Goal: Task Accomplishment & Management: Complete application form

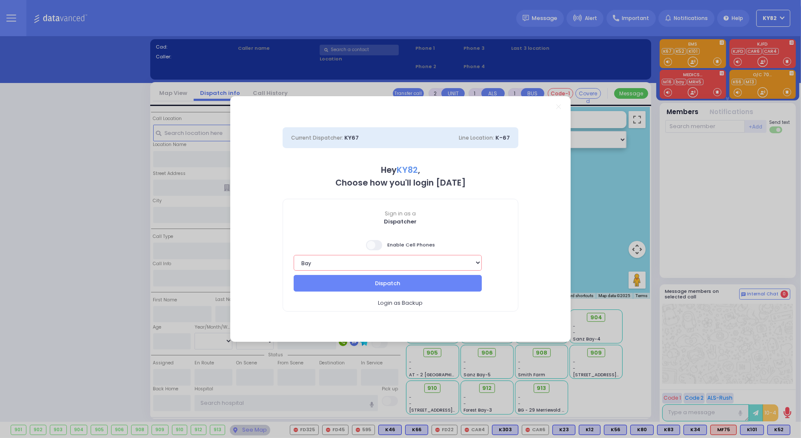
click at [392, 260] on select "Bay K-14 K-16 K-18 K-40 K-6 K-61 K-63 K-67 K-72 Medic 7 K-68 K-48 D-801 D-802 D…" at bounding box center [388, 263] width 188 height 16
select select "16"
click at [294, 255] on select "Bay K-14 K-16 K-18 K-40 K-6 K-61 K-63 K-67 K-72 Medic 7 K-68 K-48 D-801 D-802 D…" at bounding box center [388, 263] width 188 height 16
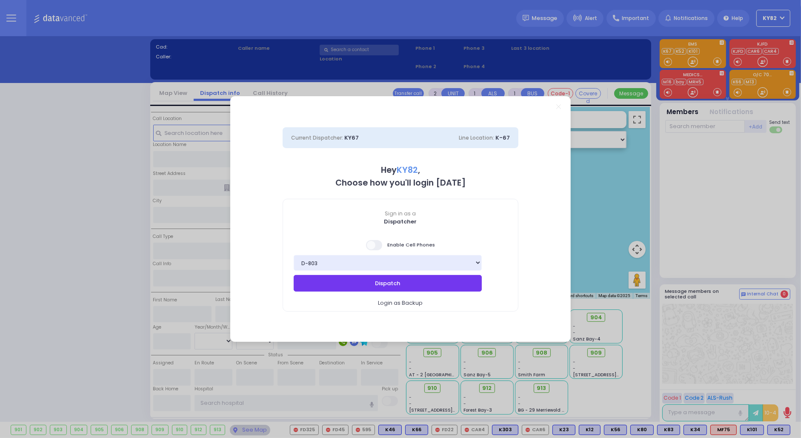
click at [347, 288] on button "Dispatch" at bounding box center [388, 283] width 188 height 16
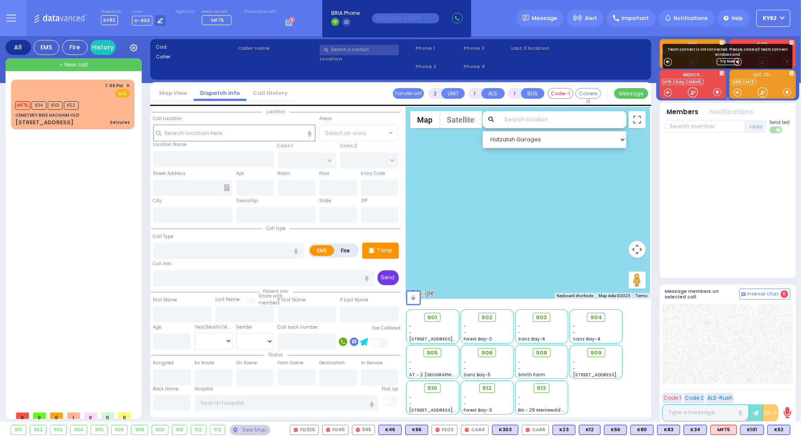
click at [383, 271] on button "Send" at bounding box center [387, 277] width 21 height 15
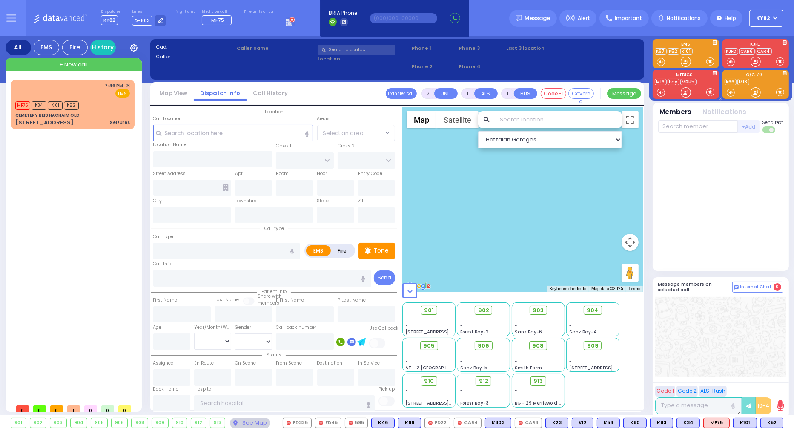
click at [773, 17] on button "KY82" at bounding box center [766, 18] width 34 height 17
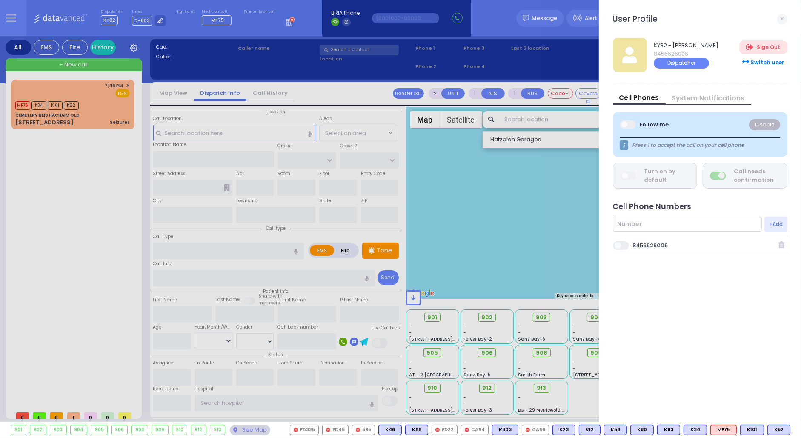
click at [624, 243] on span at bounding box center [621, 245] width 17 height 9
click at [188, 240] on input "checkbox" at bounding box center [188, 240] width 0 height 0
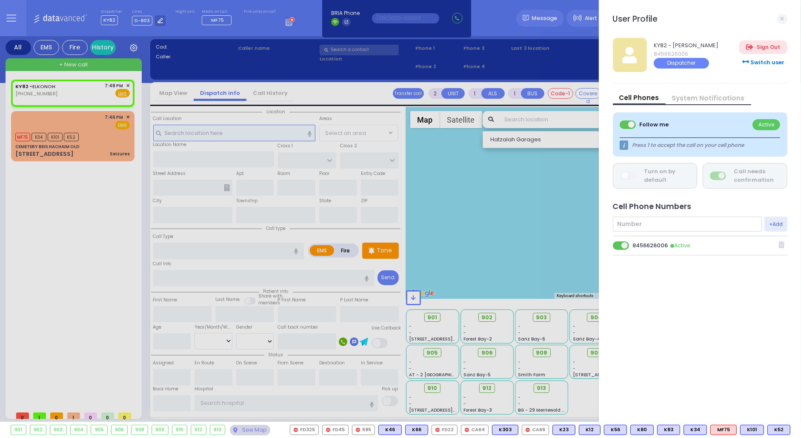
select select
radio input "true"
select select
type input "19:48"
select select "Hatzalah Garages"
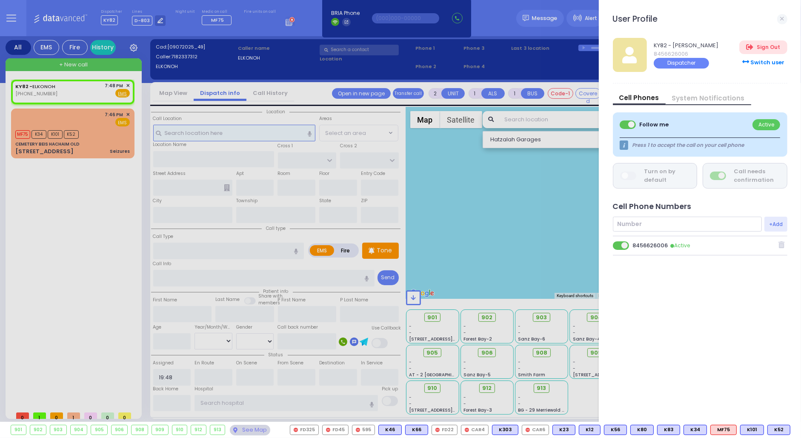
select select
radio input "true"
select select
select select "Hatzalah Garages"
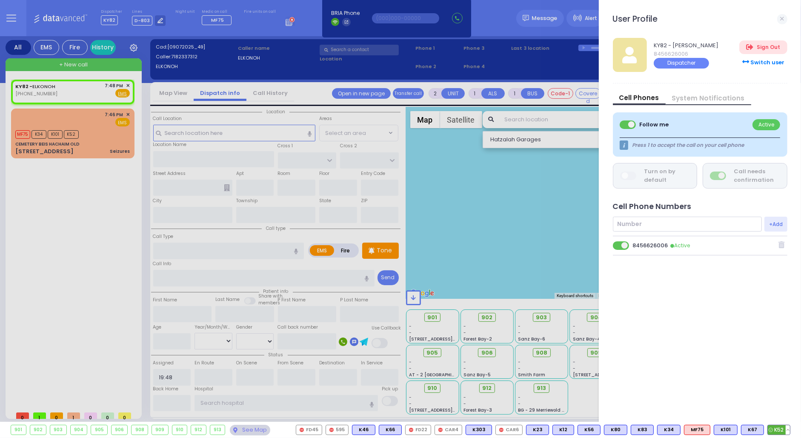
click at [787, 427] on button at bounding box center [788, 429] width 4 height 9
click at [782, 392] on icon at bounding box center [781, 392] width 9 height 9
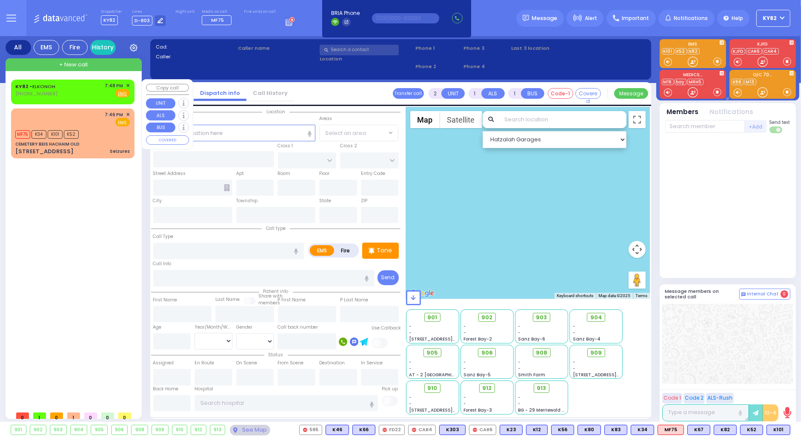
click at [129, 84] on span "✕" at bounding box center [128, 85] width 4 height 7
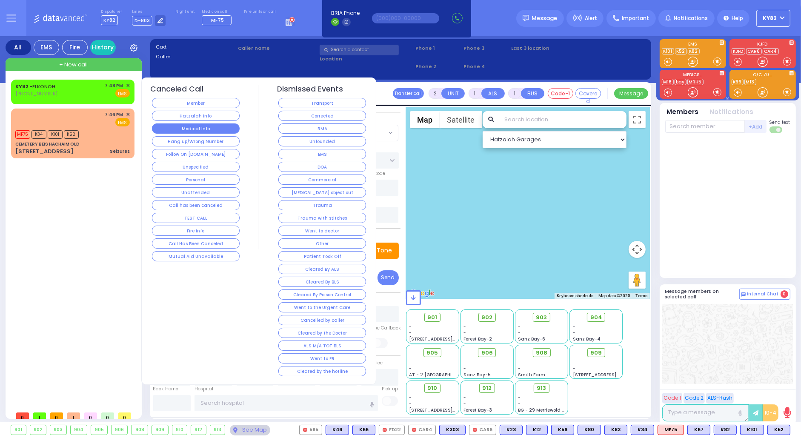
click at [197, 126] on button "Medical Info" at bounding box center [196, 128] width 88 height 10
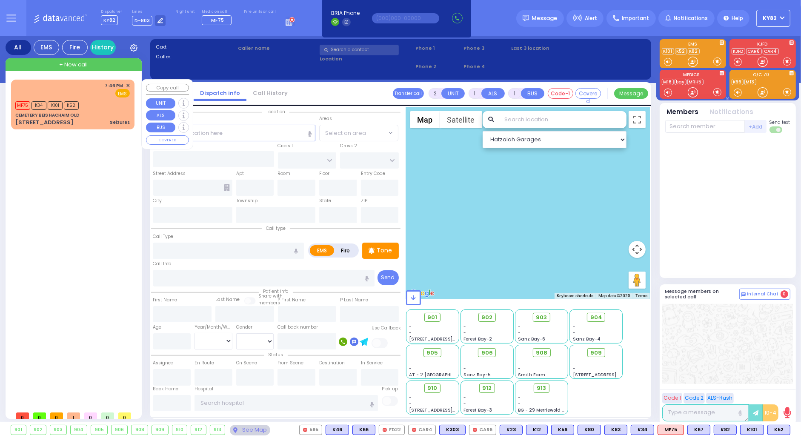
click at [111, 100] on div "MF75 K34 K101 K52" at bounding box center [72, 104] width 114 height 11
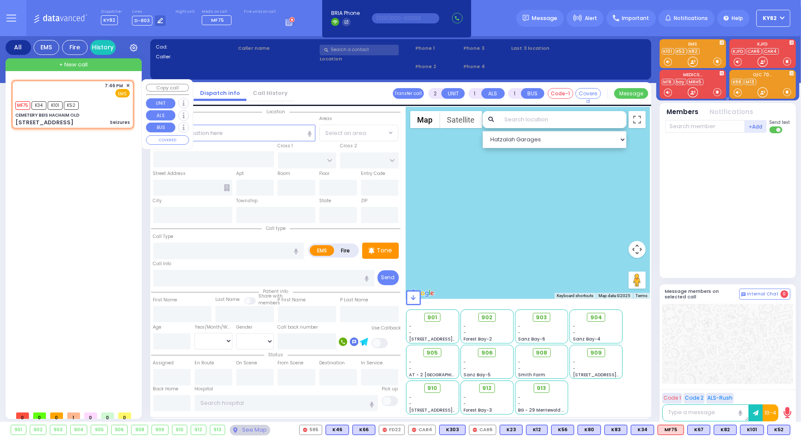
type input "3"
type input "2"
select select
type input "Seizures"
radio input "true"
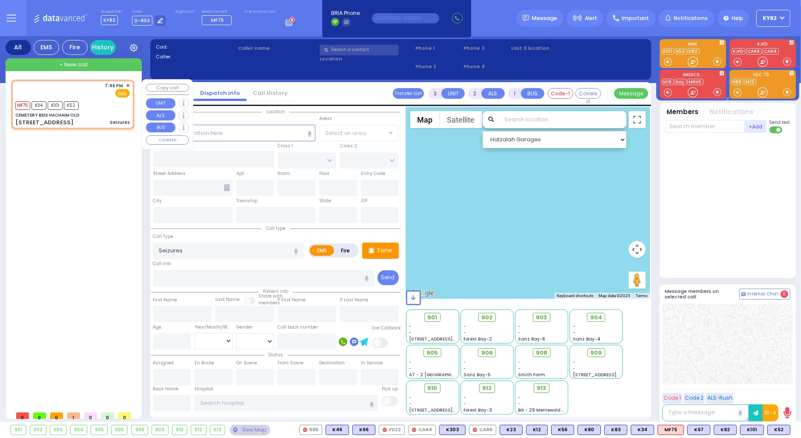
select select
type input "19:46"
select select "Hatzalah Garages"
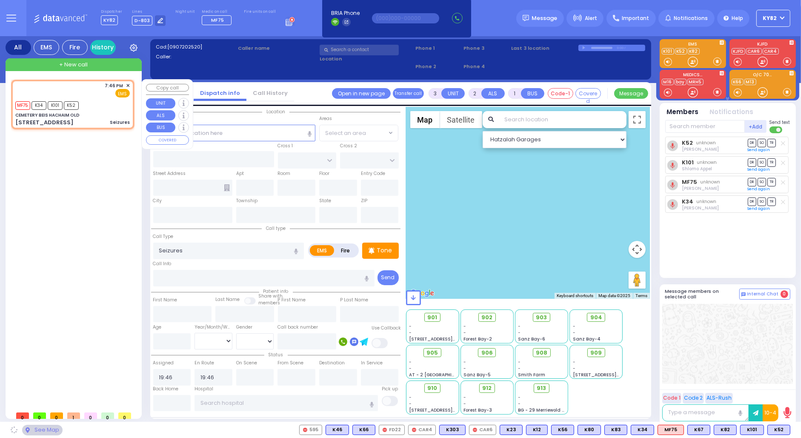
type input "CEMETERY BEIS HACHAIM OLD"
type input "[STREET_ADDRESS]"
type input "Monroe"
type input "[US_STATE]"
type input "10950"
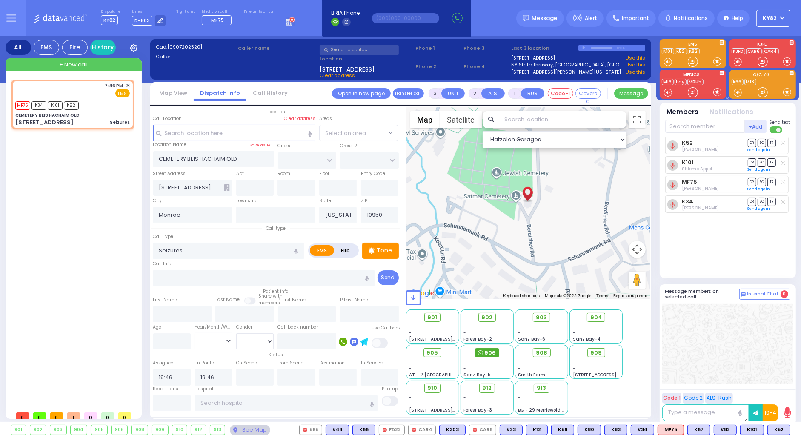
click at [485, 351] on span "906" at bounding box center [489, 353] width 11 height 9
select select
radio input "true"
select select
select select "Hatzalah Garages"
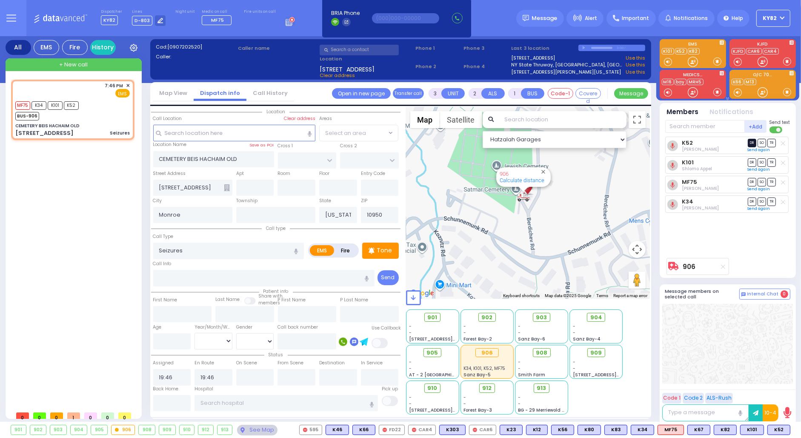
click at [752, 140] on span "DR" at bounding box center [752, 143] width 9 height 8
select select
radio input "true"
select select
select select "Hatzalah Garages"
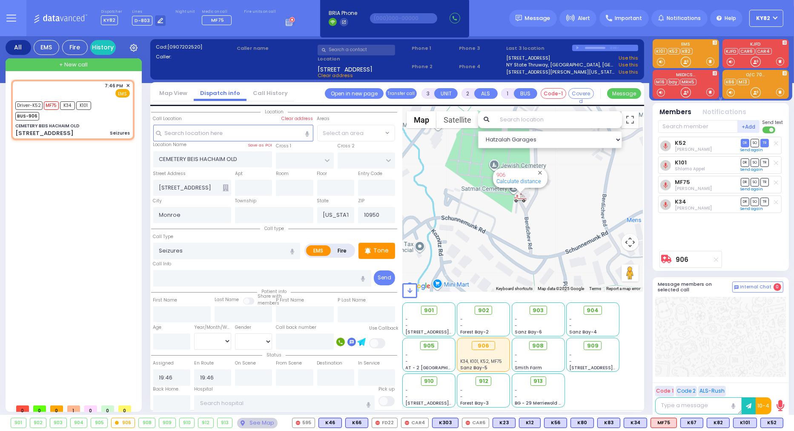
click at [774, 14] on button "KY82" at bounding box center [766, 18] width 34 height 17
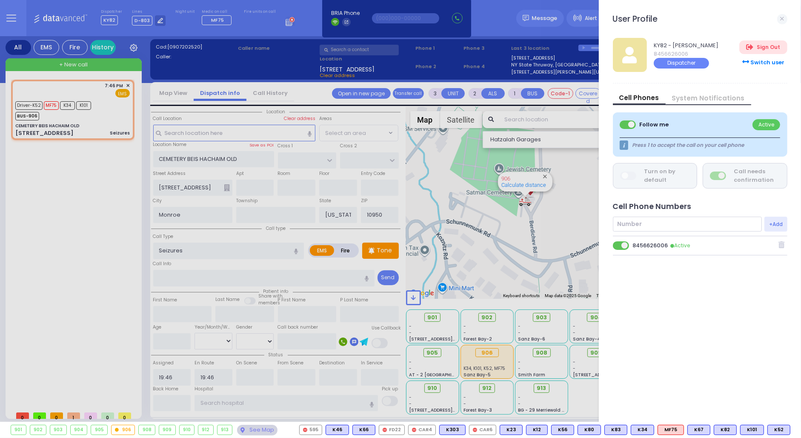
click at [619, 241] on span at bounding box center [621, 245] width 17 height 9
click at [188, 240] on input "checkbox" at bounding box center [188, 240] width 0 height 0
click at [784, 20] on link at bounding box center [782, 19] width 10 height 10
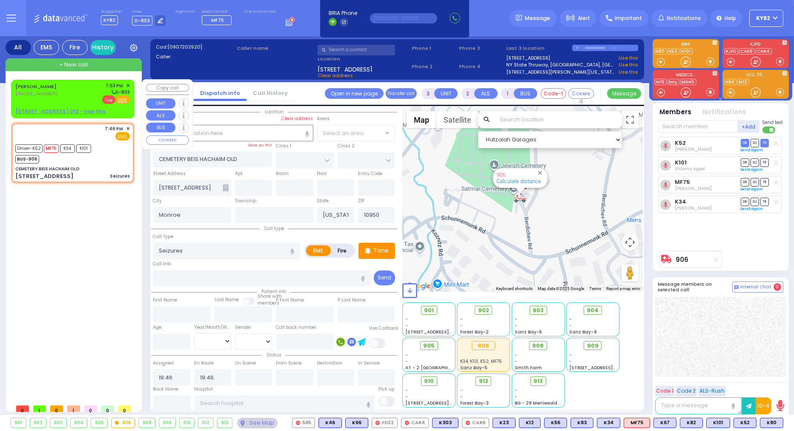
click at [107, 99] on span "Fire" at bounding box center [108, 99] width 13 height 9
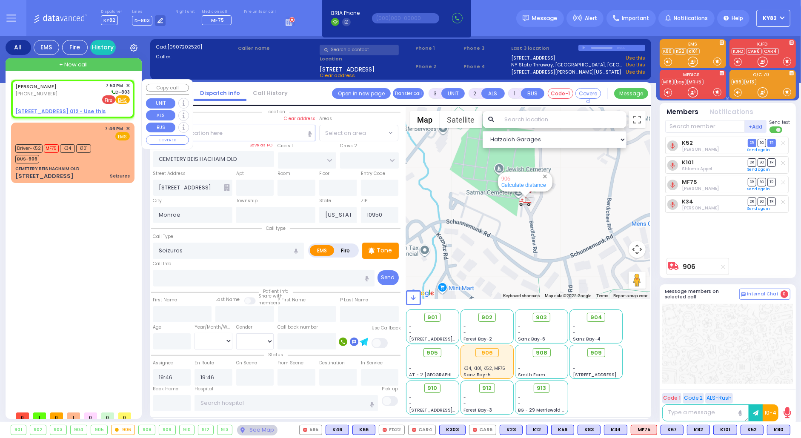
type input "2"
type input "1"
select select
radio input "false"
radio input "true"
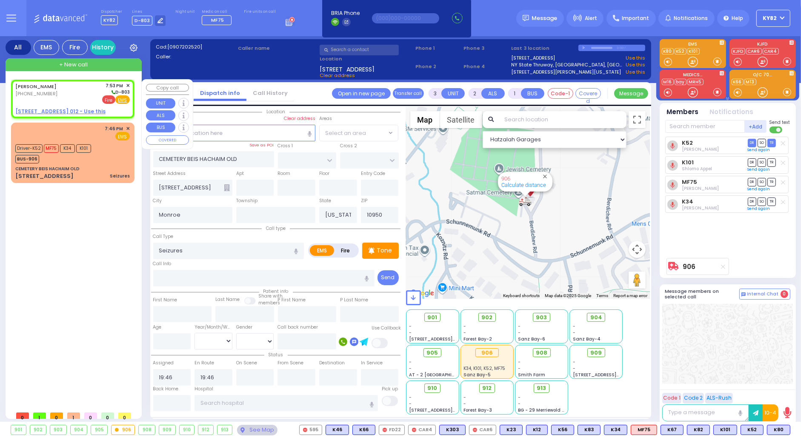
type input "SHULEM ZVI"
type input "WIESENFELD"
select select
type input "19:53"
select select "Hatzalah Garages"
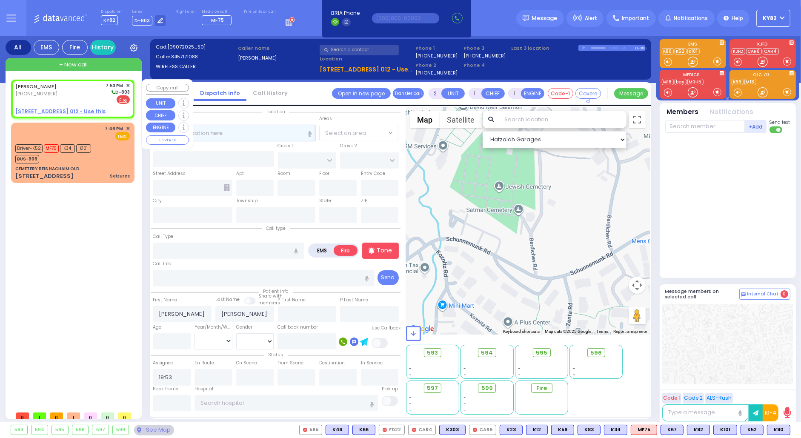
click at [197, 131] on input "text" at bounding box center [234, 133] width 163 height 16
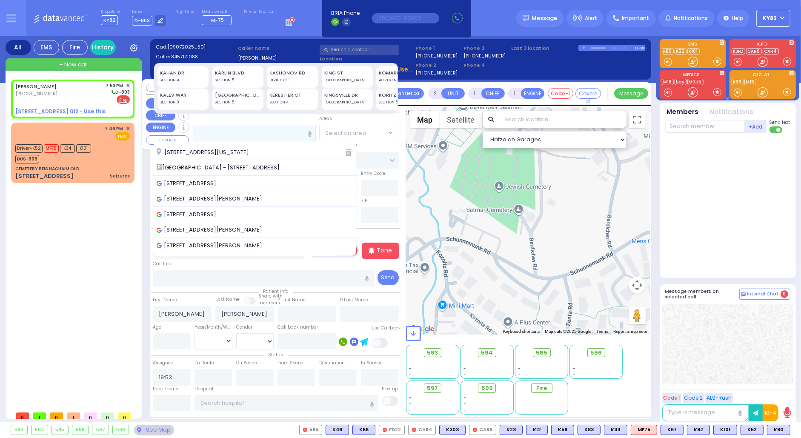
type input "19 ka"
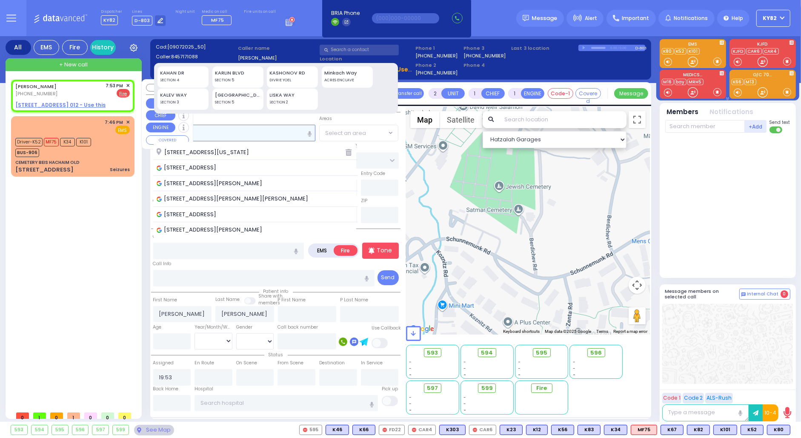
select select
radio input "true"
select select
select select "Hatzalah Garages"
type input "19 ka"
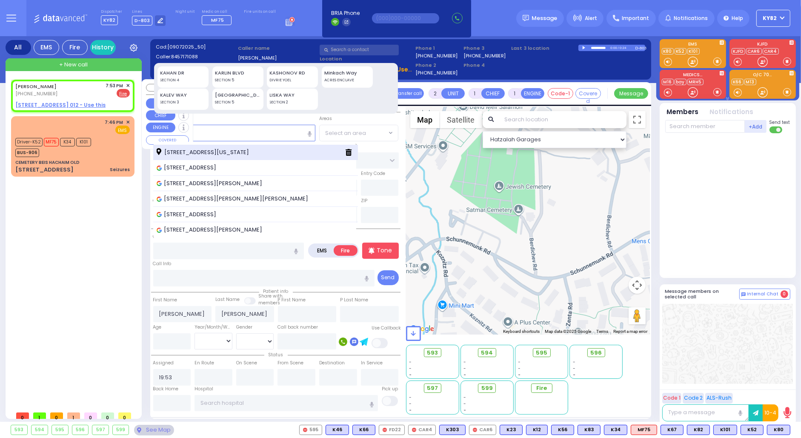
click at [177, 150] on span "19 Karlsburg Road Monroe New York 10950" at bounding box center [204, 152] width 95 height 9
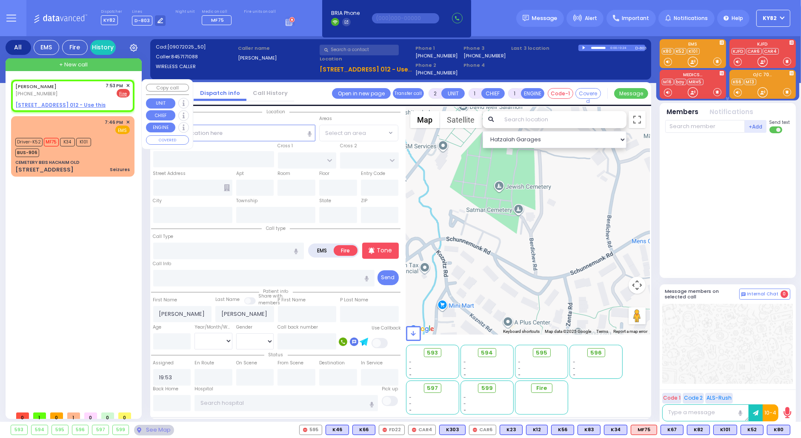
select select
radio input "true"
select select
type input "[GEOGRAPHIC_DATA]"
type input "CHEVRON RD"
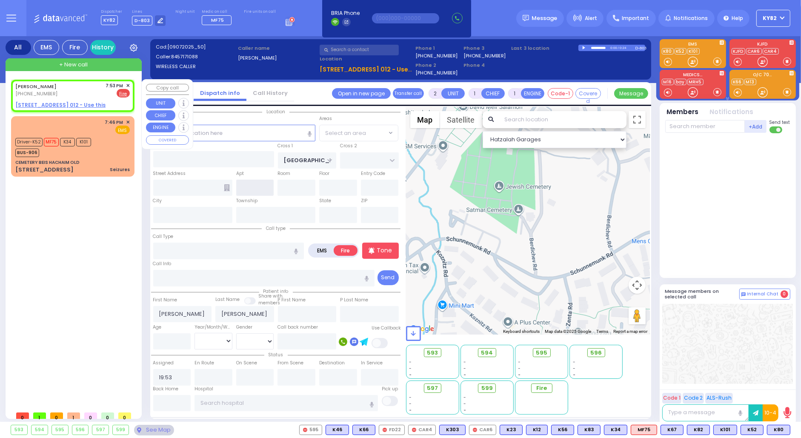
type input "19 Karlsburg Road"
type input "Monroe"
type input "[US_STATE]"
type input "10950"
select select "Hatzalah Garages"
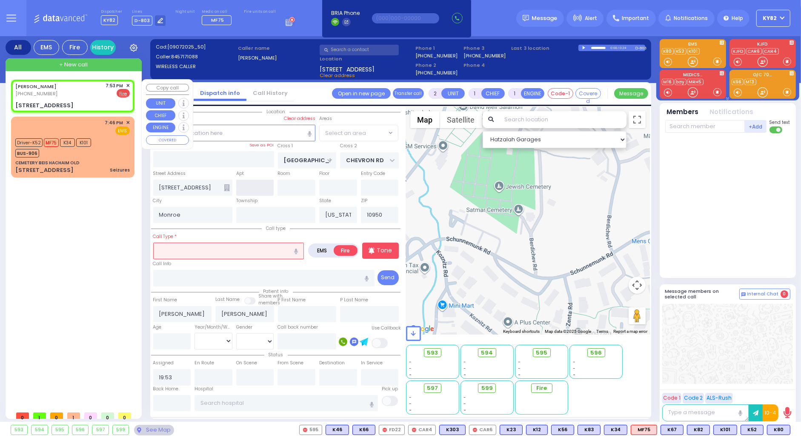
select select "SECTION 5"
click at [234, 253] on input "text" at bounding box center [228, 251] width 151 height 16
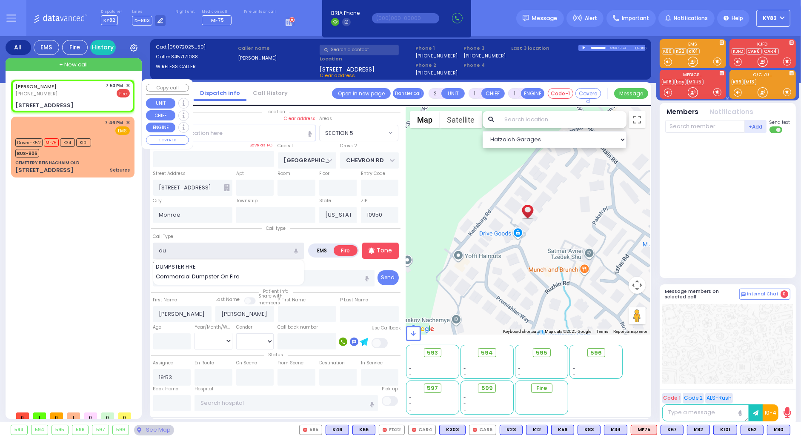
type input "dum"
select select
radio input "true"
select select
type input "dum"
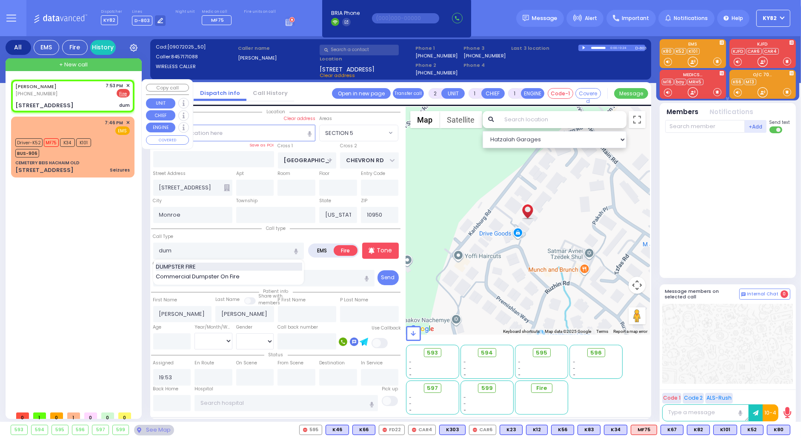
select select "Hatzalah Garages"
click at [206, 265] on div "DUMPSTER FIRE" at bounding box center [229, 267] width 146 height 9
type input "DUMPSTER FIRE"
select select "SECTION 5"
select select
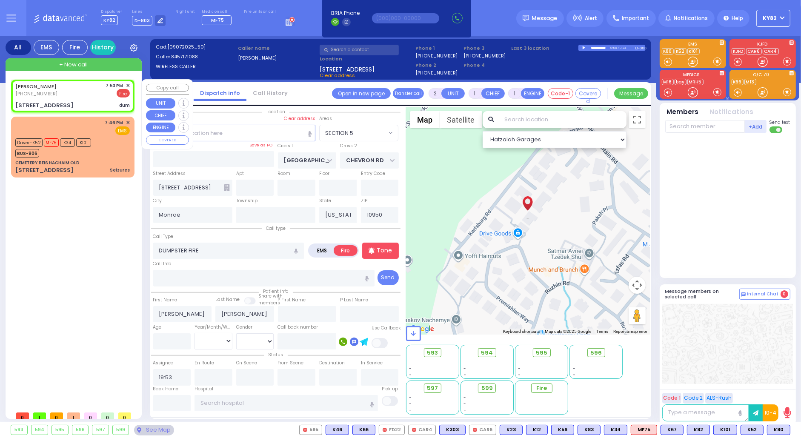
radio input "true"
select select
select select "Hatzalah Garages"
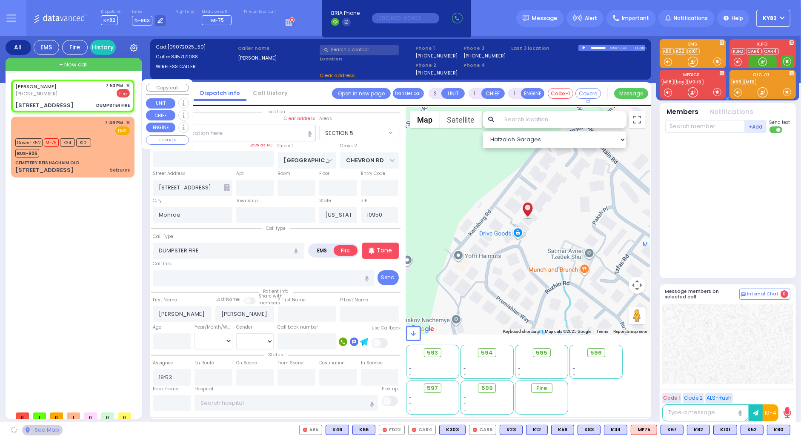
click at [786, 61] on span at bounding box center [787, 61] width 8 height 9
select select
radio input "true"
select select
select select "SECTION 5"
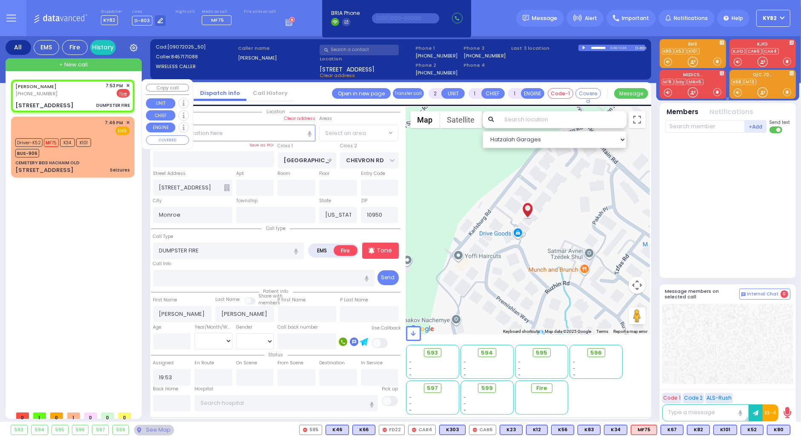
select select "Hatzalah Garages"
select select "SECTION 5"
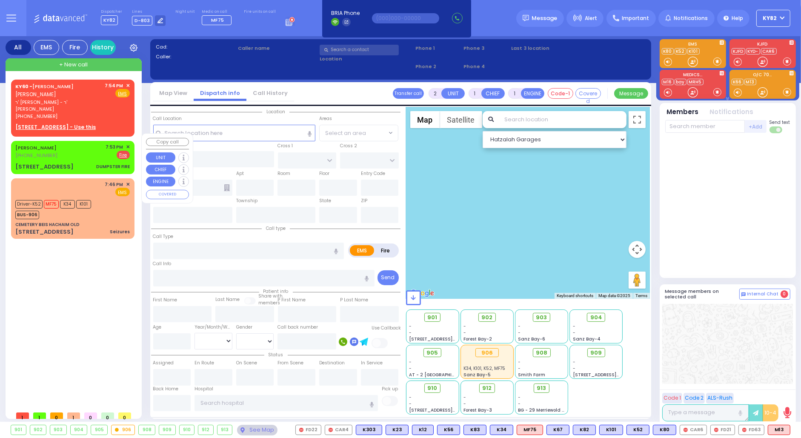
click at [86, 163] on div "19 Karlsburg Road DUMPSTER FIRE" at bounding box center [72, 167] width 114 height 9
select select
type input "DUMPSTER FIRE"
radio input "false"
radio input "true"
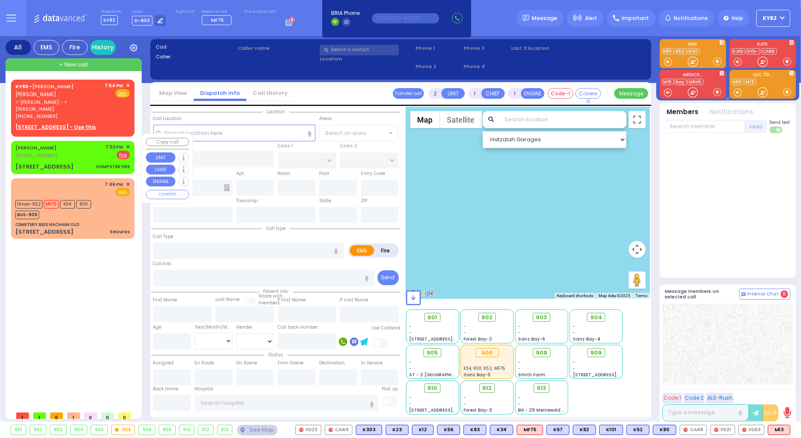
type input "SHULEM ZVI"
type input "WIESENFELD"
select select
type input "19:53"
select select "Hatzalah Garages"
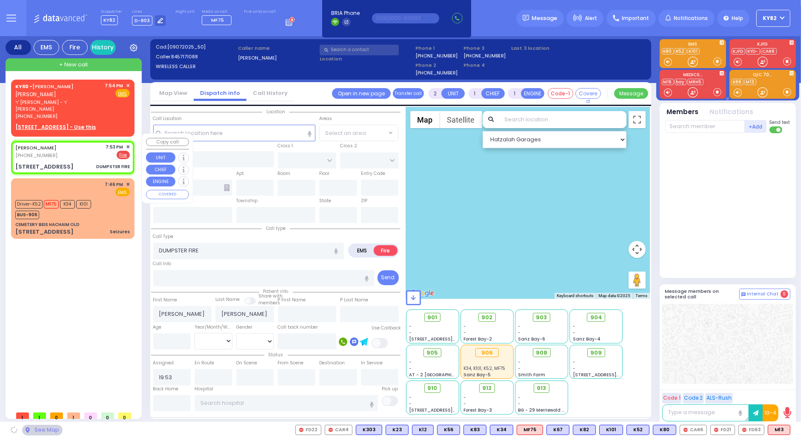
type input "SEVEN SPRINGS MOUNTAIN RD"
type input "CHEVRON RD"
type input "[STREET_ADDRESS]"
type input "Monroe"
type input "New York"
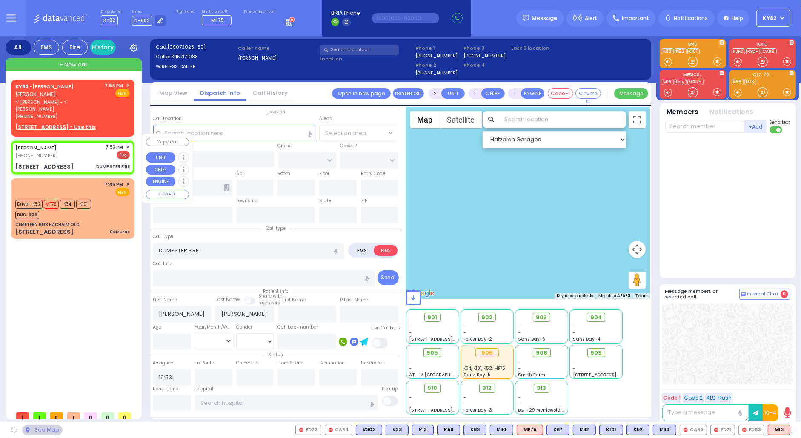
type input "10950"
select select "SECTION 5"
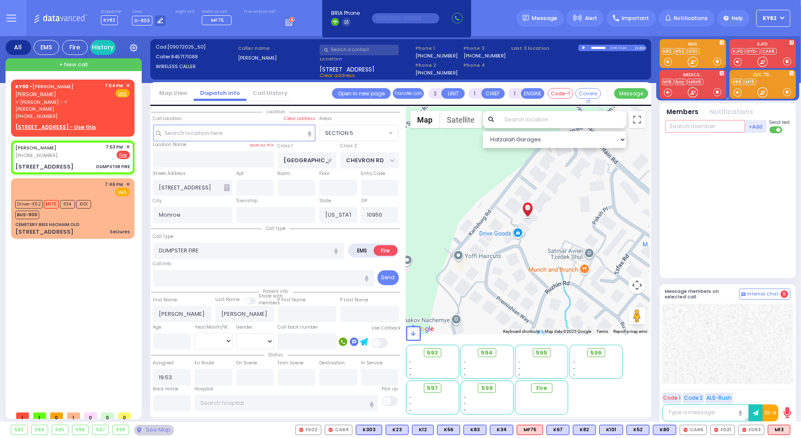
click at [678, 126] on input "text" at bounding box center [705, 126] width 80 height 13
click at [752, 426] on span "FD21" at bounding box center [752, 429] width 24 height 9
click at [728, 429] on span "FD63" at bounding box center [723, 429] width 25 height 9
click at [695, 427] on span "CAR6" at bounding box center [693, 429] width 26 height 9
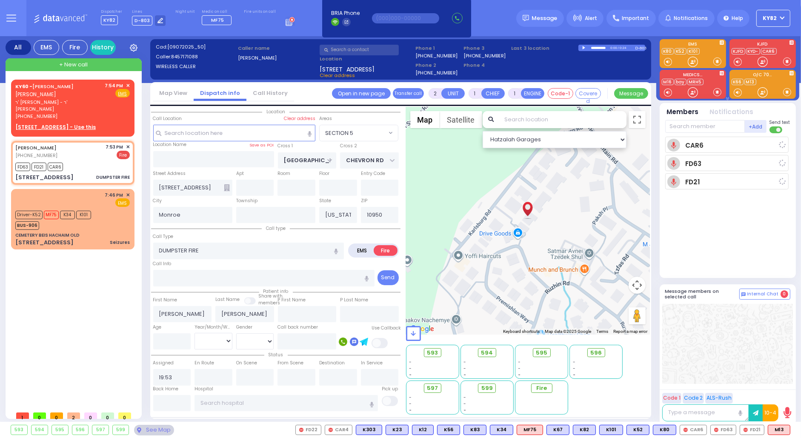
select select
radio input "true"
select select
type input "19:55"
select select "Hatzalah Garages"
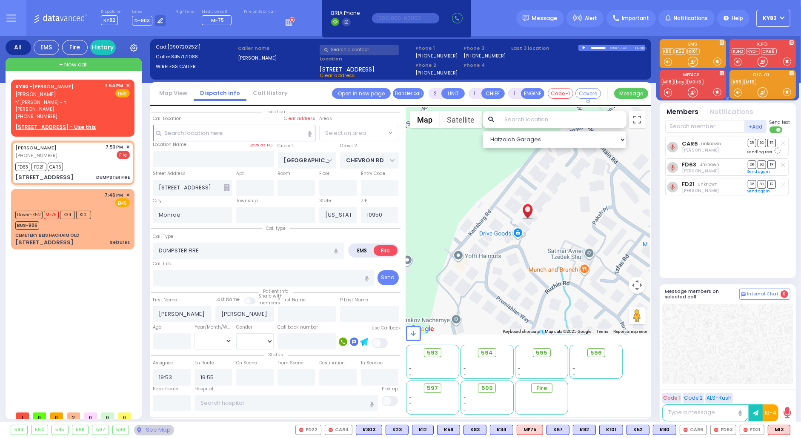
select select "SECTION 5"
select select
radio input "true"
select select
select select "Hatzalah Garages"
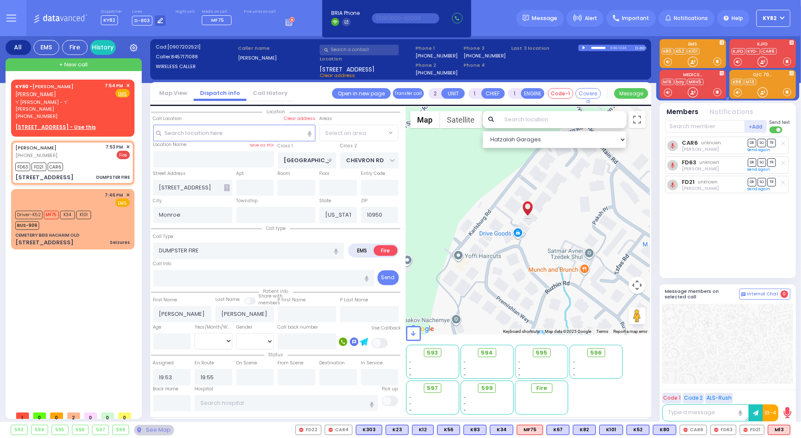
select select "SECTION 5"
select select
radio input "true"
select select
select select "Hatzalah Garages"
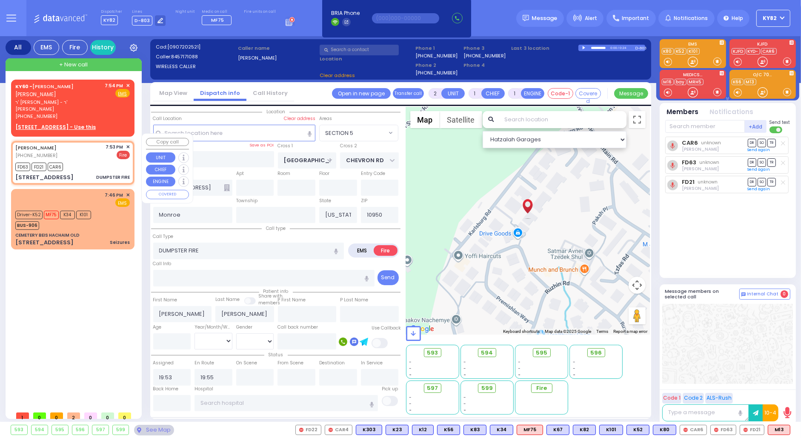
select select "SECTION 5"
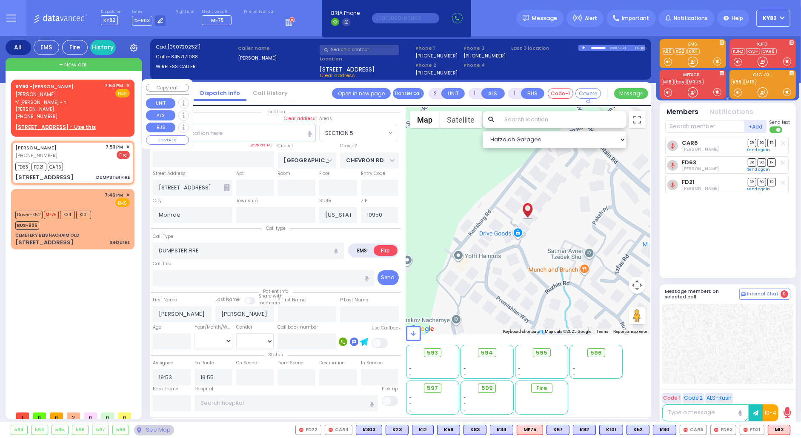
click at [127, 83] on span "✕" at bounding box center [128, 85] width 4 height 7
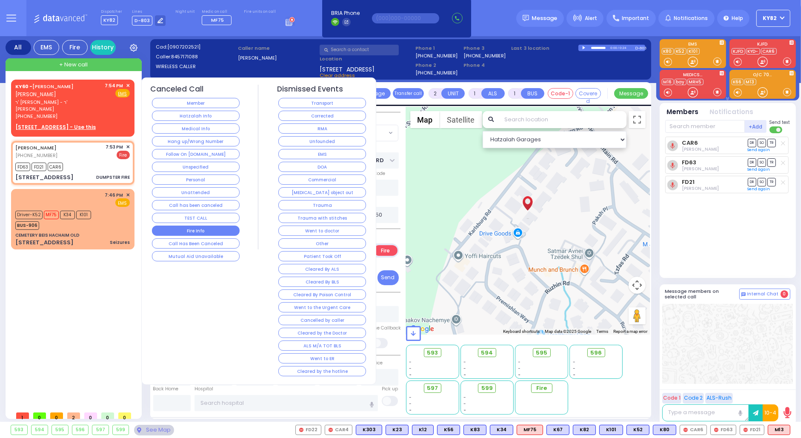
click at [198, 228] on button "Fire Info" at bounding box center [196, 231] width 88 height 10
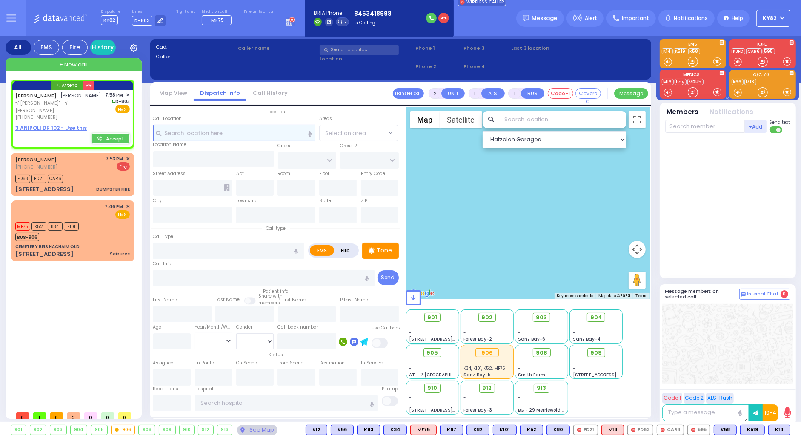
select select
radio input "true"
type input "[PERSON_NAME]"
type input "SHMILOWITZ"
select select
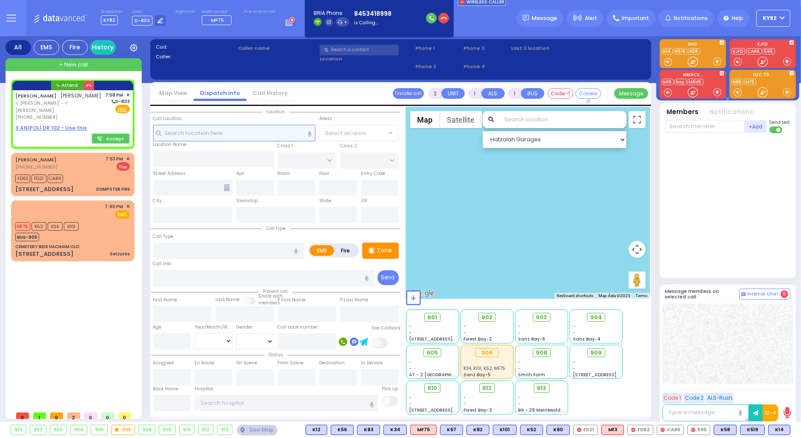
type input "19:58"
select select "Hatzalah Garages"
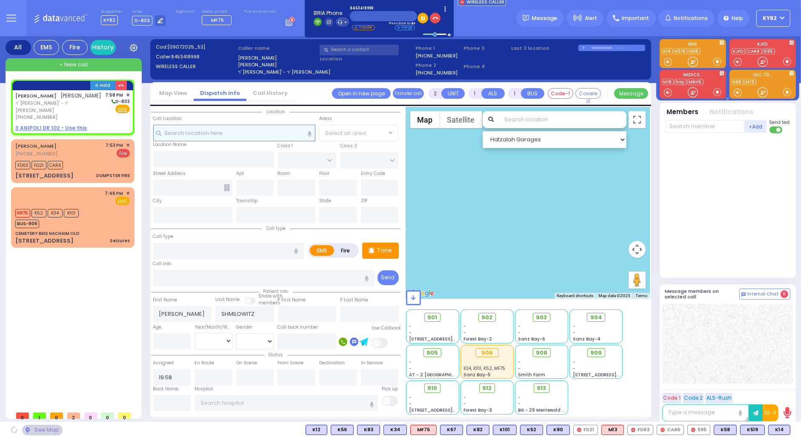
select select
radio input "true"
select select
select select "Hatzalah Garages"
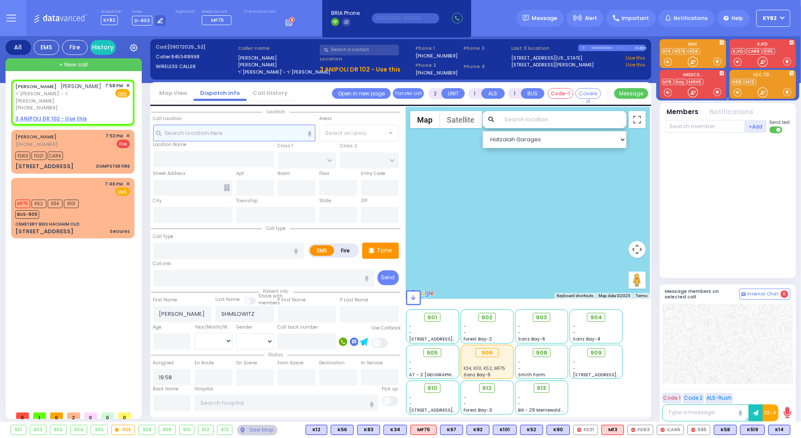
select select
radio input "true"
select select
select select "Hatzalah Garages"
click at [788, 428] on button at bounding box center [788, 429] width 4 height 9
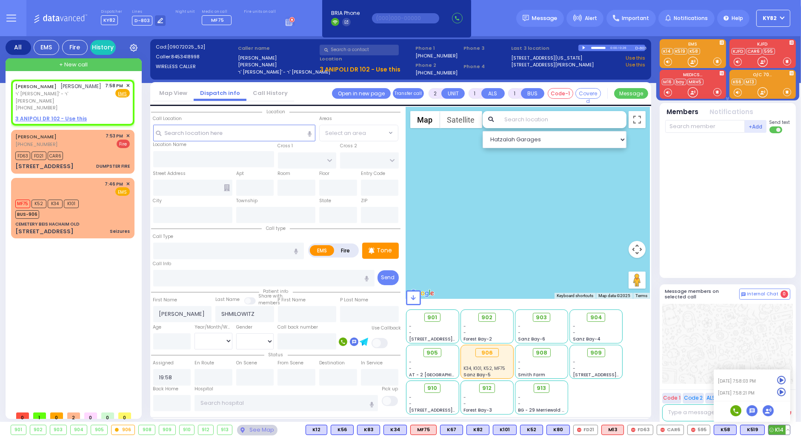
click at [780, 379] on icon at bounding box center [781, 380] width 9 height 9
click at [781, 392] on icon at bounding box center [781, 392] width 9 height 9
click at [751, 358] on div at bounding box center [727, 344] width 131 height 80
click at [692, 66] on div at bounding box center [693, 61] width 9 height 9
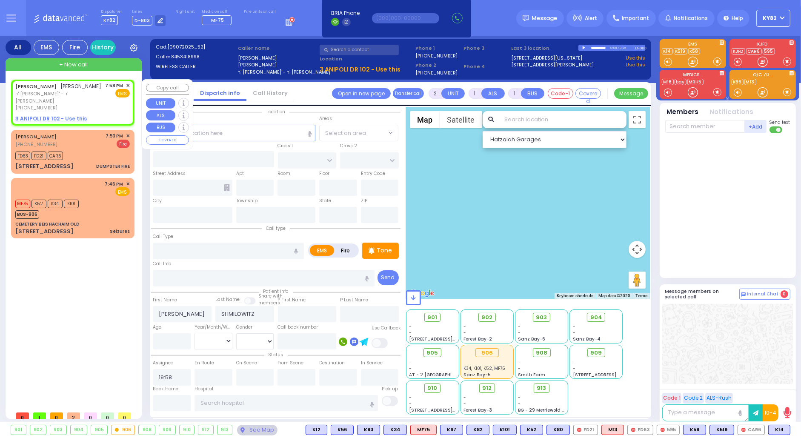
click at [129, 83] on span "✕" at bounding box center [128, 85] width 4 height 7
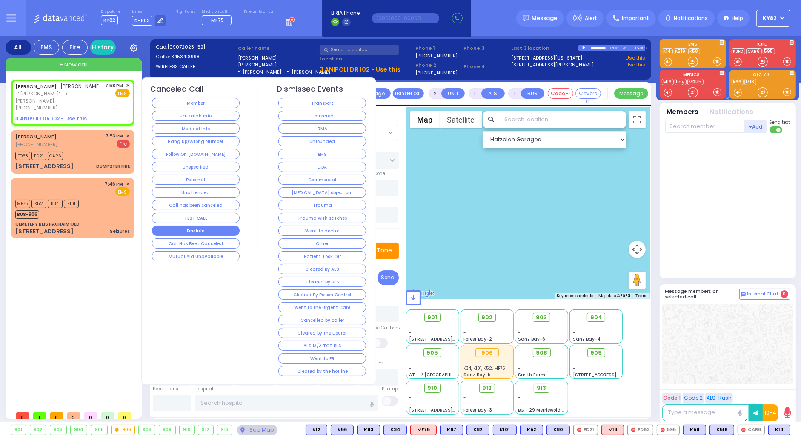
click at [215, 226] on button "Fire Info" at bounding box center [196, 231] width 88 height 10
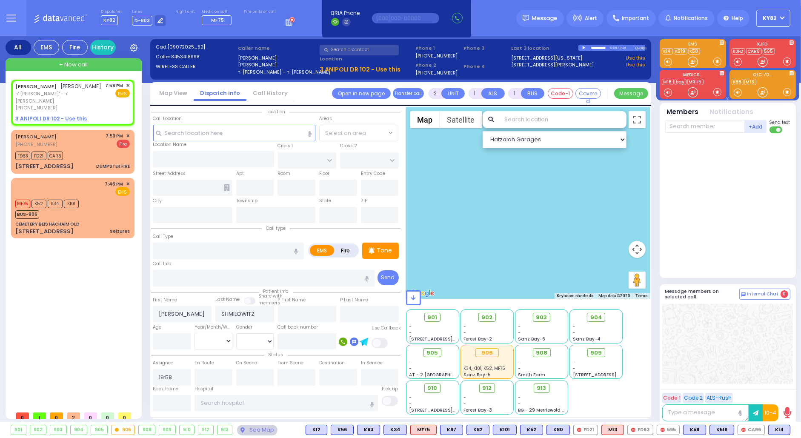
select select
radio input "true"
select select
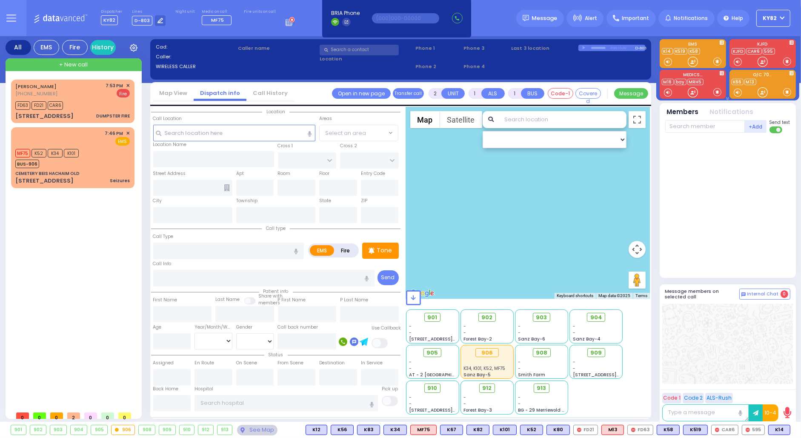
drag, startPoint x: 601, startPoint y: 223, endPoint x: 594, endPoint y: 222, distance: 6.9
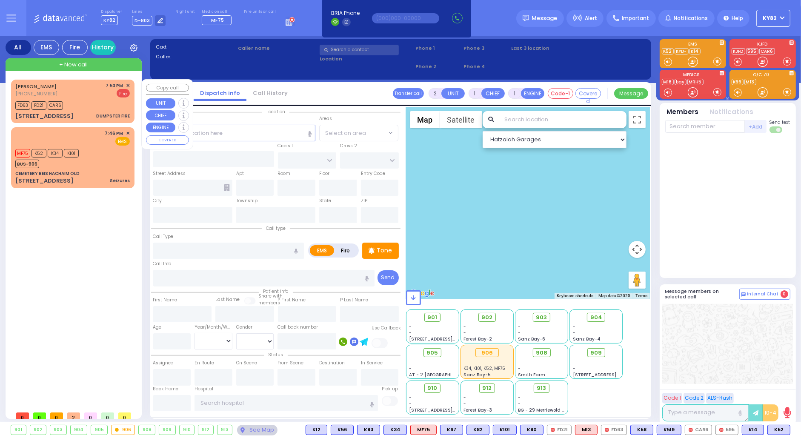
click at [69, 61] on span "+ New call" at bounding box center [73, 64] width 29 height 9
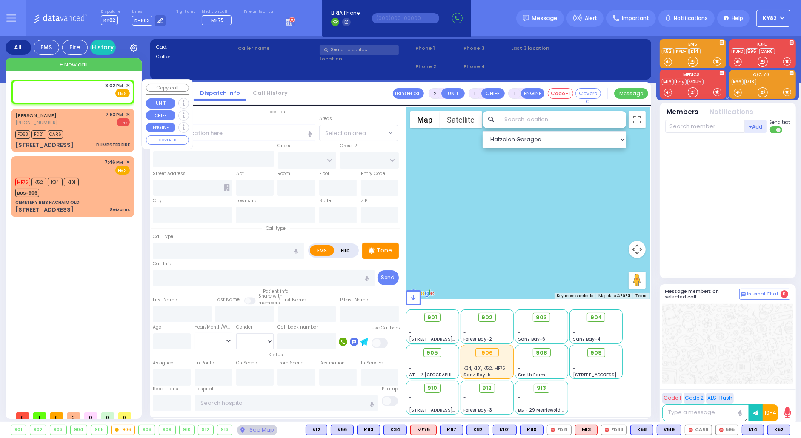
select select
radio input "true"
select select
type input "20:02"
select select "Hatzalah Garages"
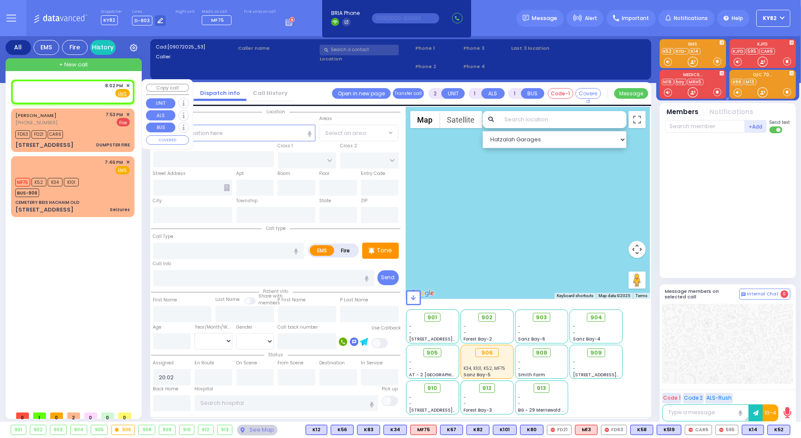
select select
radio input "true"
select select
select select "Hatzalah Garages"
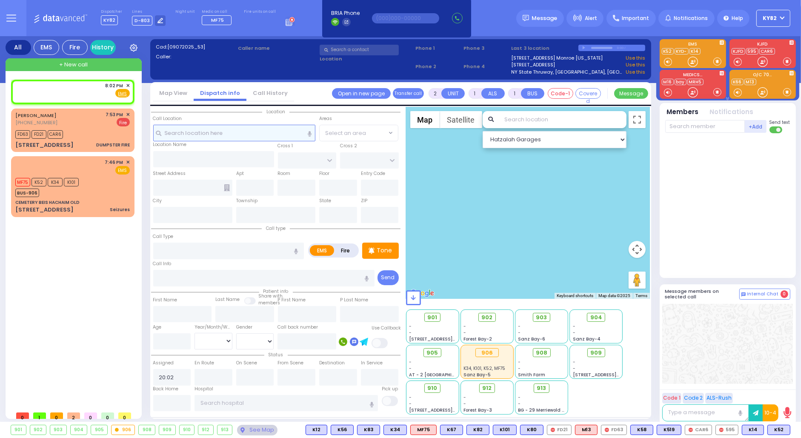
click at [203, 132] on input "text" at bounding box center [234, 133] width 163 height 16
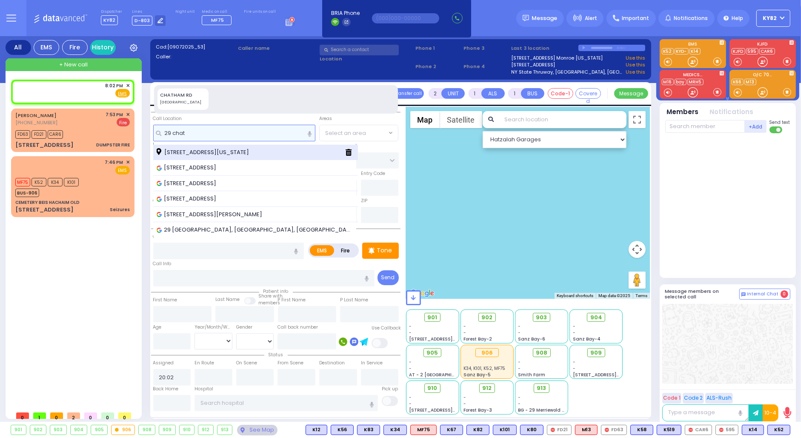
type input "29 chat"
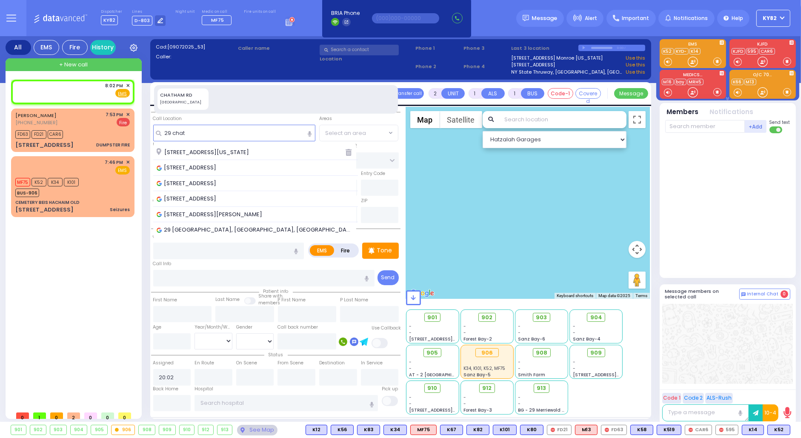
click at [186, 150] on span "[STREET_ADDRESS][US_STATE]" at bounding box center [204, 152] width 95 height 9
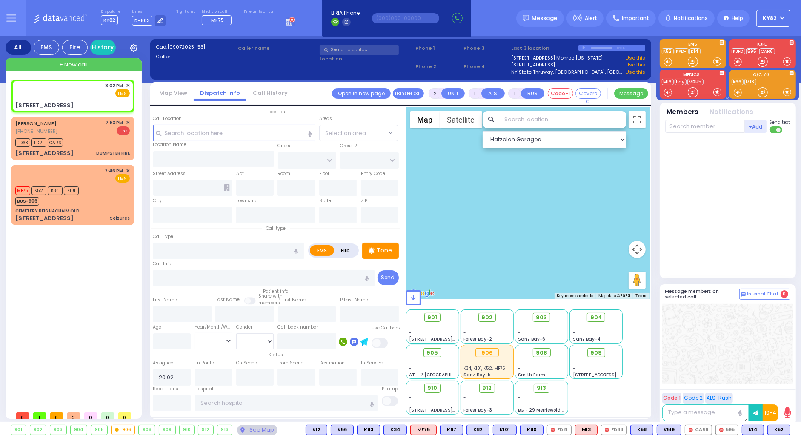
select select
radio input "true"
select select
select select "Hatzalah Garages"
type input "BREWSTER RD"
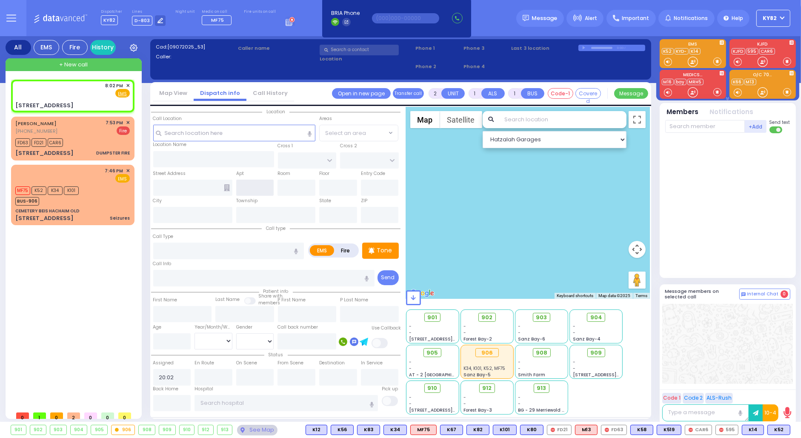
type input "ALDEN RD"
type input "29 Chatham Road"
type input "Monroe"
type input "[US_STATE]"
type input "10950"
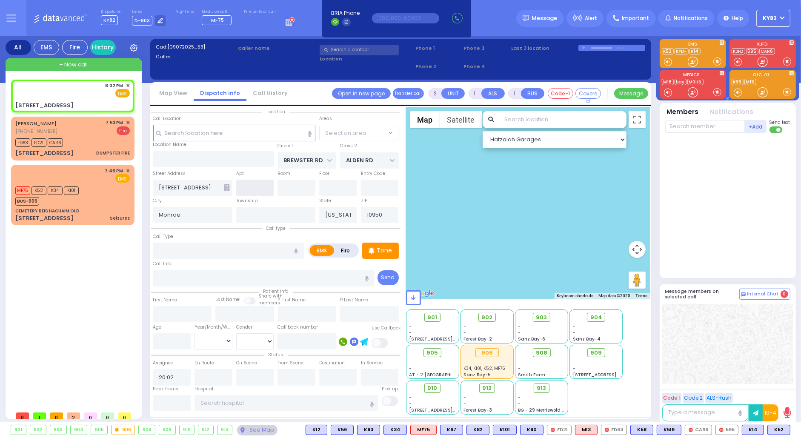
select select "MONROE"
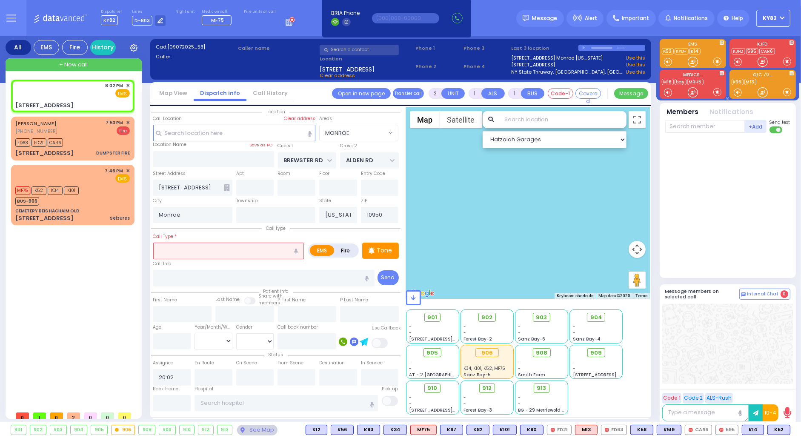
click at [196, 251] on input "text" at bounding box center [228, 251] width 151 height 16
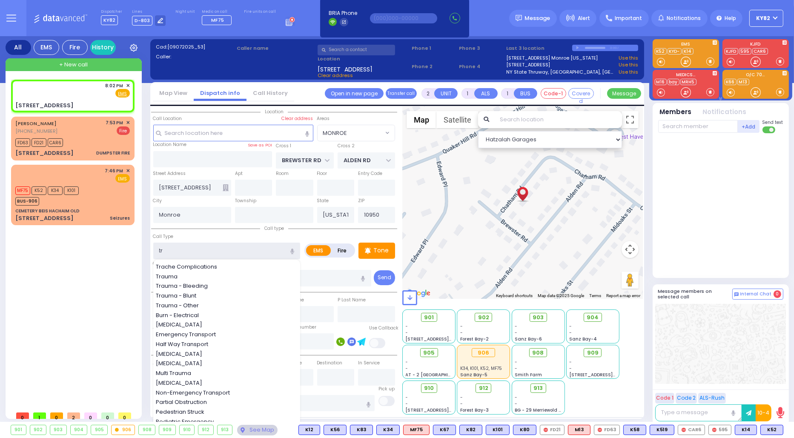
type input "tra"
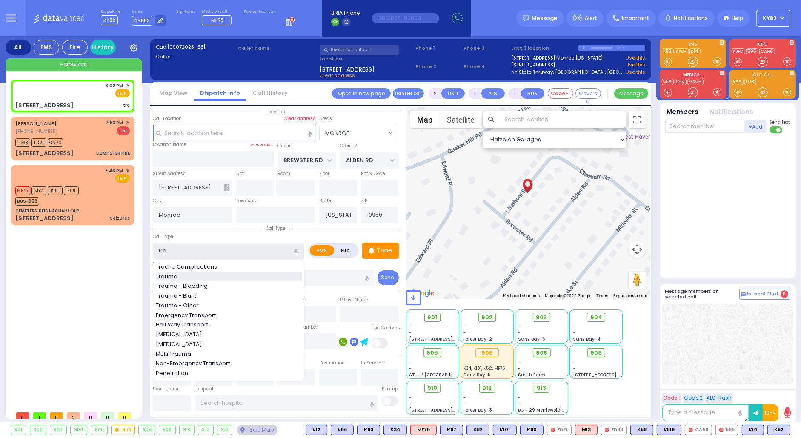
select select
radio input "true"
select select
select select "Hatzalah Garages"
select select "MONROE"
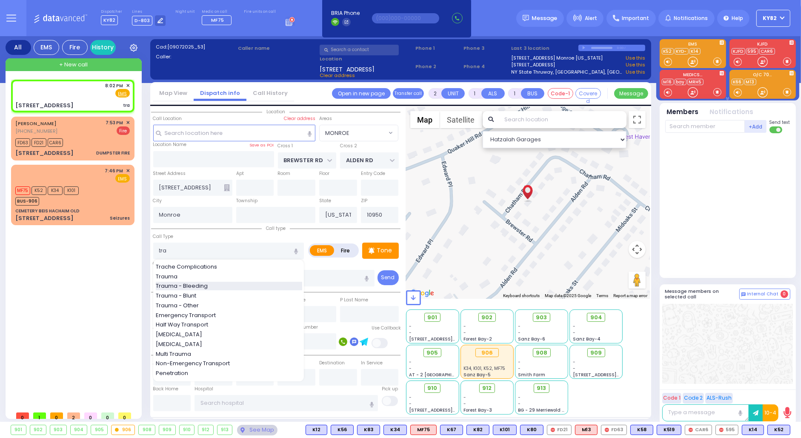
click at [178, 287] on span "Trauma - Bleeding" at bounding box center [183, 286] width 55 height 9
type input "Trauma - Bleeding"
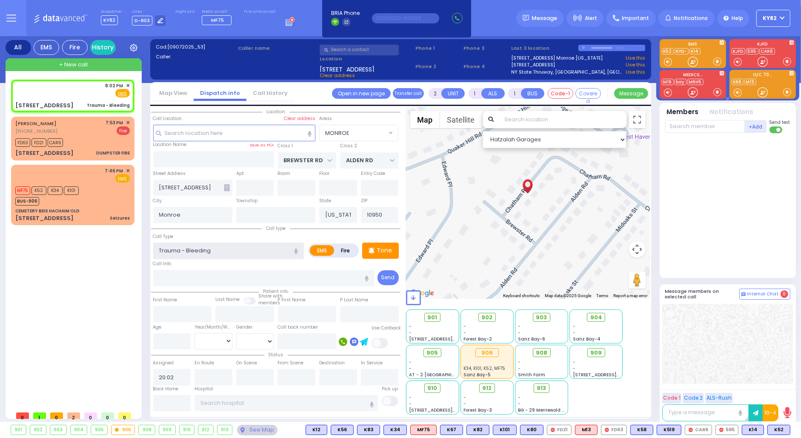
select select
radio input "true"
select select
select select "Hatzalah Garages"
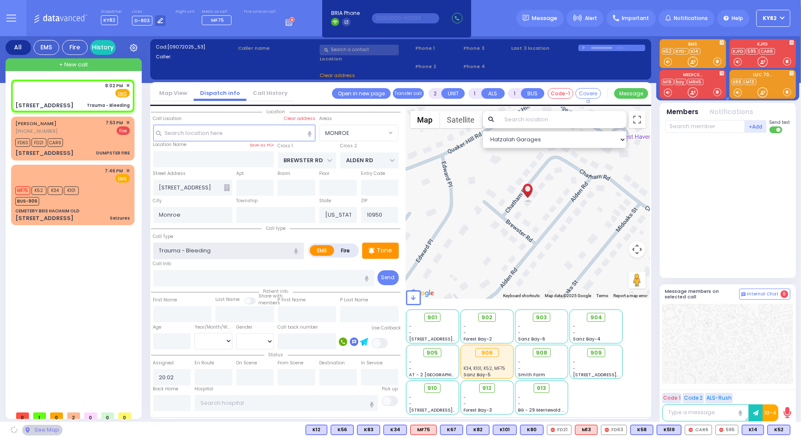
select select "MONROE"
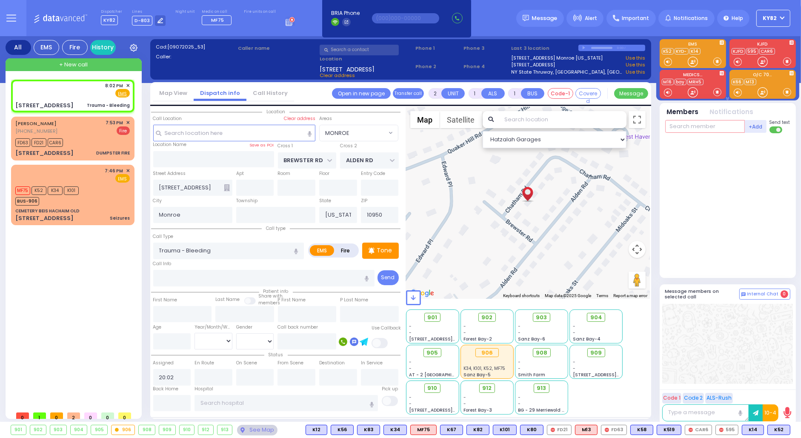
drag, startPoint x: 677, startPoint y: 128, endPoint x: 691, endPoint y: 123, distance: 15.1
click at [679, 126] on input "text" at bounding box center [705, 126] width 80 height 13
select select
radio input "true"
select select
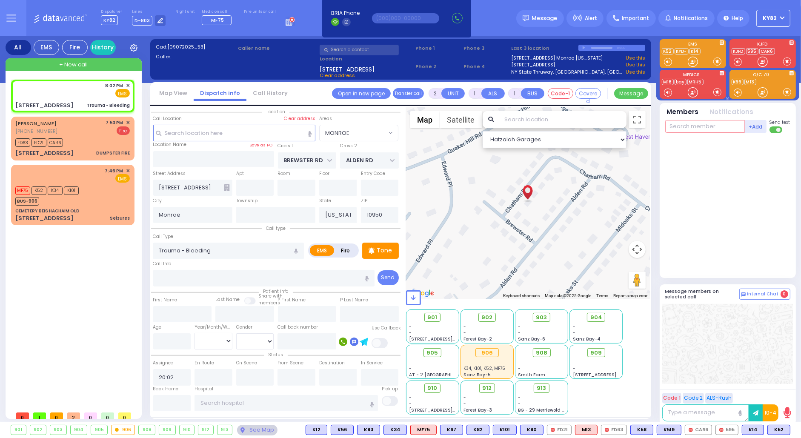
select select "Hatzalah Garages"
select select "MONROE"
type input "69"
click at [732, 140] on div "[PERSON_NAME]" at bounding box center [743, 144] width 48 height 9
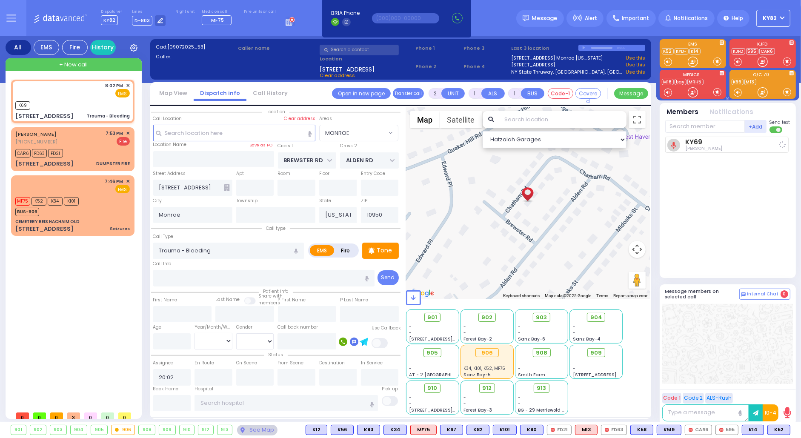
select select
radio input "true"
select select
type input "20:02"
select select "Hatzalah Garages"
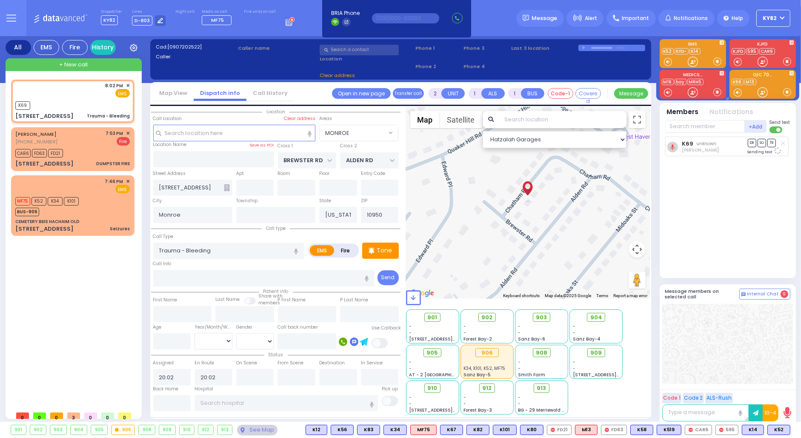
select select "MONROE"
click at [228, 186] on icon at bounding box center [227, 187] width 6 height 7
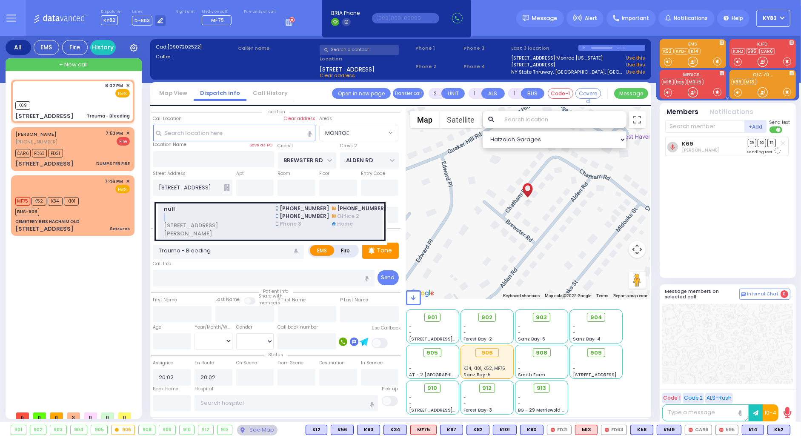
click at [247, 212] on div "null 29 CHATHAM RD MONROE, NY 10950" at bounding box center [214, 221] width 112 height 33
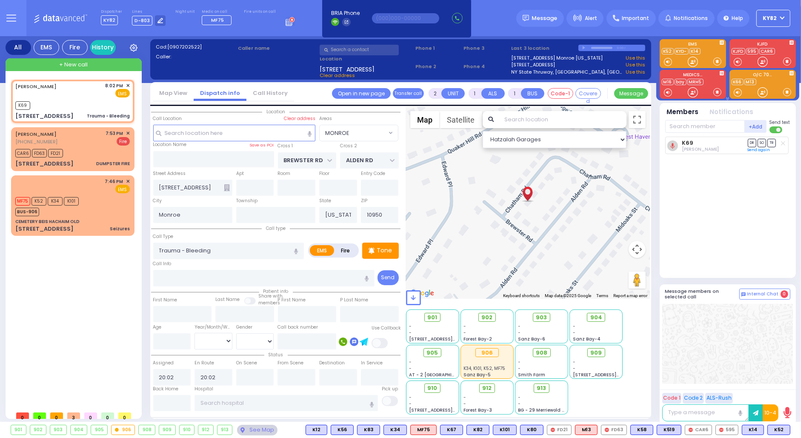
select select
radio input "true"
type input "JOSEPH"
type input "KORNBLY"
select select
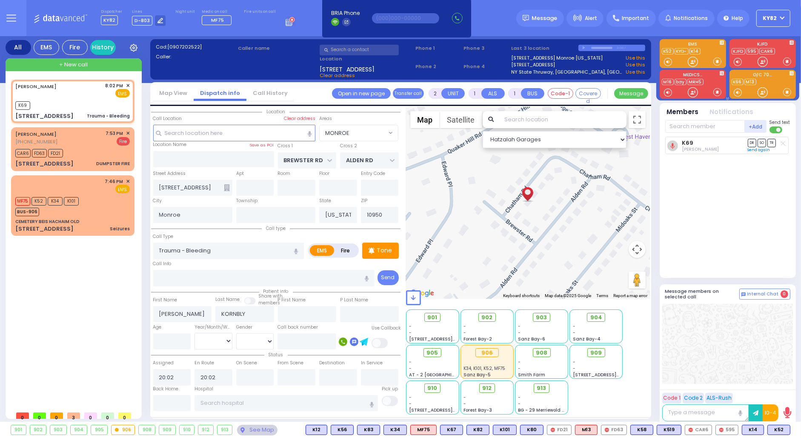
type input "29 CHATHAM RD"
select select "Hatzalah Garages"
select select "MONROE"
click at [103, 200] on div "MF75 K52 K34 K101 BUS-906" at bounding box center [72, 205] width 114 height 21
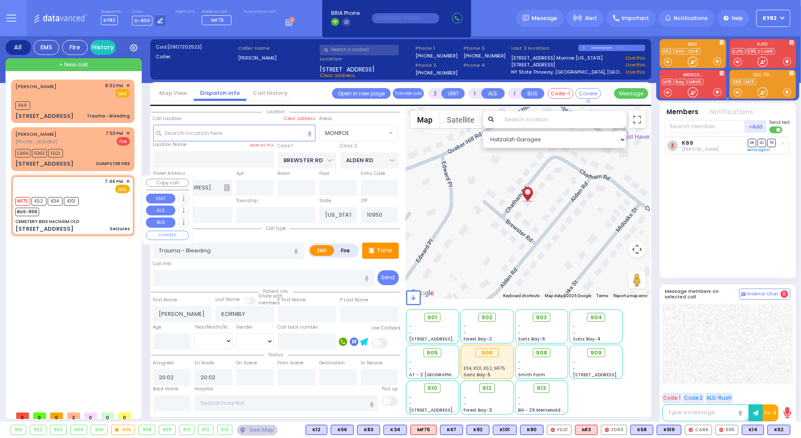
type input "6"
select select
type input "Seizures"
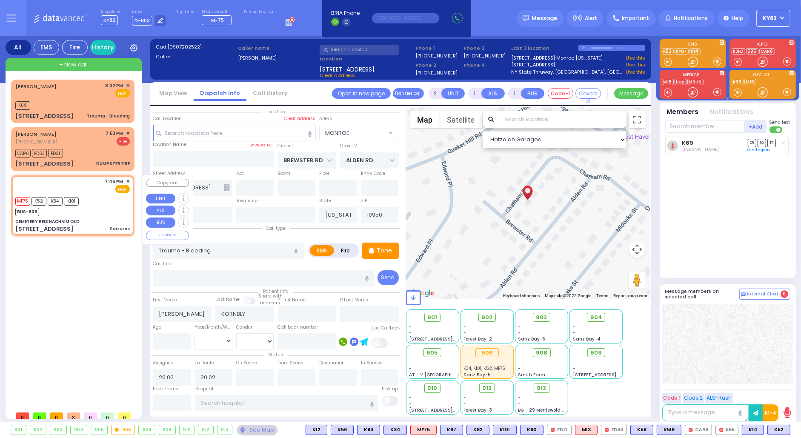
radio input "true"
type input "Zev"
type input "Weingarten"
type input "25"
select select "Year"
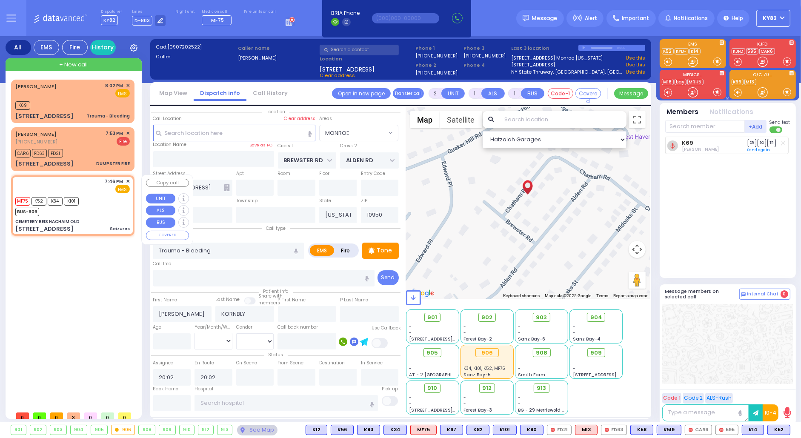
select select "[DEMOGRAPHIC_DATA]"
type input "19:46"
select select "Hatzalah Garages"
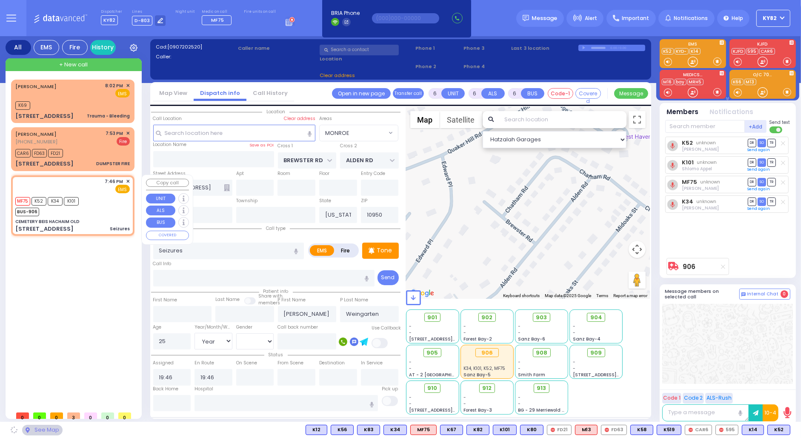
type input "CEMETERY BEIS HACHAIM OLD"
type input "30 schunnemunk rd"
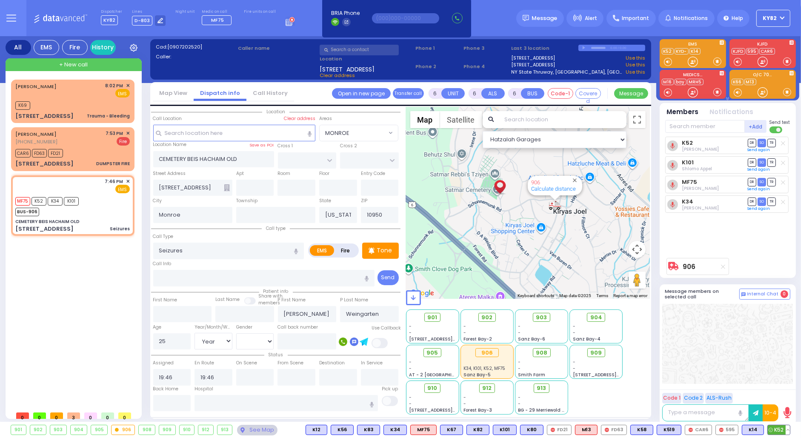
click at [785, 427] on span "K52" at bounding box center [779, 429] width 22 height 9
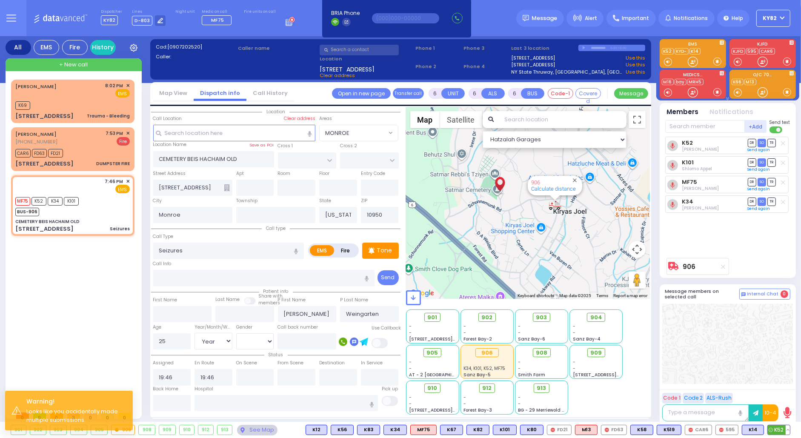
click at [786, 427] on button at bounding box center [788, 429] width 4 height 9
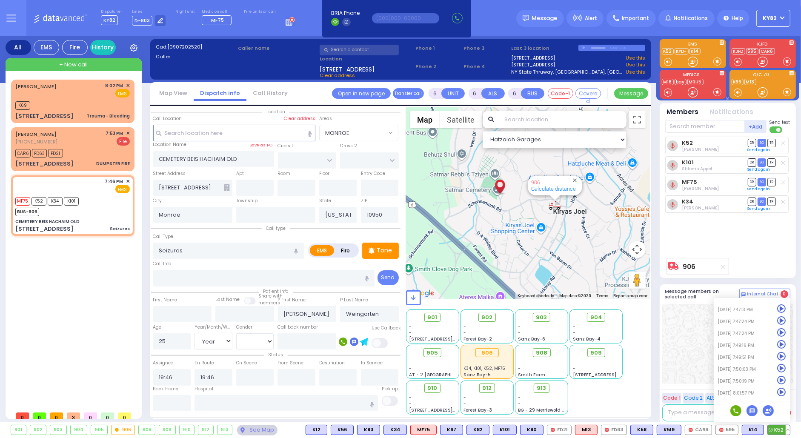
click at [781, 393] on icon at bounding box center [781, 392] width 9 height 9
drag, startPoint x: 110, startPoint y: 205, endPoint x: 116, endPoint y: 207, distance: 6.1
click at [111, 205] on div "MF75 K52 K34 K101 BUS-906" at bounding box center [72, 205] width 114 height 21
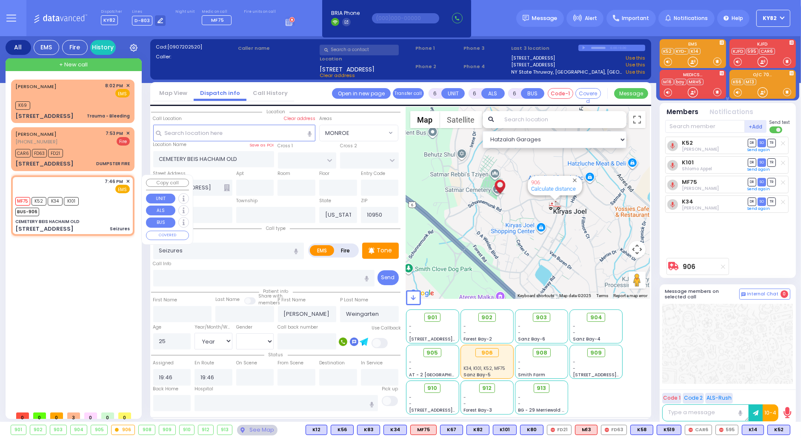
select select
radio input "true"
select select "Year"
select select "[DEMOGRAPHIC_DATA]"
select select "Hatzalah Garages"
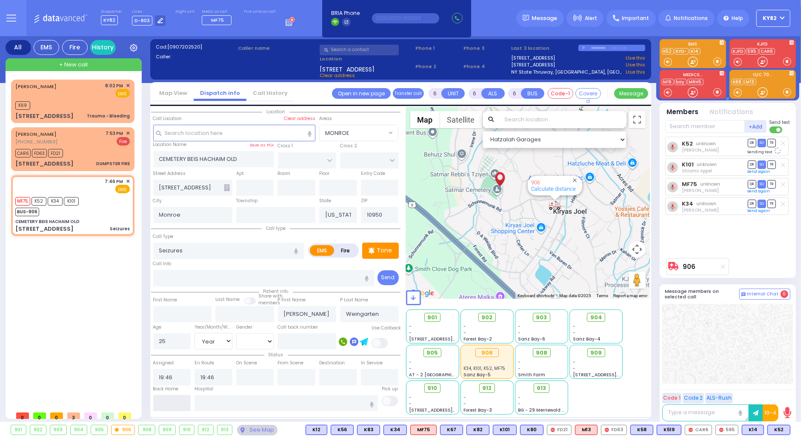
click at [179, 403] on input "text" at bounding box center [172, 403] width 38 height 16
click at [178, 403] on input "text" at bounding box center [172, 403] width 38 height 16
type input "20:03"
select select
radio input "true"
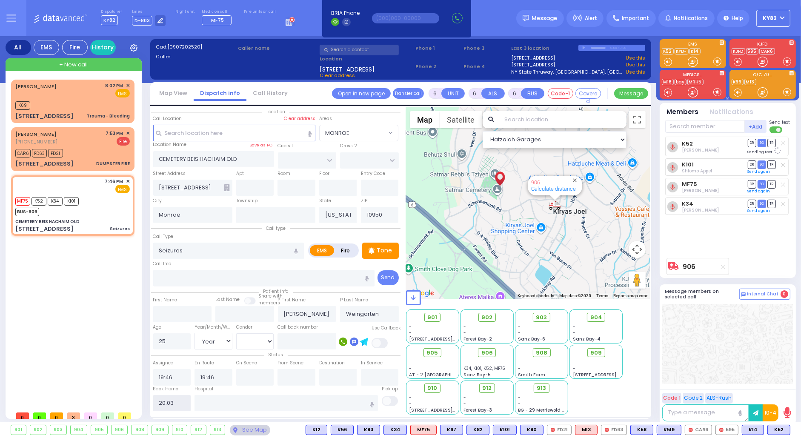
select select
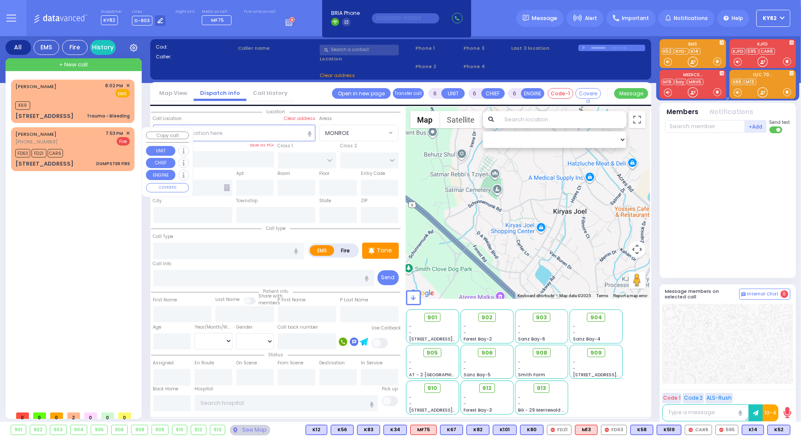
click at [94, 145] on div "SHULEM ZVI WIESENFELD (845) 717-1088 7:53 PM ✕ Fire" at bounding box center [73, 149] width 120 height 41
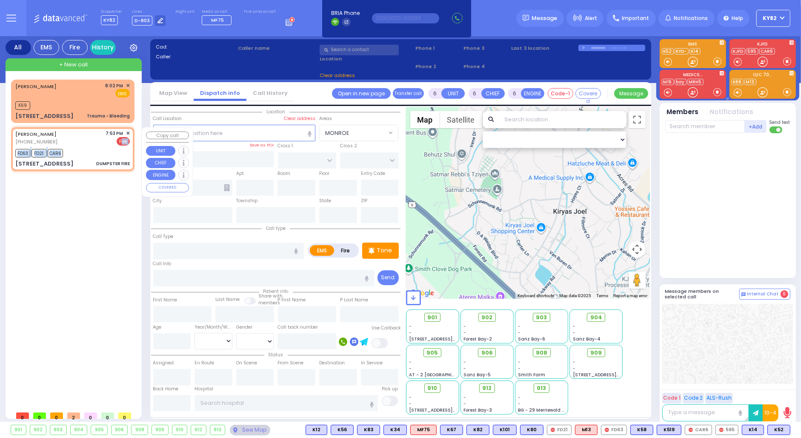
type input "2"
type input "1"
select select
type input "DUMPSTER FIRE"
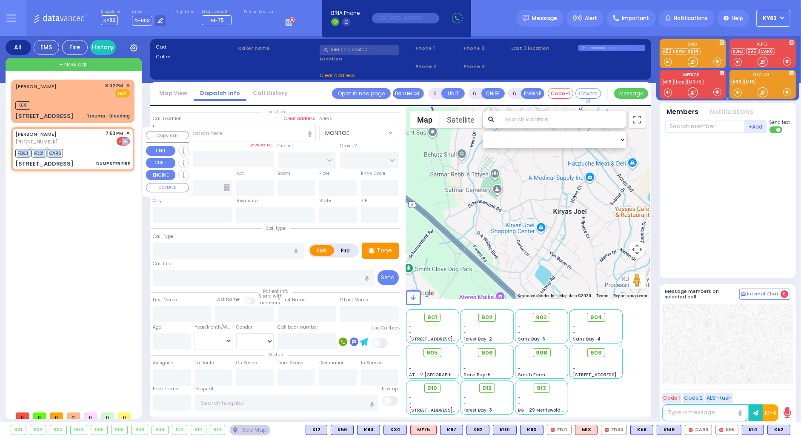
radio input "false"
radio input "true"
type input "SHULEM ZVI"
type input "WIESENFELD"
select select
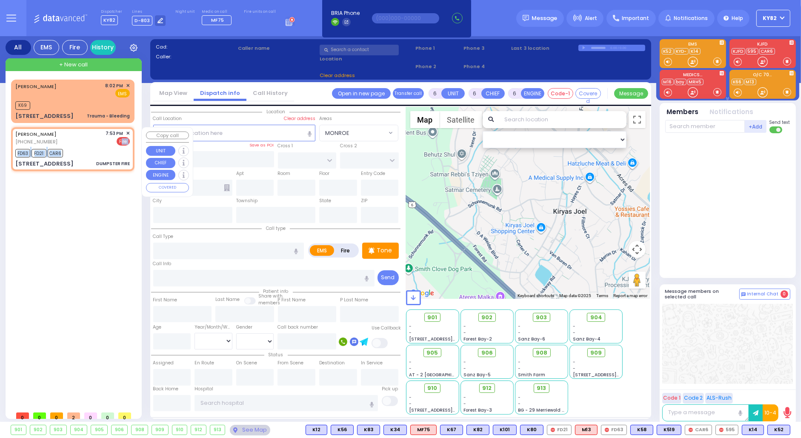
type input "19:53"
type input "19:55"
type input "[GEOGRAPHIC_DATA]"
type input "CHEVRON RD"
type input "19 Karlsburg Road"
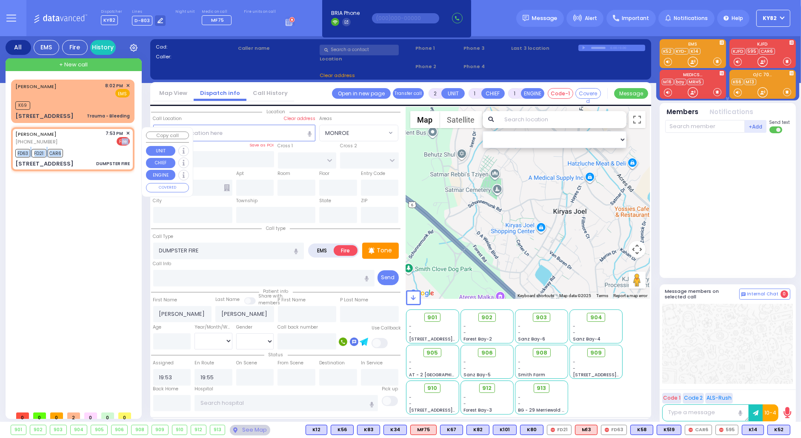
type input "Monroe"
type input "[US_STATE]"
type input "10950"
select select "SECTION 5"
select select "Hatzalah Garages"
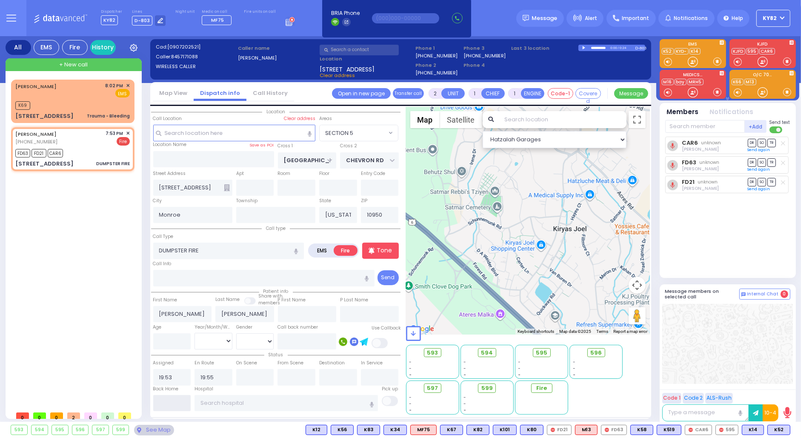
click at [174, 405] on input "text" at bounding box center [172, 403] width 38 height 16
type input "20:03"
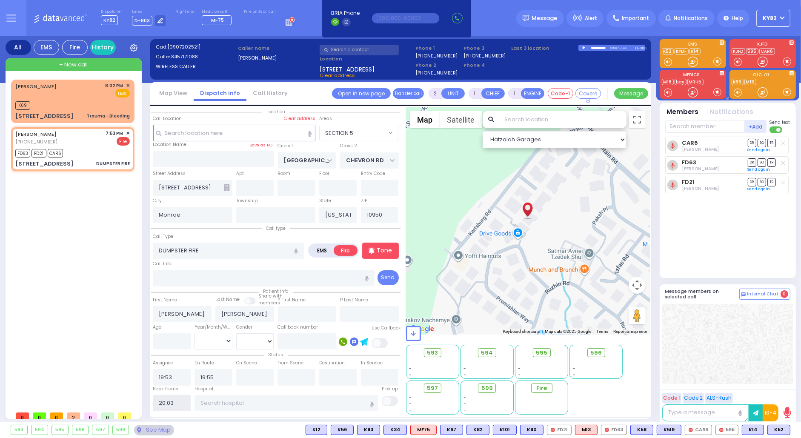
select select
radio input "true"
select select
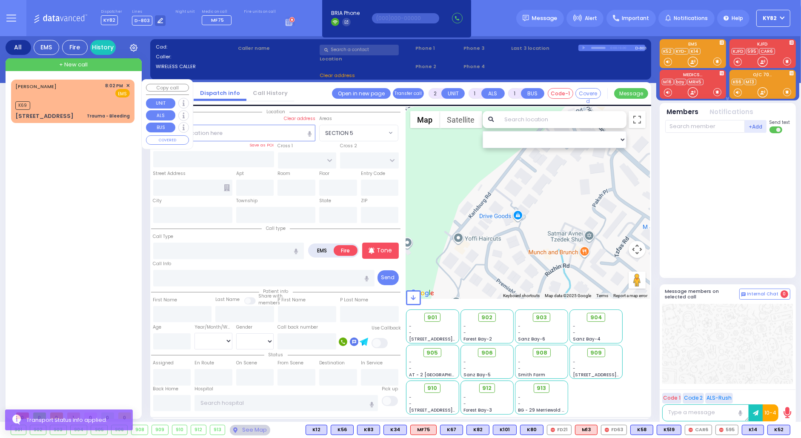
click at [90, 92] on div "JOSEPH KORNBLY 8:02 PM ✕ EMS" at bounding box center [72, 90] width 114 height 16
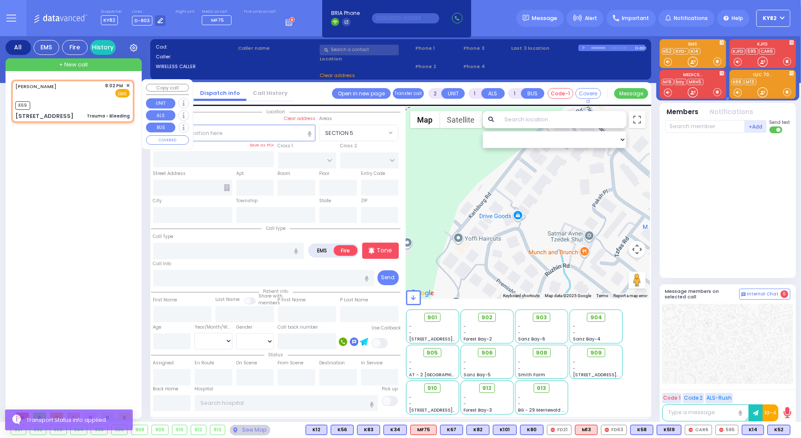
select select
type input "Trauma - Bleeding"
radio input "true"
type input "JOSEPH"
type input "KORNBLY"
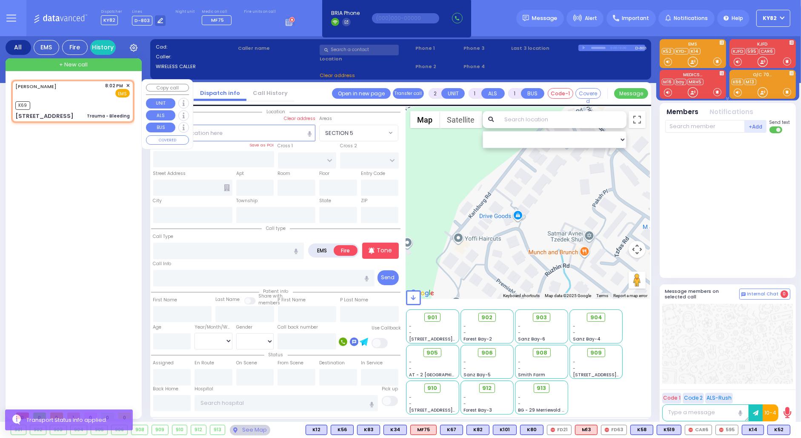
select select
type input "20:02"
select select "Hatzalah Garages"
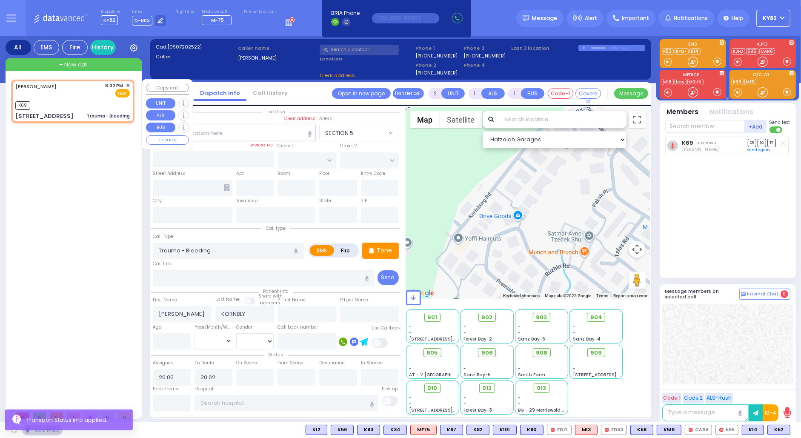
type input "BREWSTER RD"
type input "ALDEN RD"
type input "29 CHATHAM RD"
type input "Monroe"
type input "[US_STATE]"
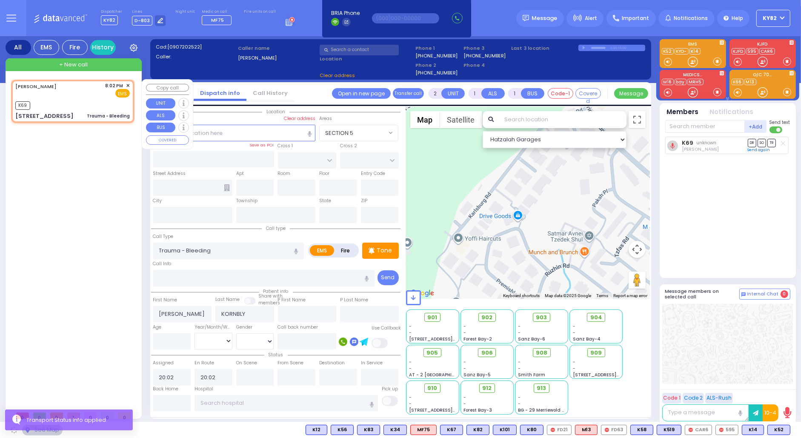
type input "10950"
select select "MONROE"
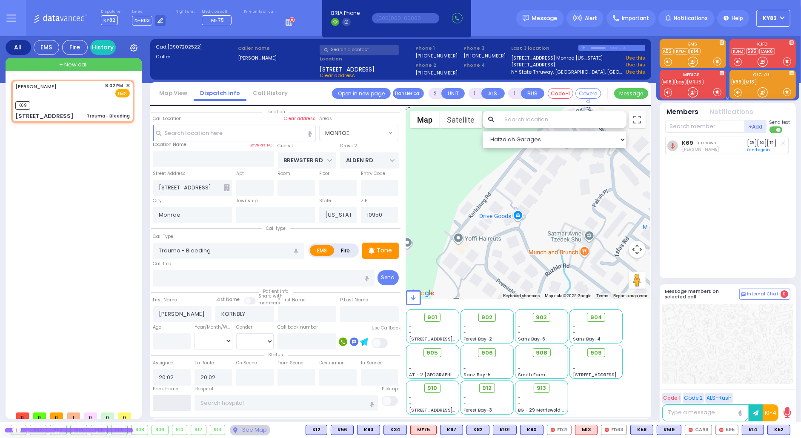
click at [171, 399] on input "text" at bounding box center [172, 403] width 38 height 16
click at [171, 398] on input "text" at bounding box center [172, 403] width 38 height 16
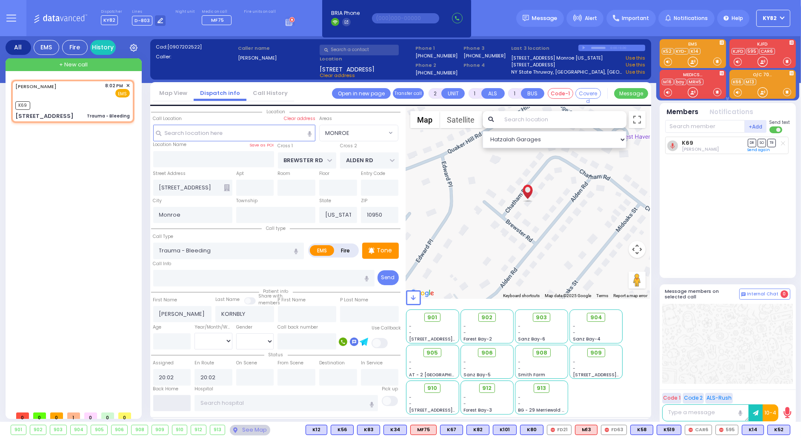
click at [173, 402] on input "text" at bounding box center [172, 403] width 38 height 16
type input "20:03"
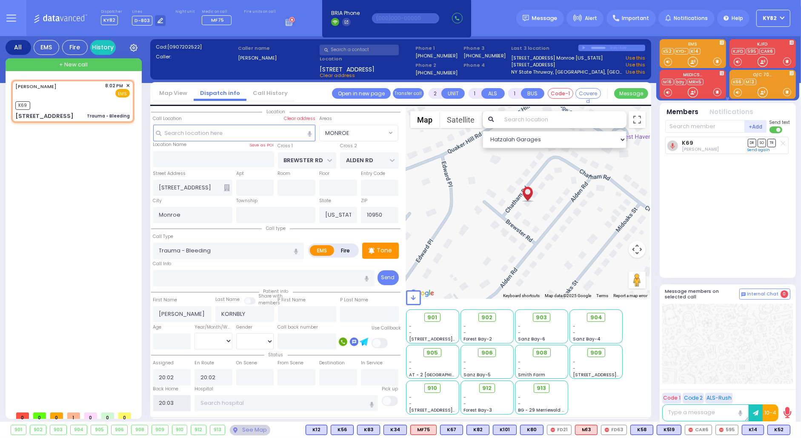
select select
radio input "true"
select select
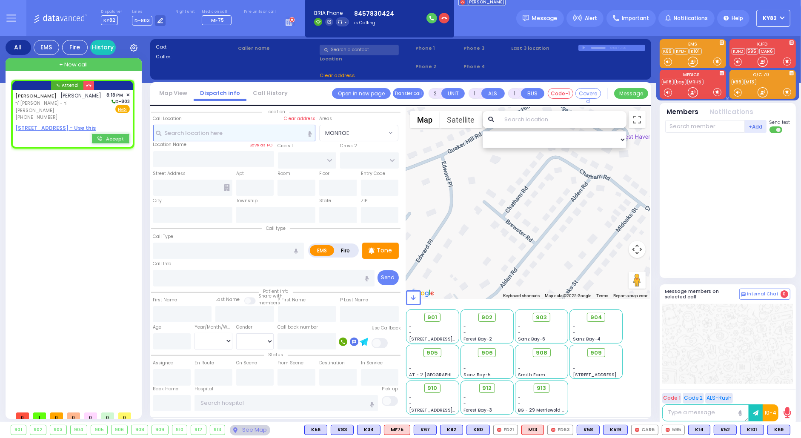
select select
radio input "true"
type input "YITZCHOK"
type input "[PERSON_NAME]"
select select
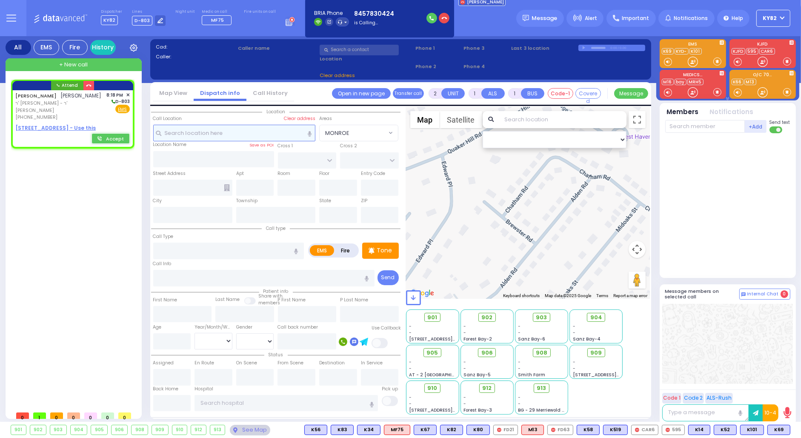
type input "20:18"
select select "Hatzalah Garages"
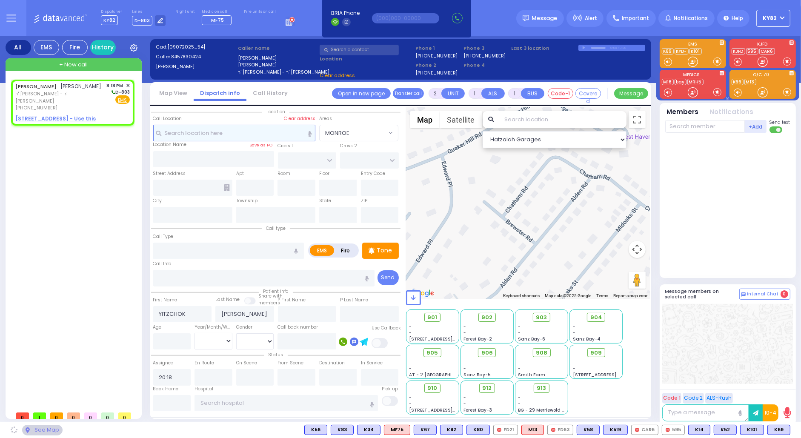
select select
radio input "true"
select select
select select "Hatzalah Garages"
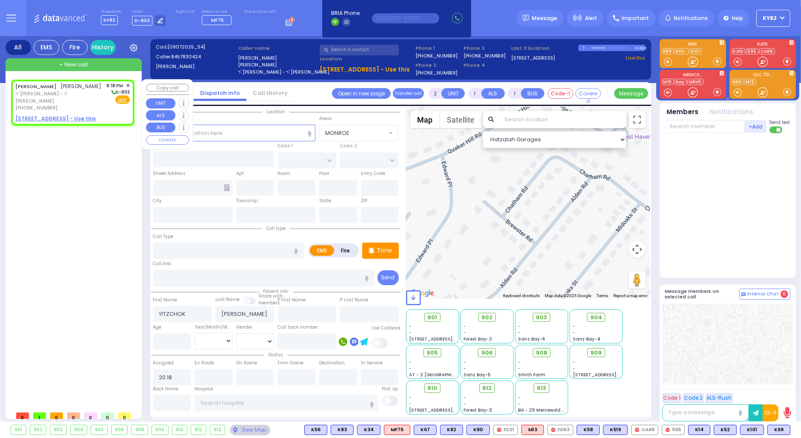
click at [95, 111] on div "[PHONE_NUMBER]" at bounding box center [59, 107] width 89 height 7
select select
radio input "true"
select select
select select "Hatzalah Garages"
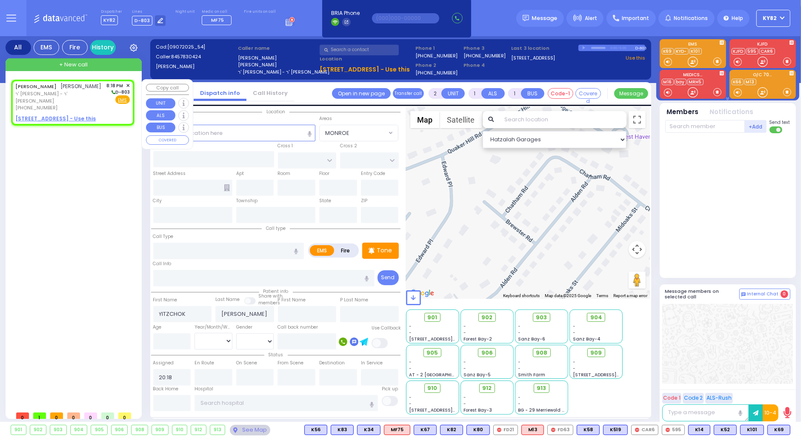
click at [49, 120] on u "8 ZENTA RD 302 - Use this" at bounding box center [55, 118] width 80 height 7
select select
radio input "true"
select select
select select "Hatzalah Garages"
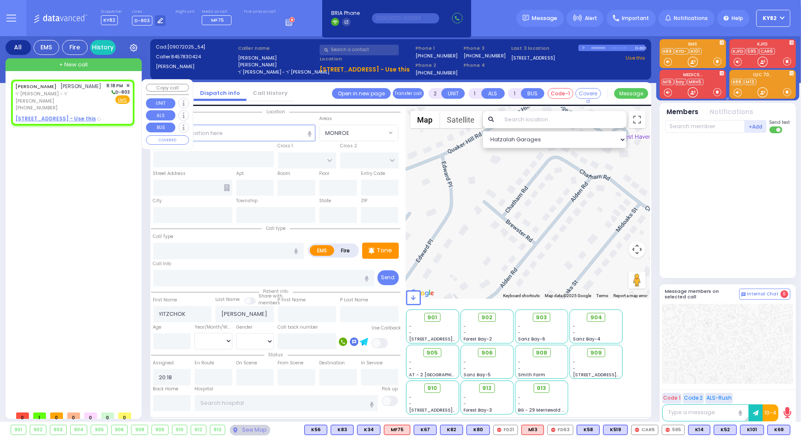
select select
radio input "true"
select select
select select "Hatzalah Garages"
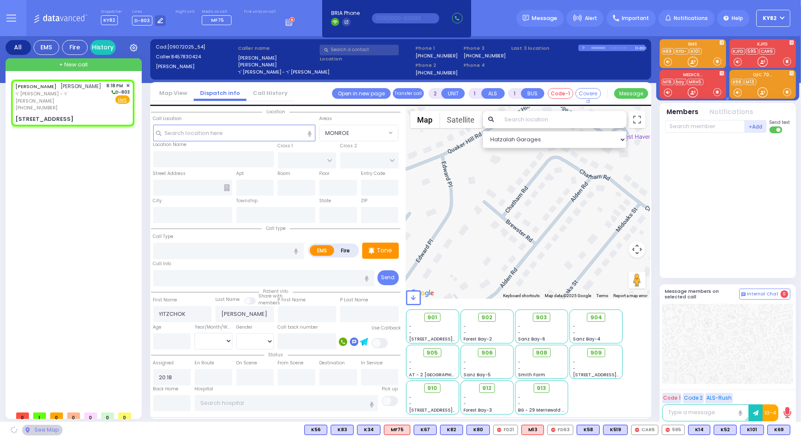
type input "CARTER LN"
type input "[GEOGRAPHIC_DATA]"
type input "[STREET_ADDRESS]"
type input "302"
type input "[PERSON_NAME]"
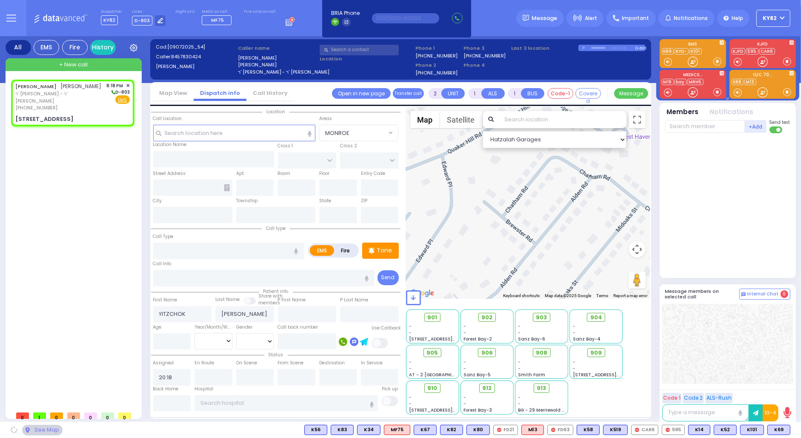
type input "[US_STATE]"
type input "10950"
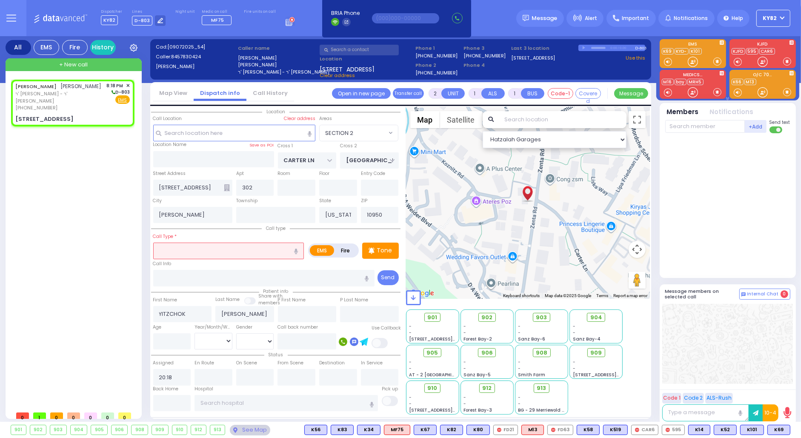
click at [203, 250] on input "text" at bounding box center [228, 251] width 151 height 16
click at [197, 277] on span "Partial Obstruction" at bounding box center [183, 276] width 54 height 9
click at [386, 248] on p "Tone" at bounding box center [384, 250] width 15 height 9
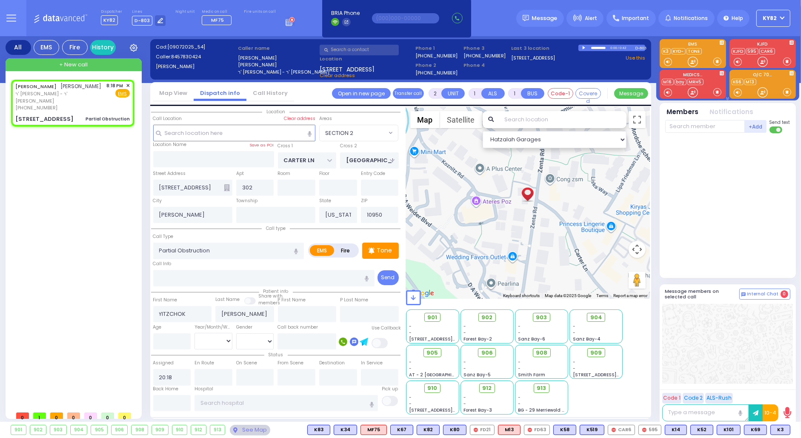
drag, startPoint x: 778, startPoint y: 424, endPoint x: 782, endPoint y: 411, distance: 13.6
click at [778, 424] on div "901 902 903 904 905 906" at bounding box center [400, 430] width 801 height 16
click at [779, 429] on span "K3" at bounding box center [780, 429] width 19 height 9
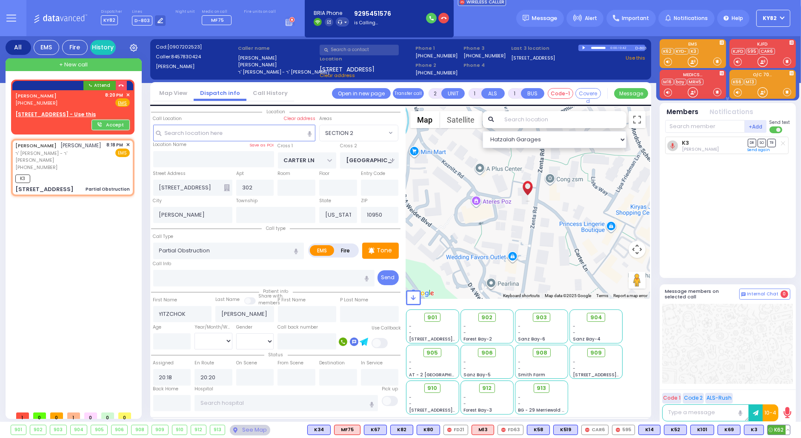
click at [773, 431] on span "K62" at bounding box center [779, 429] width 22 height 9
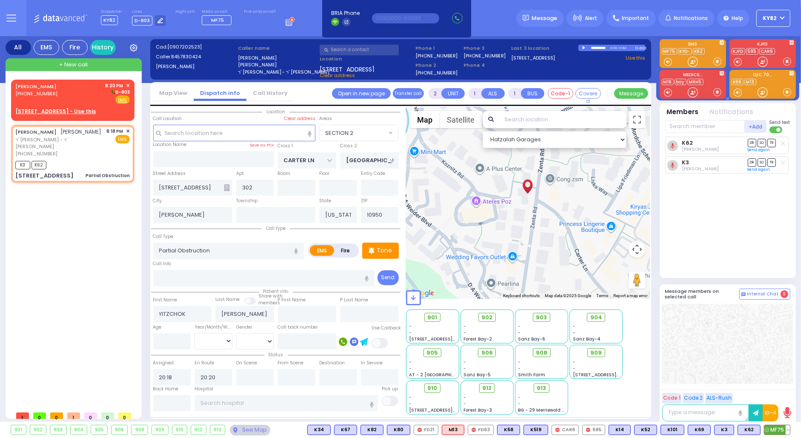
click at [771, 430] on span "MF75" at bounding box center [777, 429] width 26 height 9
click at [97, 98] on div "SIMCHA GELB (929) 545-1576 8:20 PM ✕ D-803" at bounding box center [72, 93] width 114 height 22
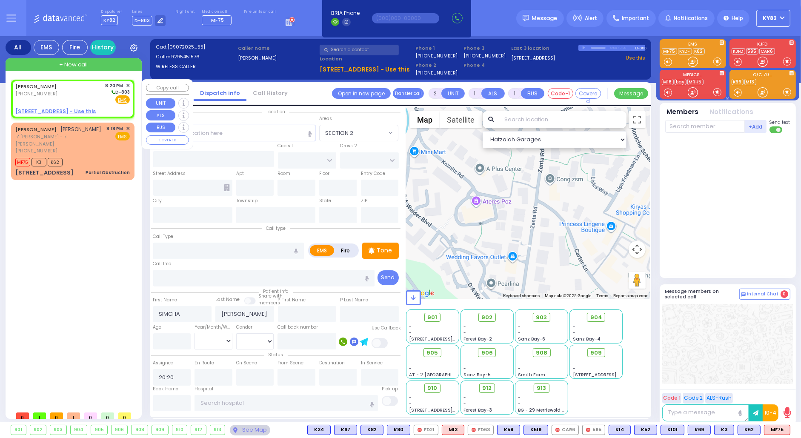
click at [67, 111] on u "20 BRIGEL WAY 202 - Use this" at bounding box center [55, 111] width 80 height 7
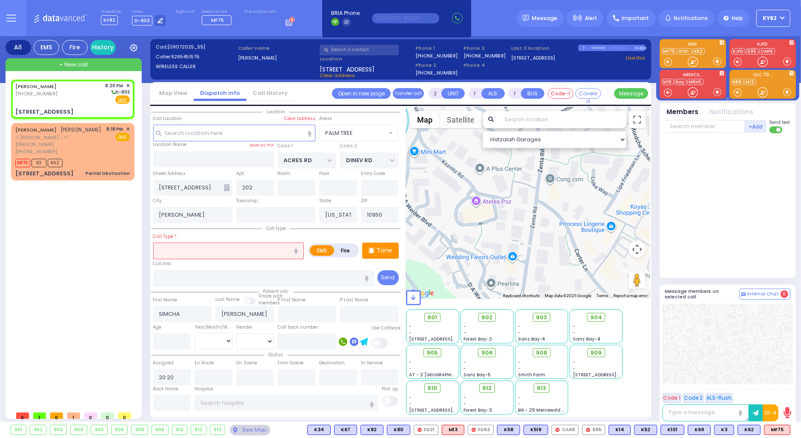
click at [176, 245] on input "text" at bounding box center [228, 251] width 151 height 16
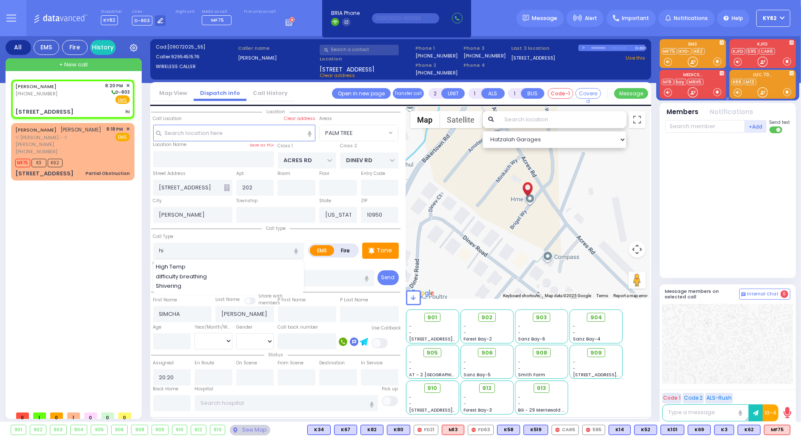
click at [174, 266] on span "High Temp" at bounding box center [172, 267] width 33 height 9
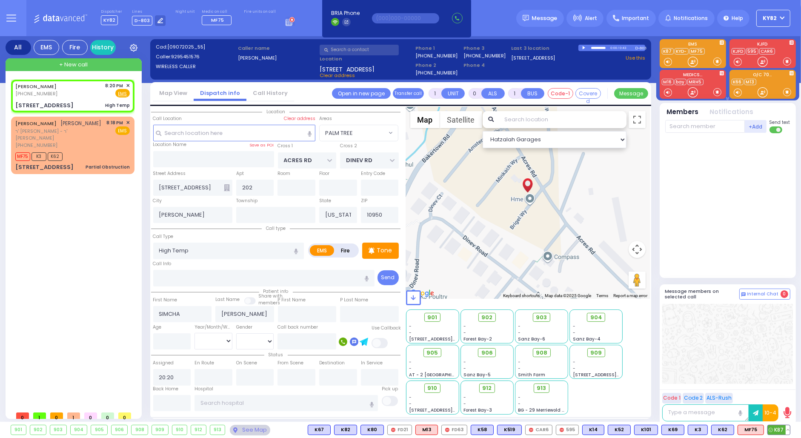
click at [777, 430] on span "K87" at bounding box center [779, 429] width 22 height 9
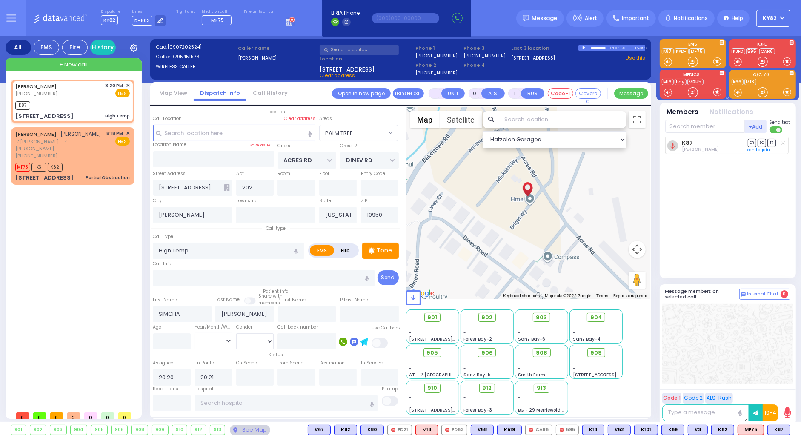
click at [781, 144] on icon at bounding box center [783, 143] width 4 height 5
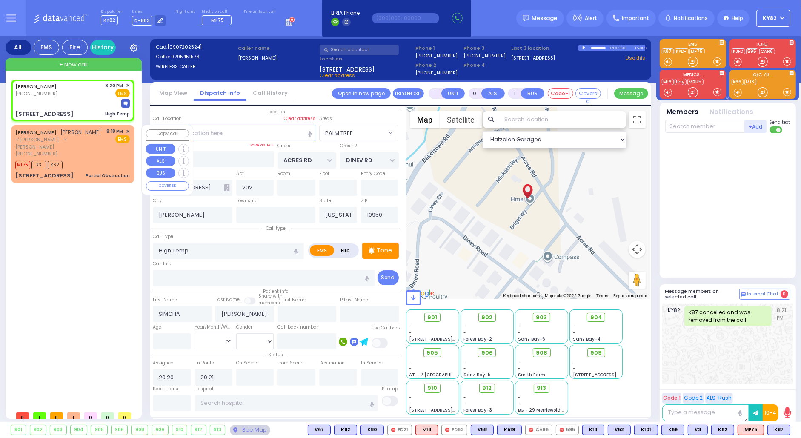
drag, startPoint x: 113, startPoint y: 154, endPoint x: 128, endPoint y: 166, distance: 19.3
click at [112, 154] on div "8:18 PM ✕ EMS" at bounding box center [118, 142] width 23 height 29
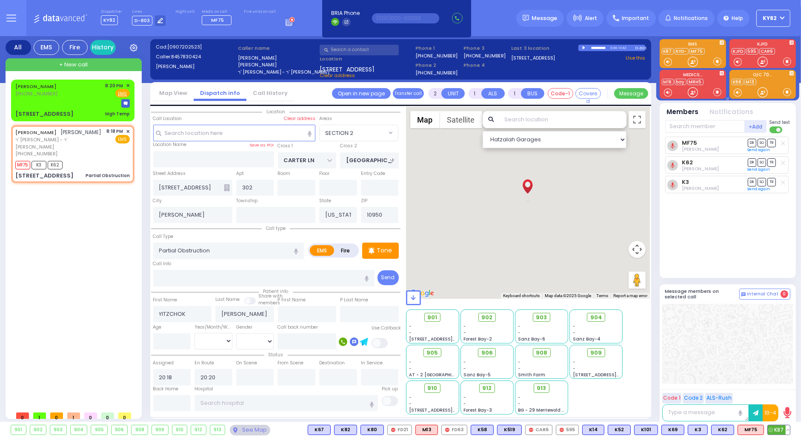
click at [772, 428] on icon at bounding box center [771, 430] width 4 height 4
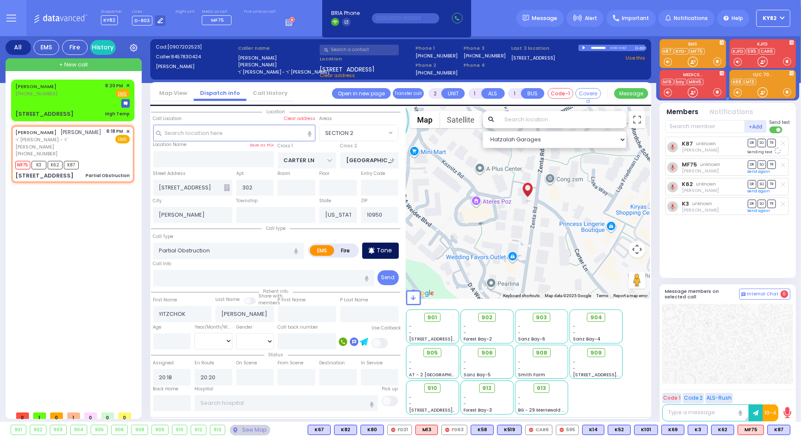
click at [381, 250] on p "Tone" at bounding box center [384, 250] width 15 height 9
drag, startPoint x: 63, startPoint y: 94, endPoint x: 85, endPoint y: 100, distance: 23.0
click at [69, 94] on div "SIMCHA GELB (929) 545-1576 8:20 PM ✕ Fire EMS" at bounding box center [72, 90] width 114 height 16
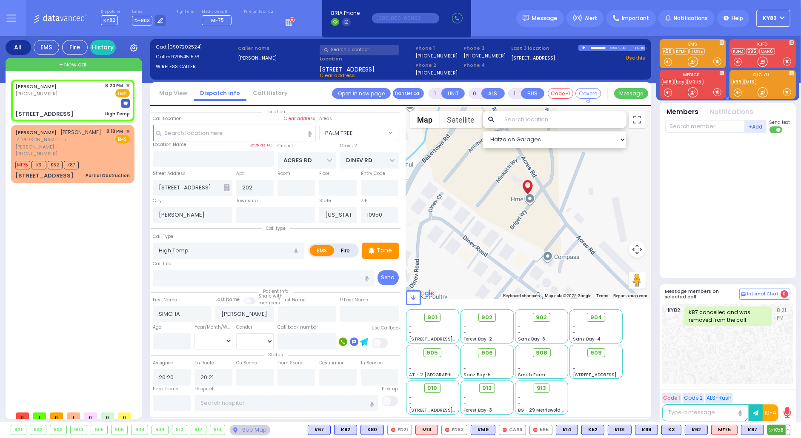
click at [779, 428] on span "K58" at bounding box center [779, 429] width 22 height 9
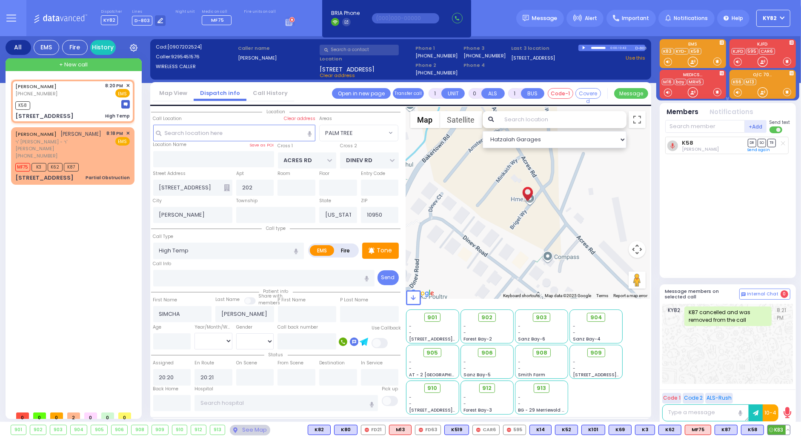
click at [775, 427] on span "K83" at bounding box center [779, 429] width 22 height 9
click at [786, 428] on button at bounding box center [788, 429] width 4 height 9
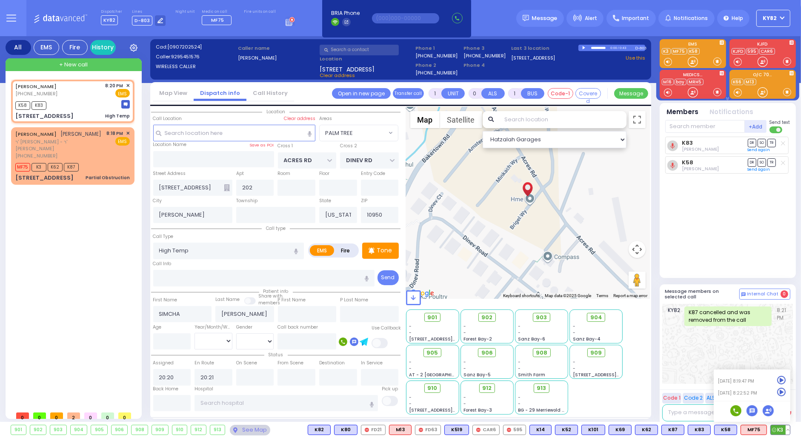
click at [781, 391] on icon at bounding box center [781, 392] width 9 height 9
click at [700, 354] on div "KY82 K87 cancelled and was removed from the call 8:21 PM" at bounding box center [727, 344] width 131 height 80
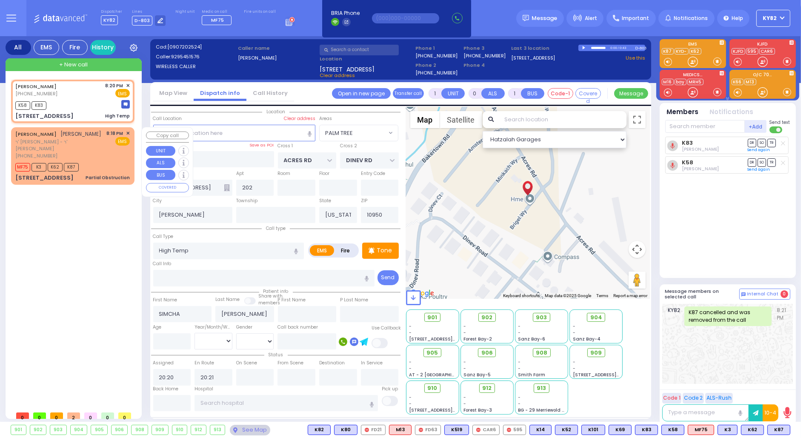
click at [101, 151] on span "ר' [PERSON_NAME] - ר' [PERSON_NAME]" at bounding box center [59, 145] width 89 height 14
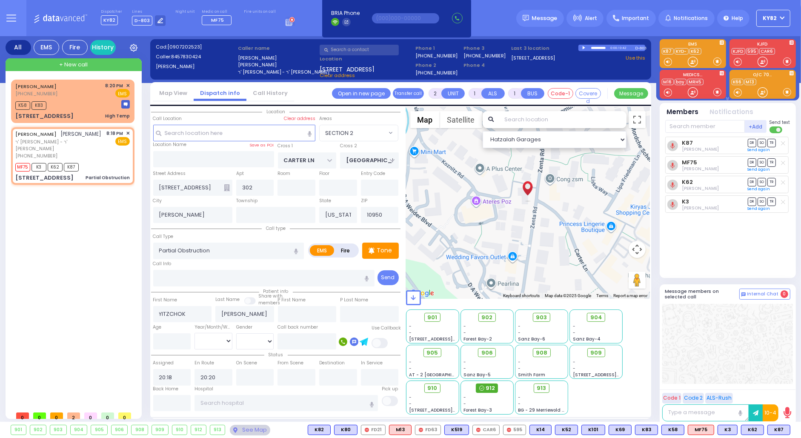
click at [488, 388] on span "912" at bounding box center [490, 388] width 9 height 9
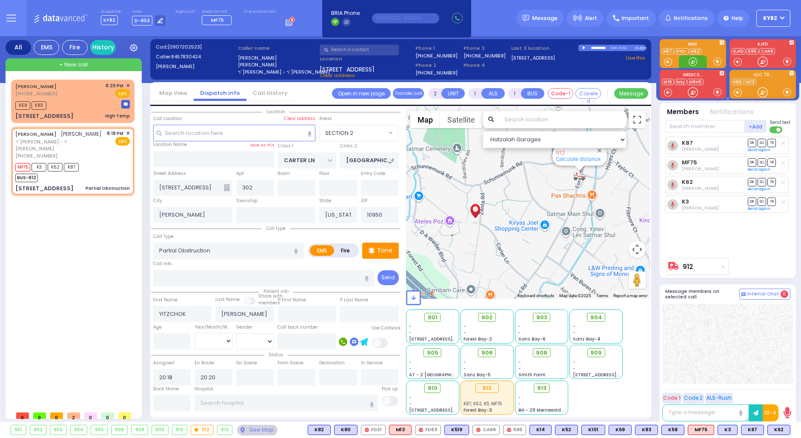
select select "SECTION 2"
select select
type input "6"
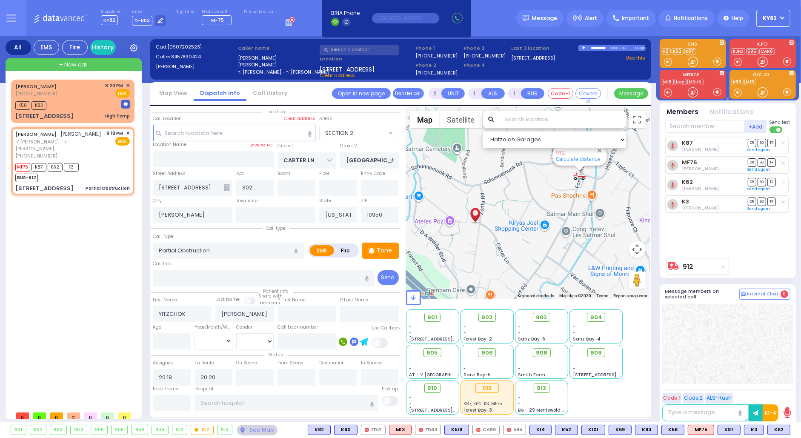
select select
radio input "true"
type input "Unknown"
select select "Year"
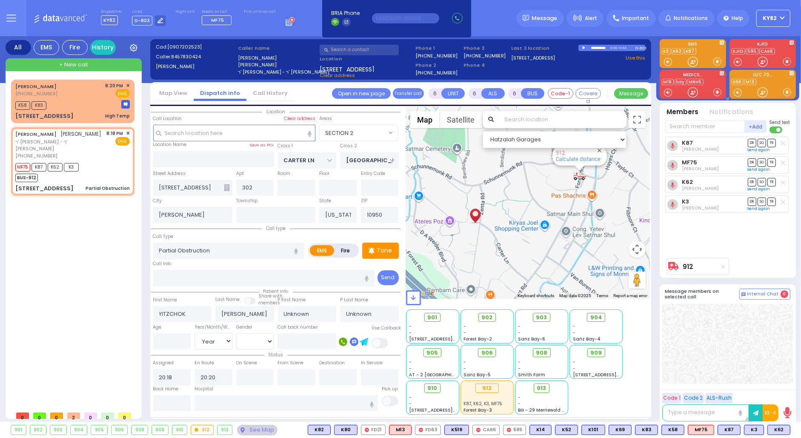
select select "Hatzalah Garages"
select select "SECTION 2"
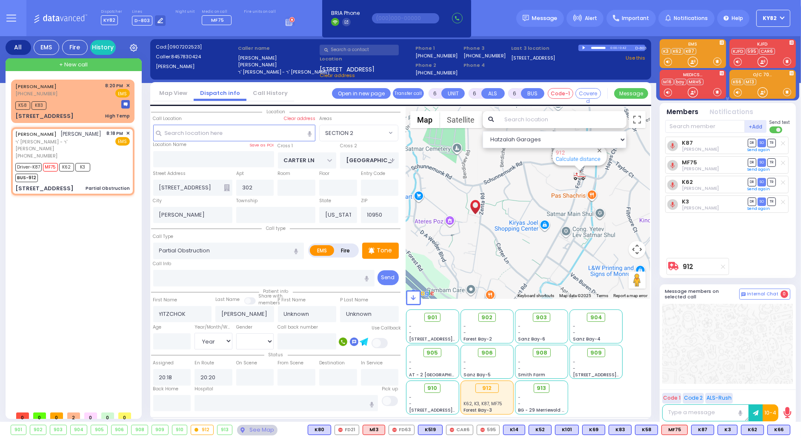
select select
radio input "true"
select select "Year"
type input "20:22"
select select "Hatzalah Garages"
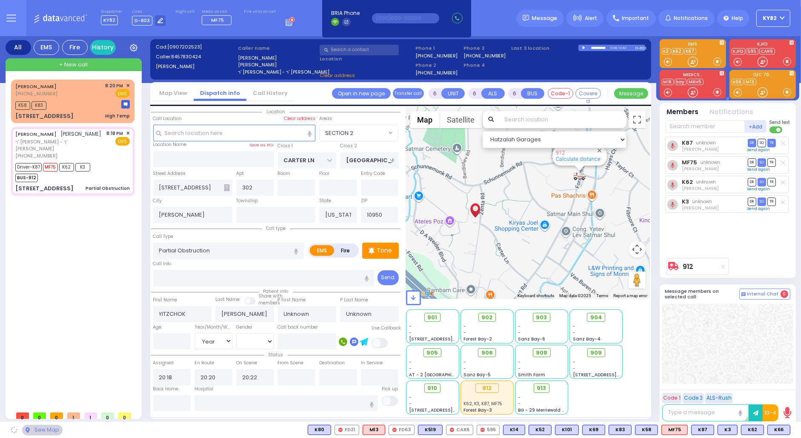
select select
radio input "true"
select select "Year"
select select "Hatzalah Garages"
select select "SECTION 2"
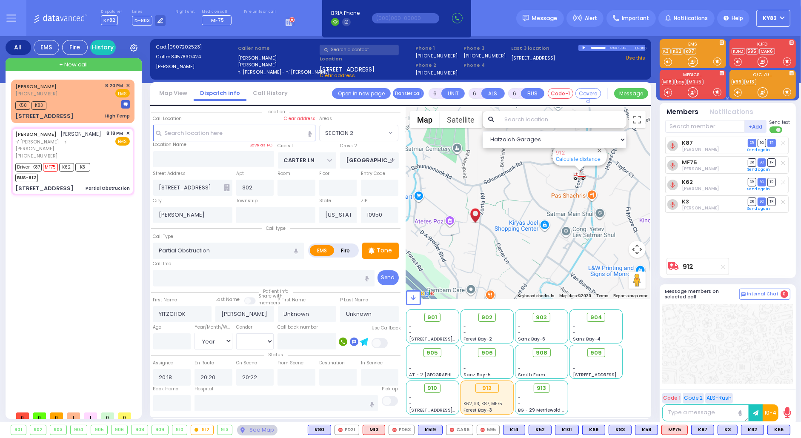
select select
radio input "true"
select select "Year"
select select "Hatzalah Garages"
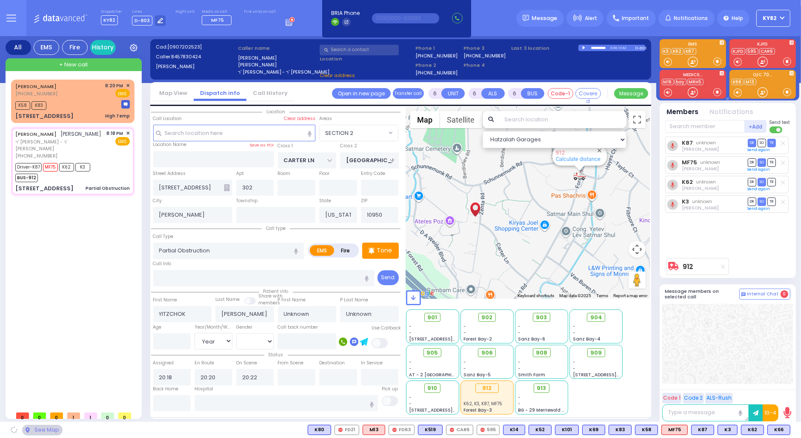
select select "SECTION 2"
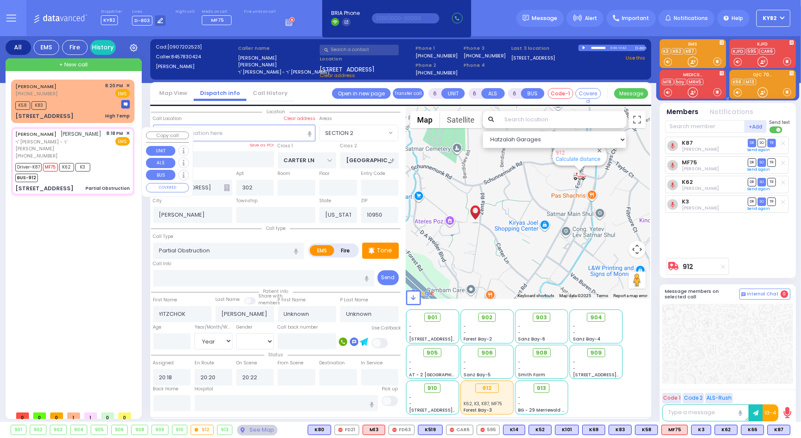
select select
radio input "true"
select select "Year"
type input "20:35"
select select "Hatzalah Garages"
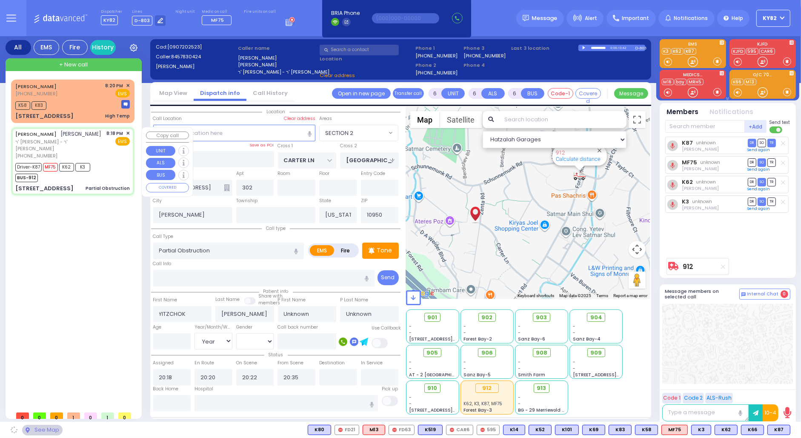
select select
radio input "true"
select select "Year"
select select "Hatzalah Garages"
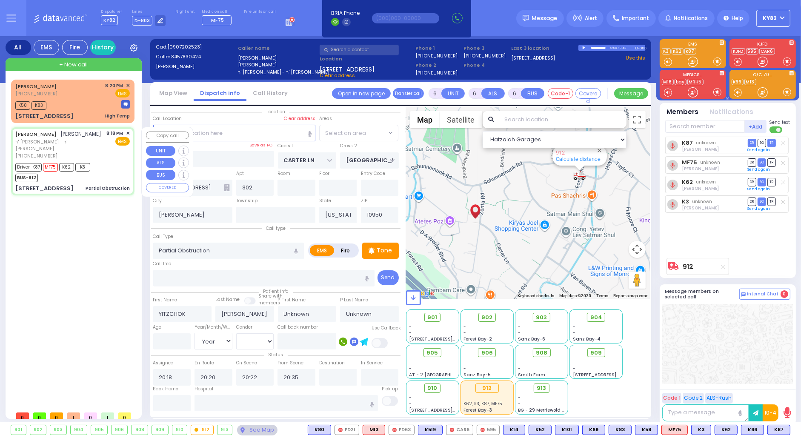
select select "SECTION 2"
select select
radio input "true"
select select "Year"
select select "Hatzalah Garages"
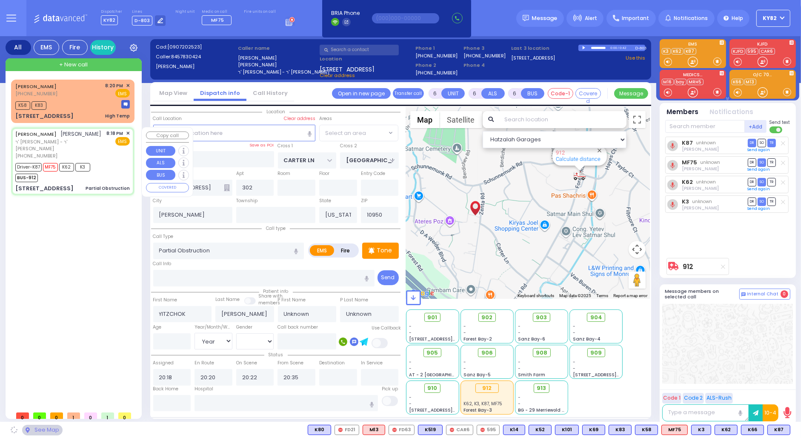
select select "SECTION 2"
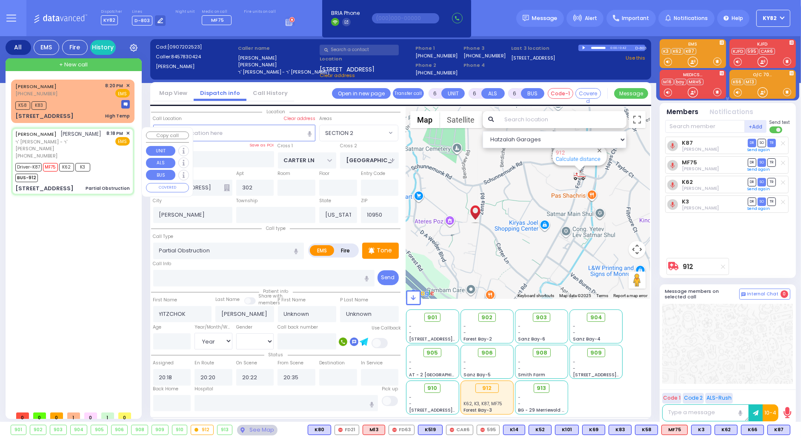
select select
radio input "true"
type input "Henchy"
type input "[PERSON_NAME]"
type input "27"
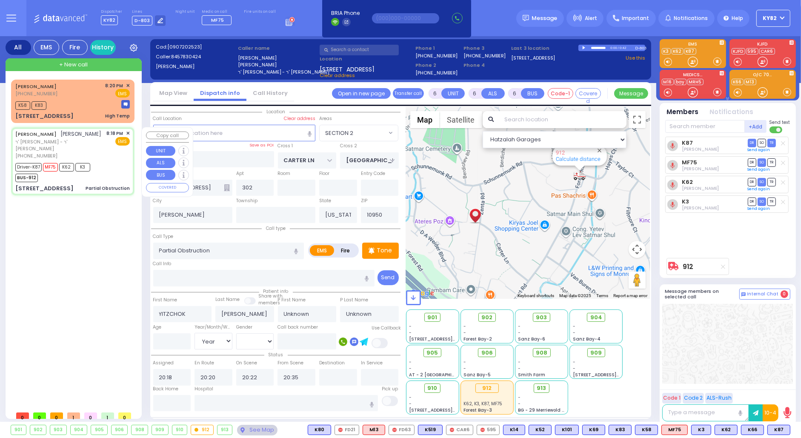
select select "Year"
select select "[DEMOGRAPHIC_DATA]"
select select "Hatzalah Garages"
select select "SECTION 2"
select select
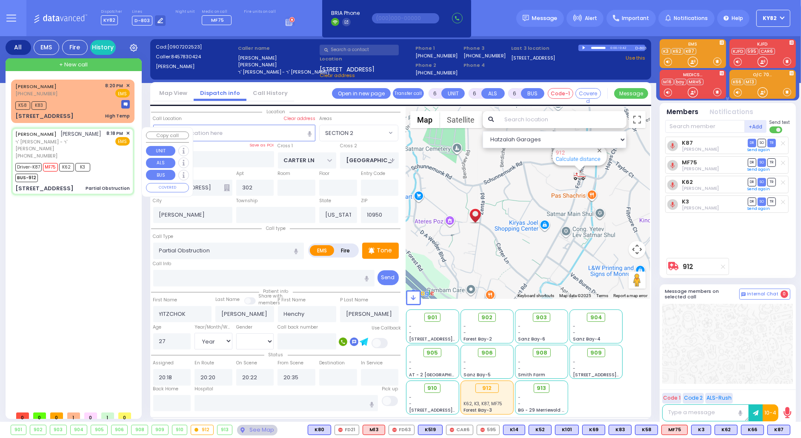
radio input "true"
select select "Year"
select select "[DEMOGRAPHIC_DATA]"
select select "Hatzalah Garages"
select select "SECTION 2"
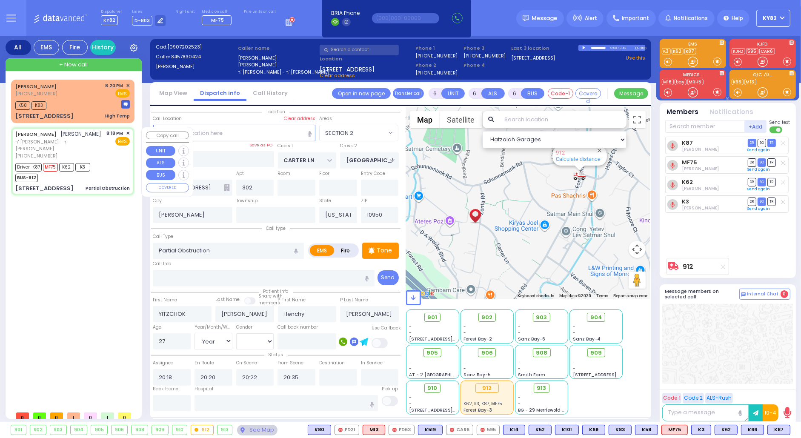
select select
radio input "true"
select select "Year"
select select "[DEMOGRAPHIC_DATA]"
select select "Hatzalah Garages"
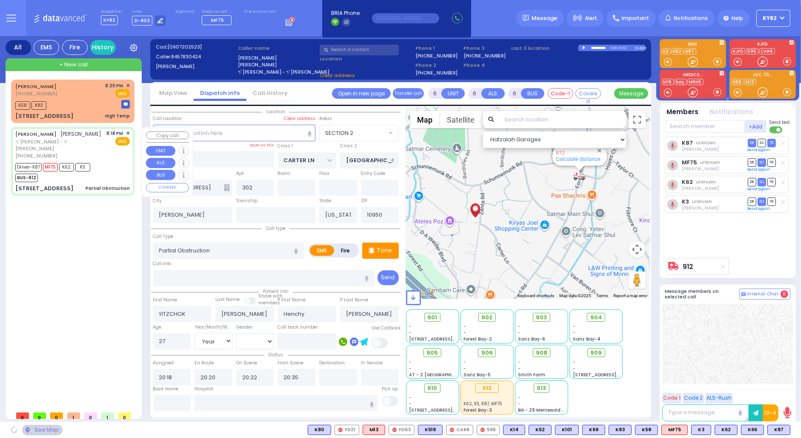
select select "SECTION 2"
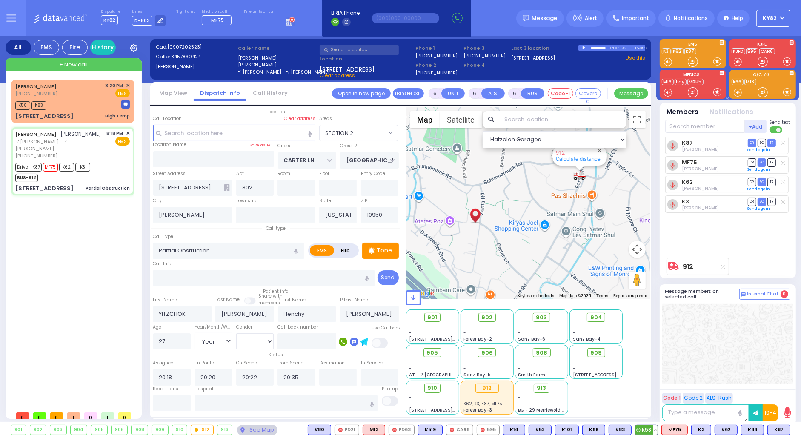
click at [657, 429] on button at bounding box center [655, 429] width 4 height 9
select select
radio input "true"
select select "Year"
select select "[DEMOGRAPHIC_DATA]"
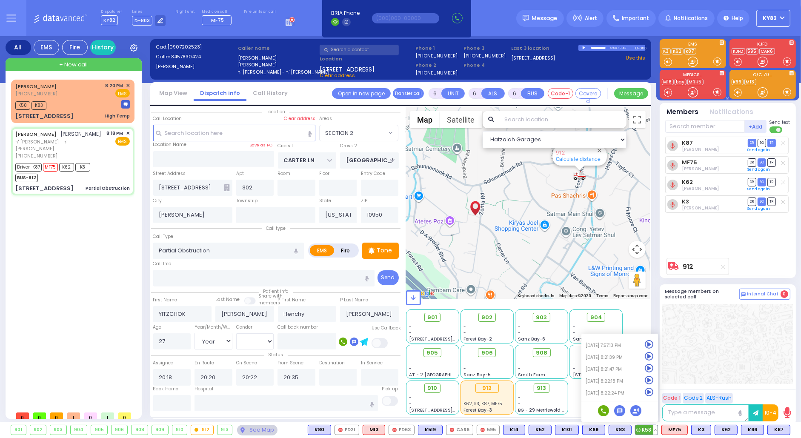
select select "Hatzalah Garages"
select select "SECTION 2"
click at [654, 391] on icon at bounding box center [649, 392] width 9 height 9
click at [71, 268] on div "SIMCHA GELB (929) 545-1576 8:20 PM ✕ K58 K83 MF75" at bounding box center [74, 243] width 127 height 327
select select
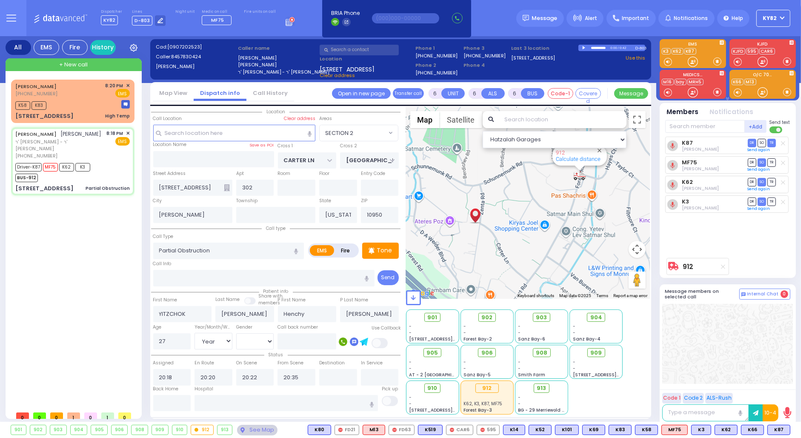
radio input "true"
select select "Year"
select select "[DEMOGRAPHIC_DATA]"
select select "Hatzalah Garages"
select select "SECTION 2"
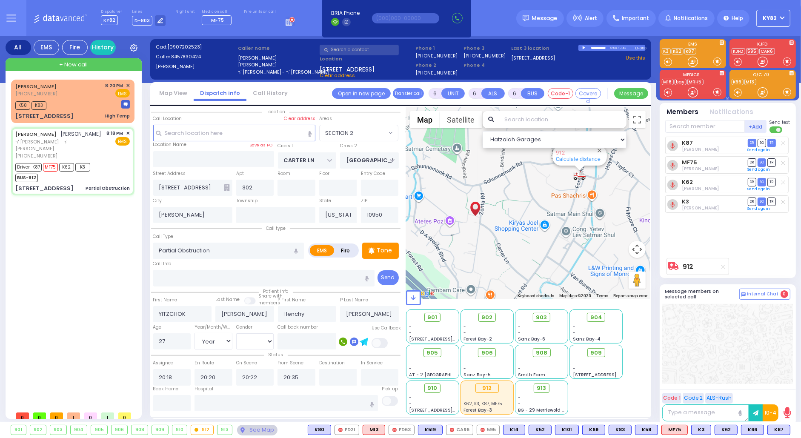
select select
radio input "true"
select select "Year"
select select "[DEMOGRAPHIC_DATA]"
type input "[GEOGRAPHIC_DATA] [STREET_ADDRESS][GEOGRAPHIC_DATA] Suffern"
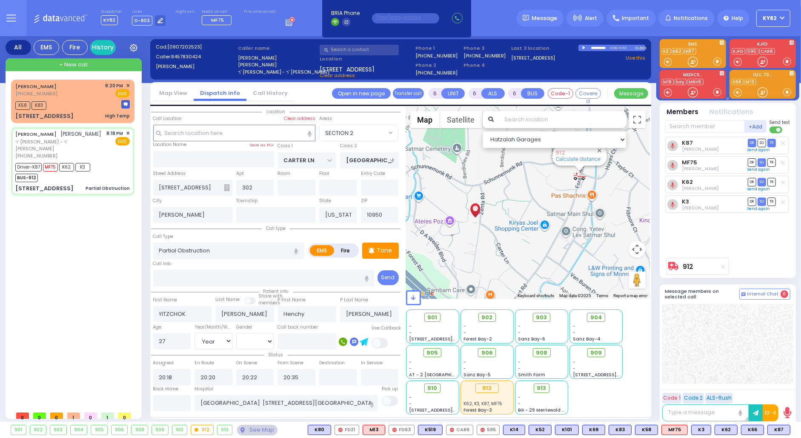
select select "SECTION 2"
select select "Hatzalah Garages"
select select
radio input "true"
select select "Year"
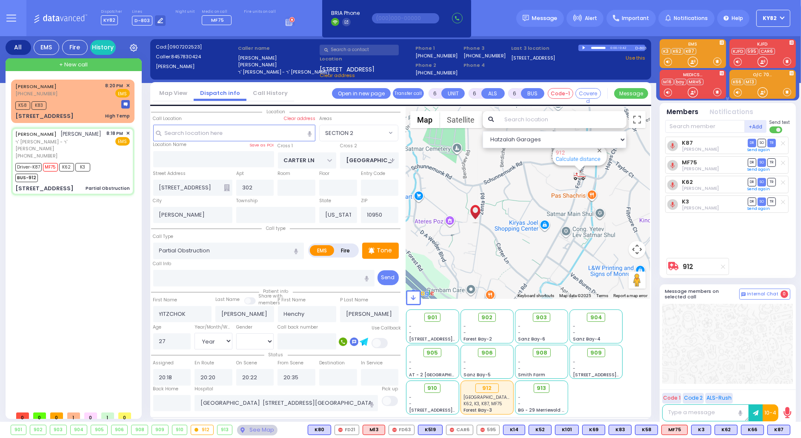
select select "[DEMOGRAPHIC_DATA]"
select select "SECTION 2"
select select "Hatzalah Garages"
select select
radio input "true"
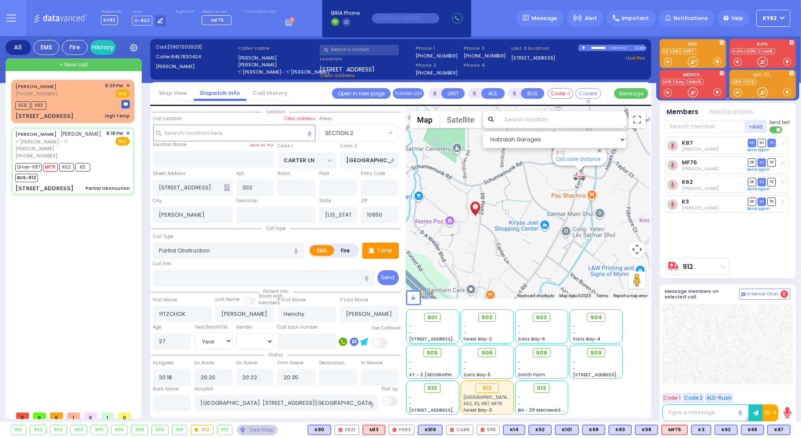
select select "Year"
select select "[DEMOGRAPHIC_DATA]"
select select "Hatzalah Garages"
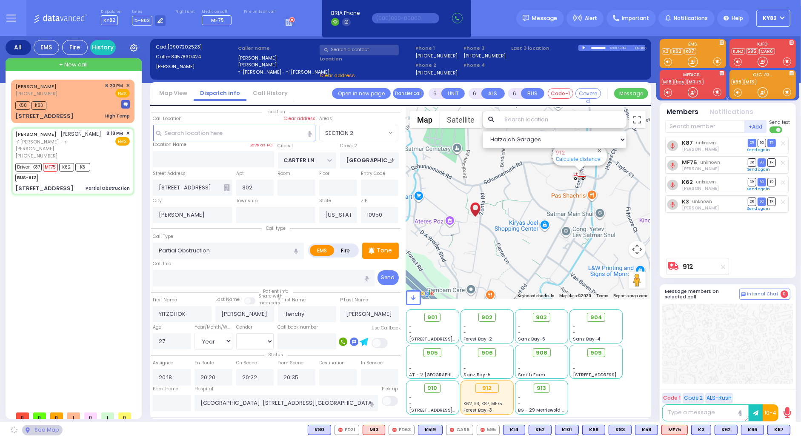
select select "SECTION 2"
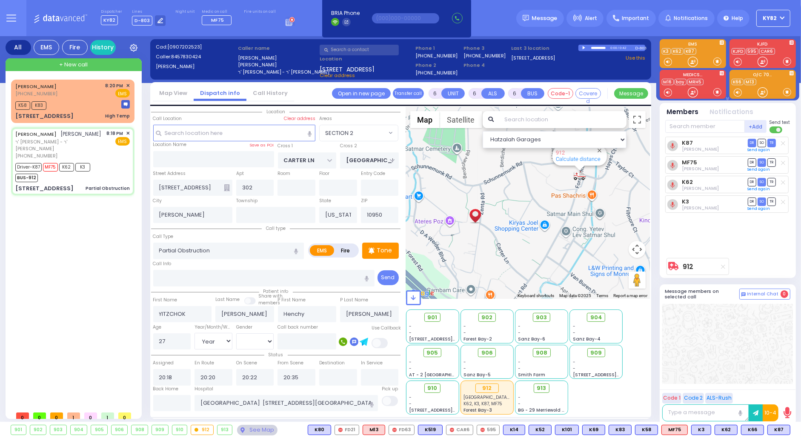
select select
radio input "true"
select select "Year"
select select "[DEMOGRAPHIC_DATA]"
select select "SECTION 2"
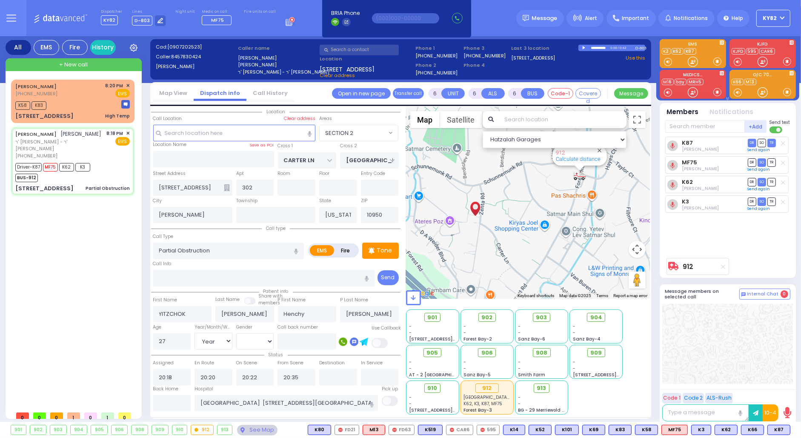
select select "Hatzalah Garages"
select select
radio input "true"
select select "Year"
select select "[DEMOGRAPHIC_DATA]"
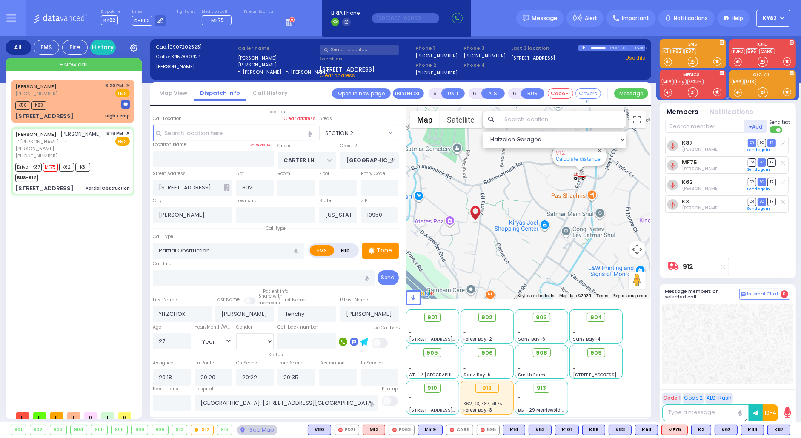
select select "SECTION 2"
select select "Hatzalah Garages"
select select
radio input "true"
select select "Year"
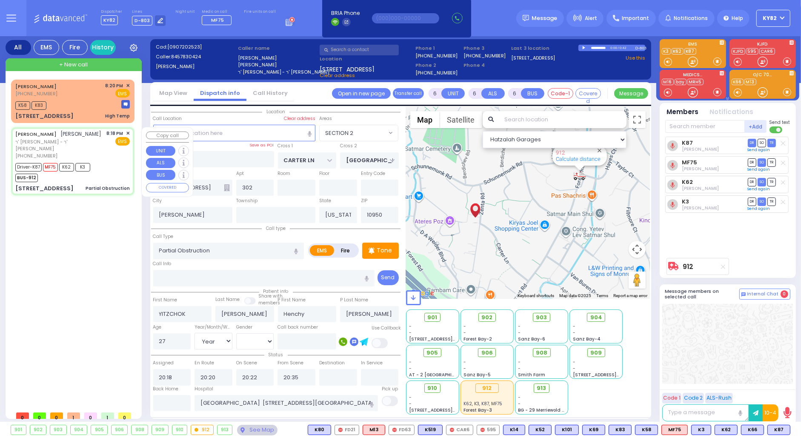
select select "[DEMOGRAPHIC_DATA]"
select select "Hatzalah Garages"
select select "SECTION 2"
select select
radio input "true"
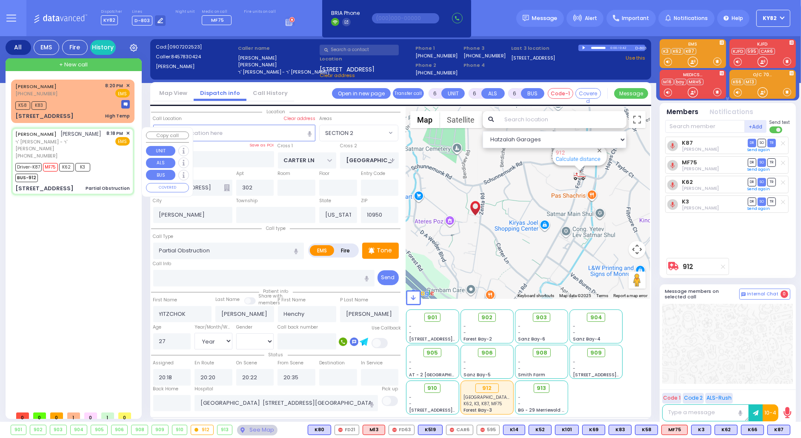
select select "Year"
select select "[DEMOGRAPHIC_DATA]"
select select "Hatzalah Garages"
select select "SECTION 2"
select select
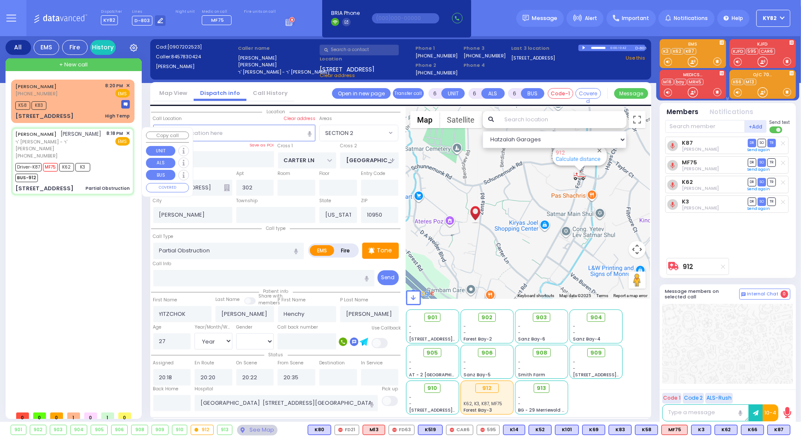
radio input "true"
select select "Year"
select select "[DEMOGRAPHIC_DATA]"
select select "SECTION 2"
select select "Hatzalah Garages"
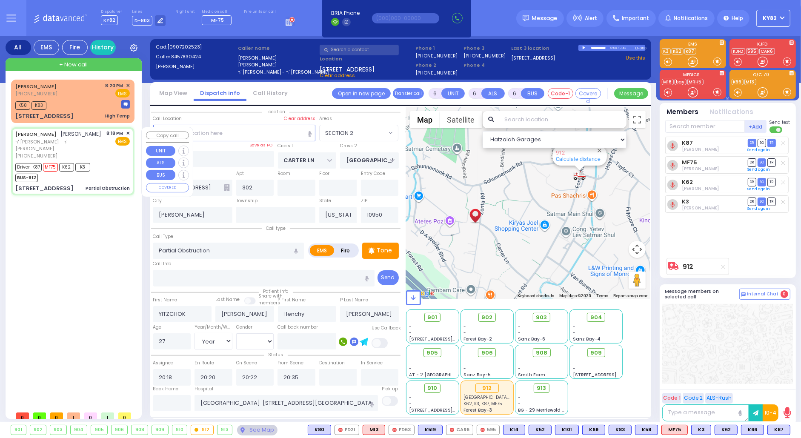
select select
radio input "true"
select select "Year"
select select "[DEMOGRAPHIC_DATA]"
select select "Hatzalah Garages"
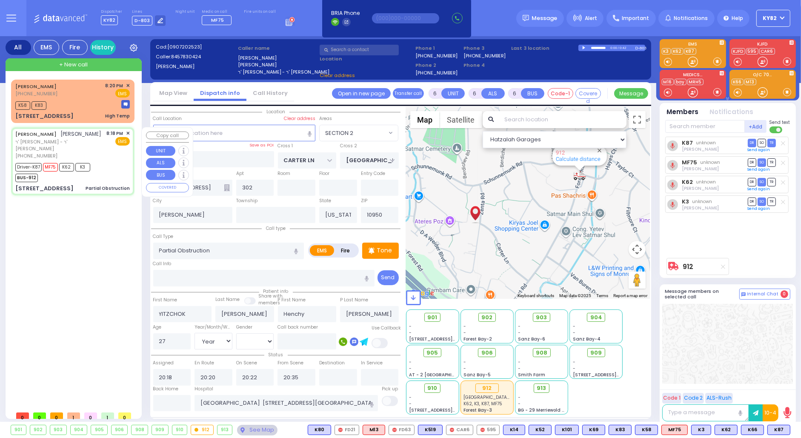
select select "SECTION 2"
select select
radio input "true"
select select "Year"
select select "[DEMOGRAPHIC_DATA]"
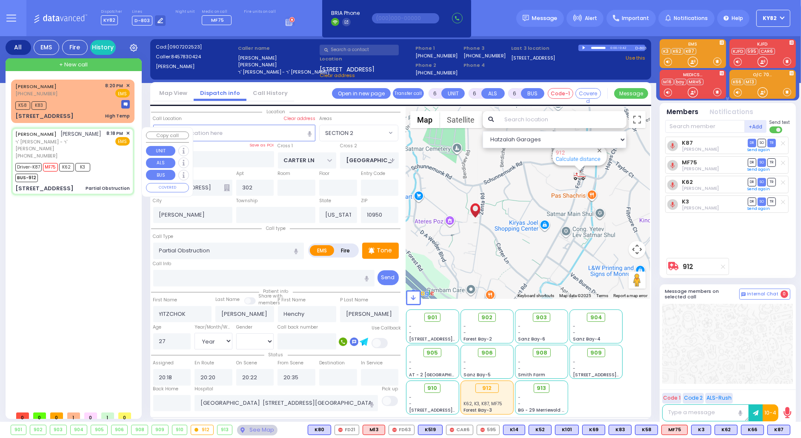
select select "Hatzalah Garages"
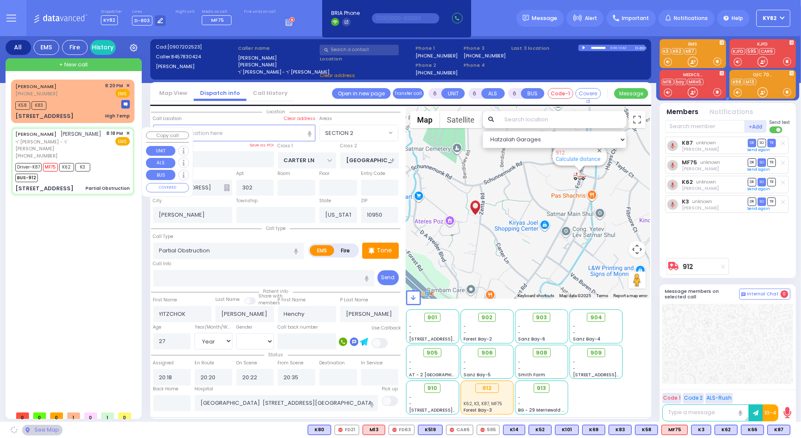
select select "SECTION 2"
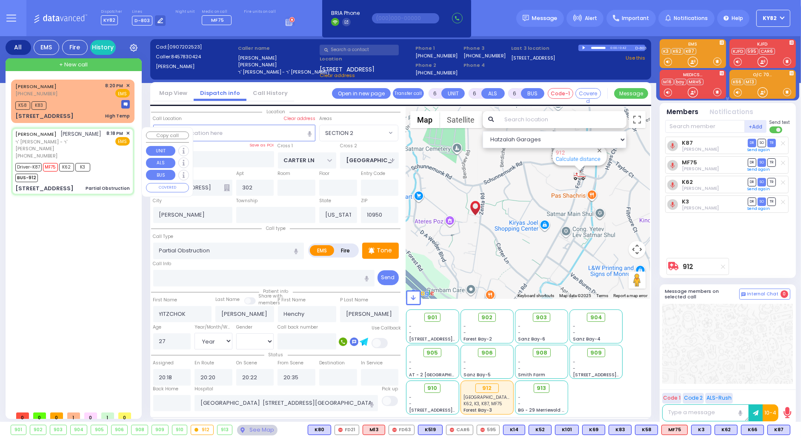
select select
radio input "true"
select select "Year"
select select "[DEMOGRAPHIC_DATA]"
select select "Hatzalah Garages"
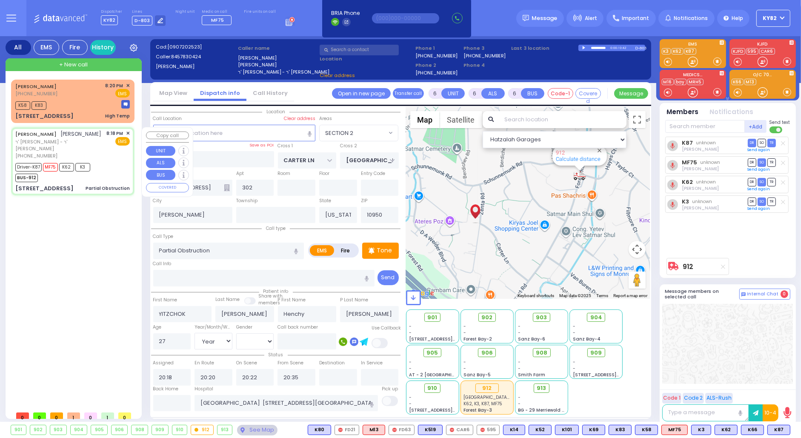
select select "SECTION 2"
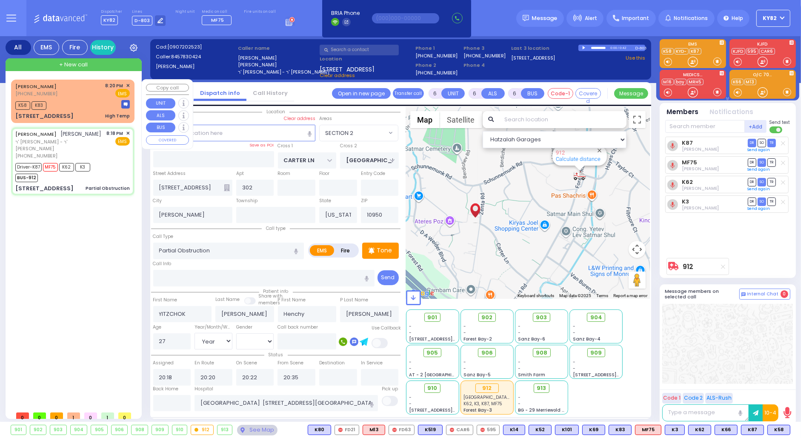
click at [79, 95] on div "SIMCHA GELB (929) 545-1576 8:20 PM ✕ EMS" at bounding box center [72, 90] width 114 height 16
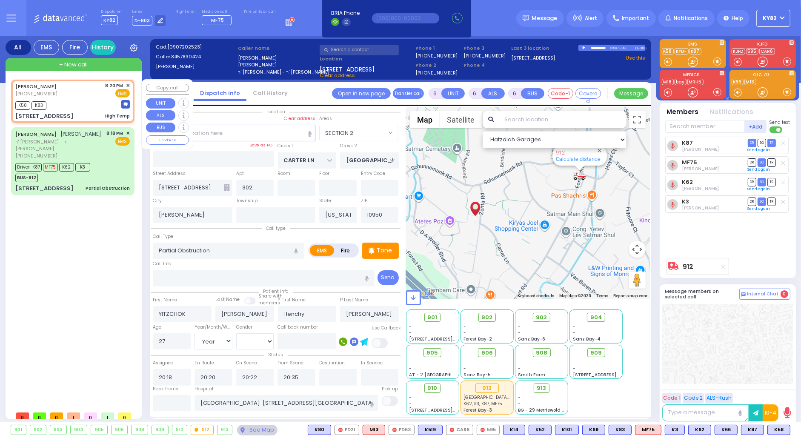
type input "1"
type input "0"
type input "1"
select select
type input "High Temp"
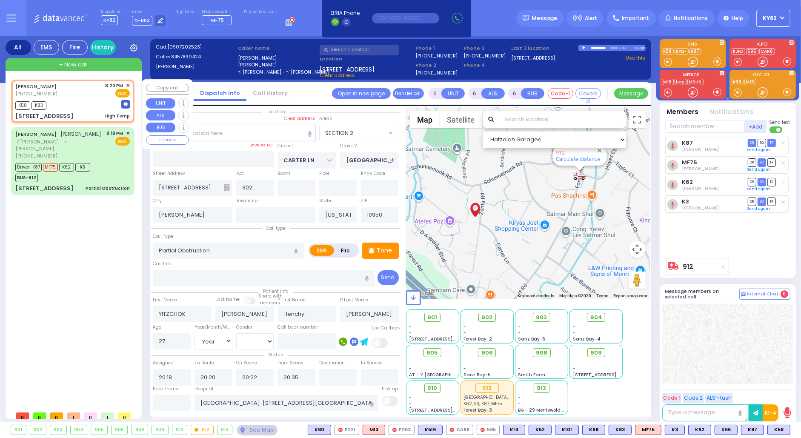
radio input "true"
type input "SIMCHA"
type input "GELB"
select select
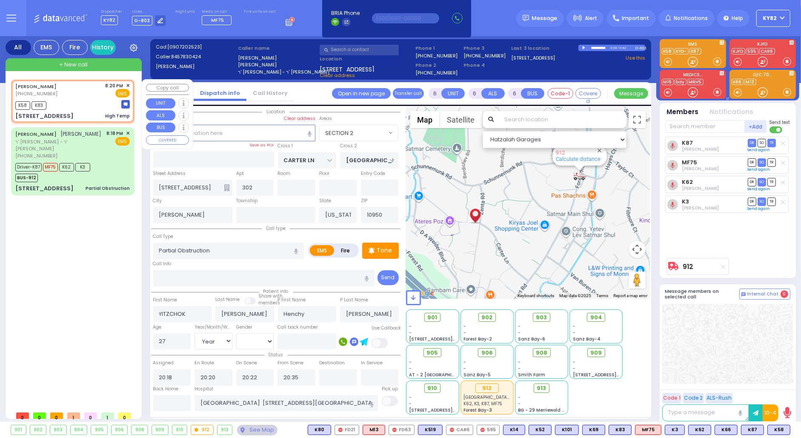
type input "20:20"
type input "20:21"
type input "ACRES RD"
type input "DINEV RD"
type input "20 BRIGEL WAY"
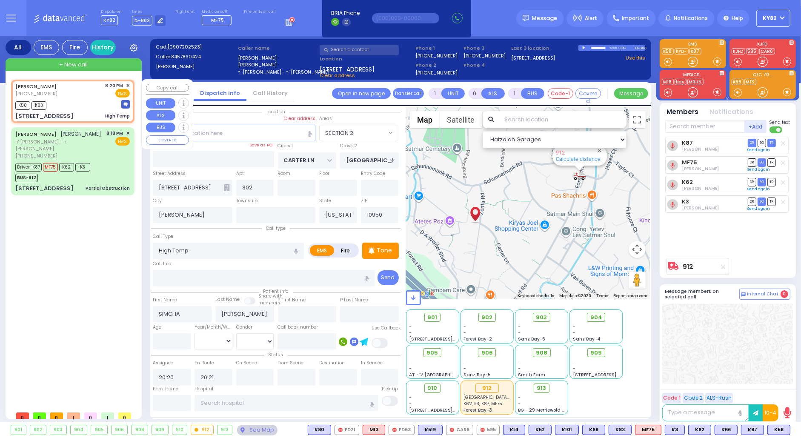
type input "202"
select select "PALM TREE"
select select "Hatzalah Garages"
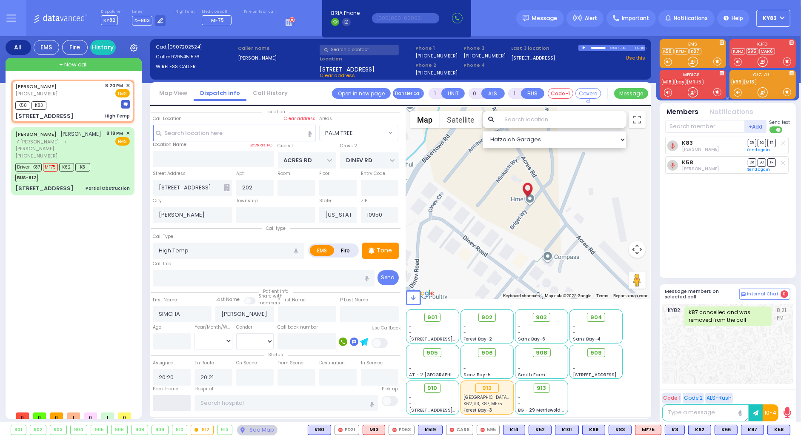
click at [160, 399] on input "text" at bounding box center [172, 403] width 38 height 16
click at [159, 399] on input "text" at bounding box center [172, 403] width 38 height 16
click at [158, 403] on input "text" at bounding box center [172, 403] width 38 height 16
type input "20:50"
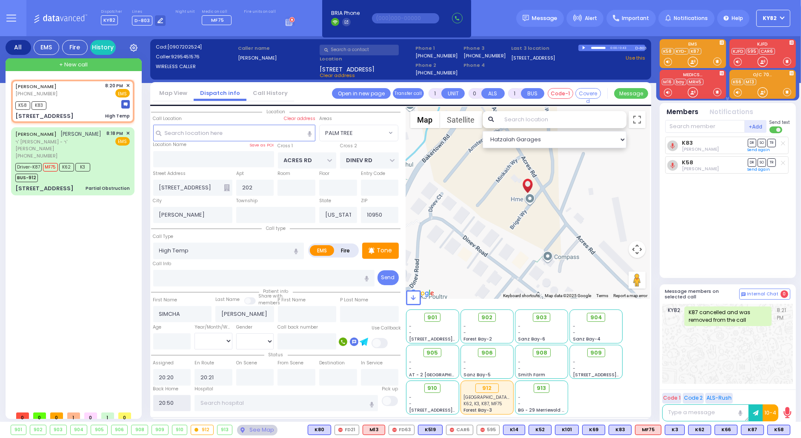
click at [158, 403] on input "20:50" at bounding box center [172, 403] width 38 height 16
select select
radio input "true"
select select
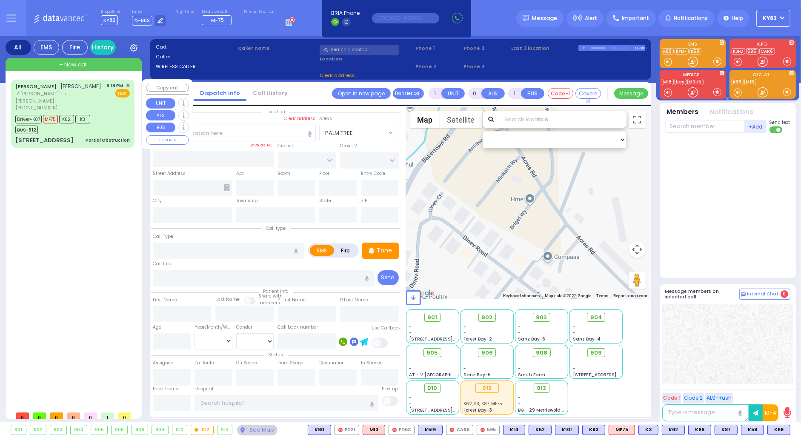
click at [121, 118] on div "Driver-K87 MF75 K62 K3 BUS-912" at bounding box center [72, 123] width 114 height 21
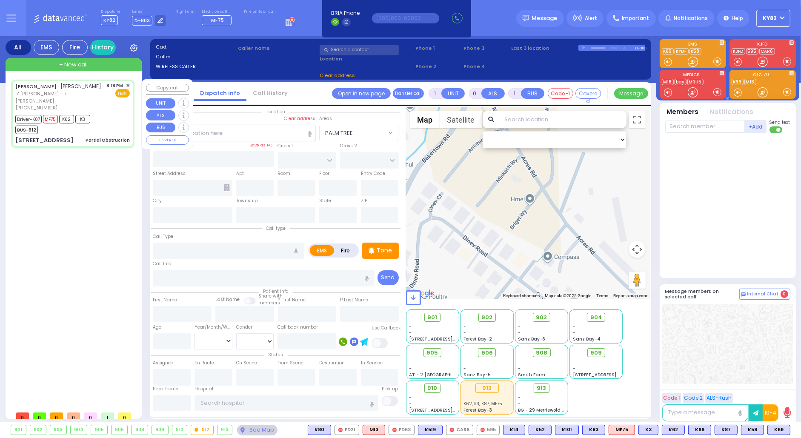
type input "6"
select select
type input "Partial Obstruction"
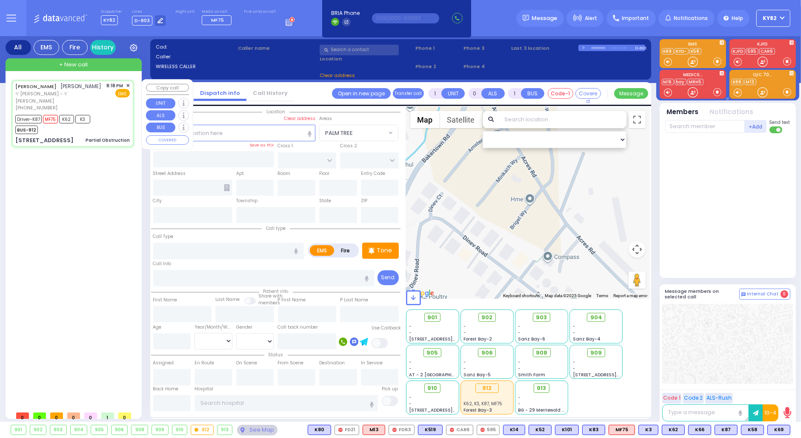
radio input "true"
type input "YITZCHOK"
type input "[PERSON_NAME]"
type input "Henchy"
type input "[PERSON_NAME]"
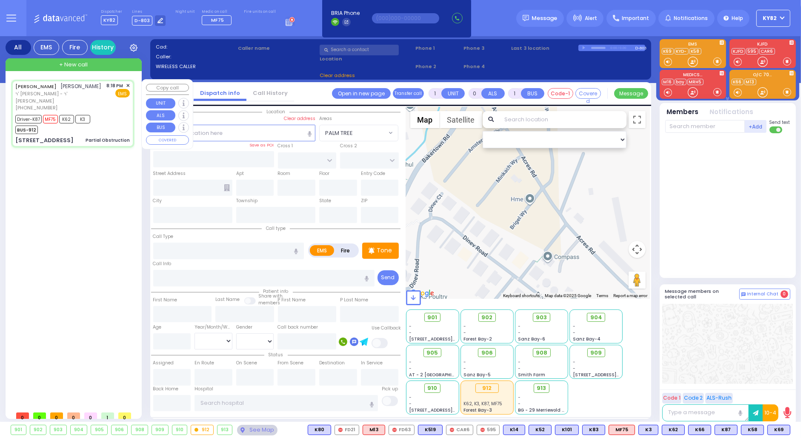
type input "27"
select select "Year"
select select "[DEMOGRAPHIC_DATA]"
type input "20:18"
type input "20:20"
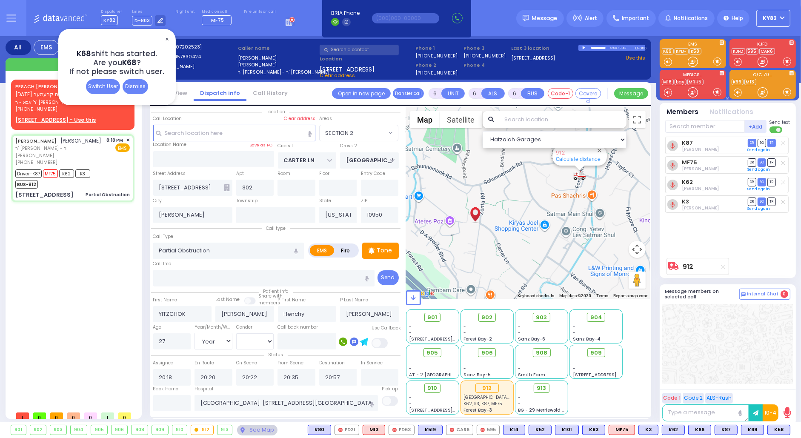
click at [166, 37] on span "✕" at bounding box center [166, 39] width 7 height 10
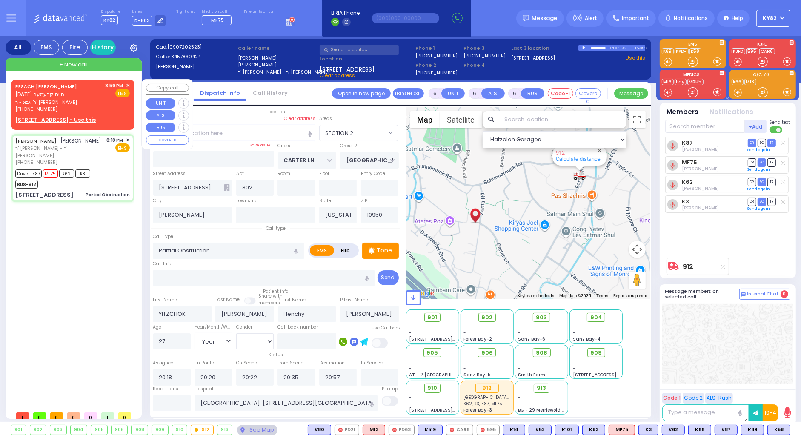
click at [129, 84] on span "✕" at bounding box center [128, 85] width 4 height 7
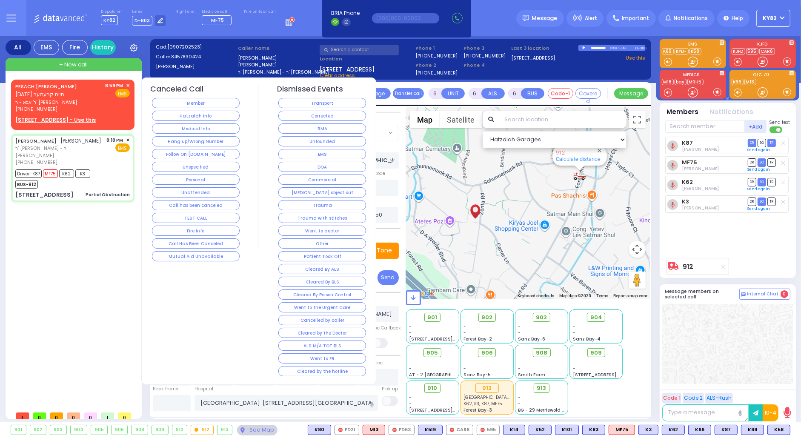
click at [192, 138] on button "Hang up/Wrong Number" at bounding box center [196, 141] width 88 height 10
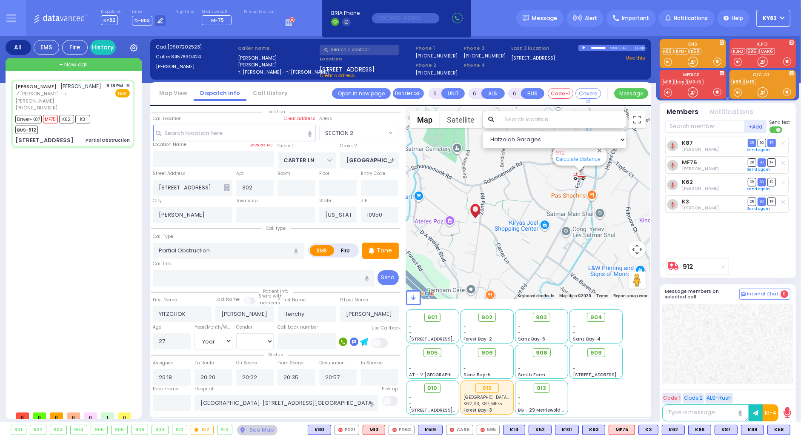
click at [477, 193] on div "912 Calculate distance" at bounding box center [528, 203] width 244 height 192
click at [443, 16] on icon "button" at bounding box center [446, 18] width 6 height 6
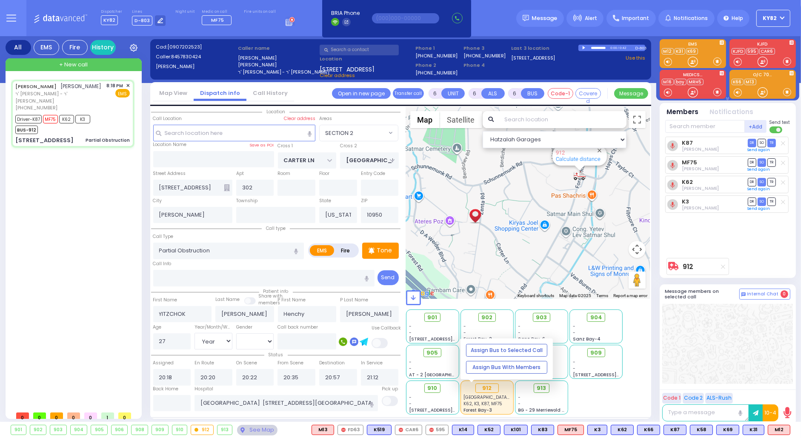
click at [498, 395] on span "[GEOGRAPHIC_DATA] [STREET_ADDRESS][GEOGRAPHIC_DATA] Suffern" at bounding box center [537, 397] width 149 height 6
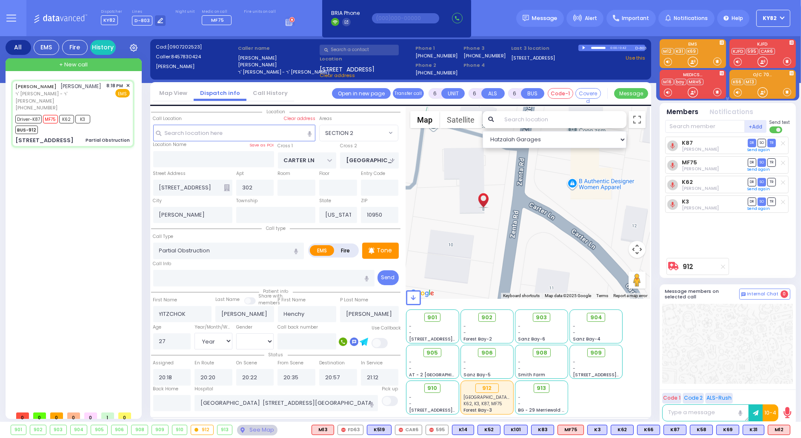
drag, startPoint x: 475, startPoint y: 258, endPoint x: 583, endPoint y: 214, distance: 116.0
click at [583, 214] on div "912 Calculate distance" at bounding box center [528, 203] width 244 height 192
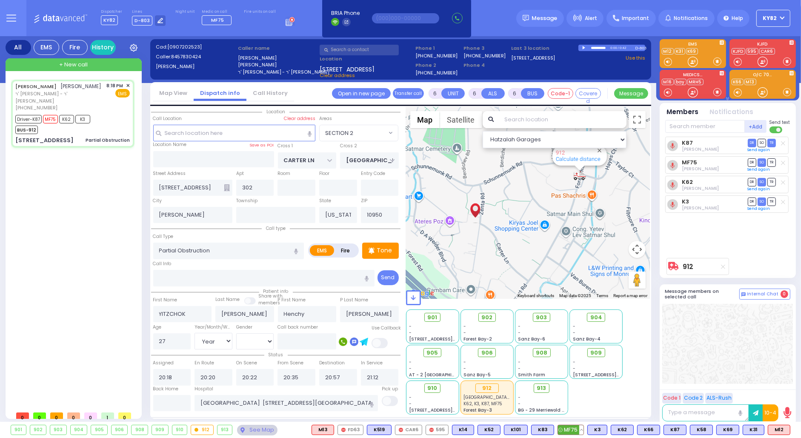
click at [583, 428] on button at bounding box center [581, 429] width 4 height 9
click at [578, 391] on icon at bounding box center [575, 392] width 9 height 9
click at [745, 327] on div at bounding box center [727, 344] width 131 height 80
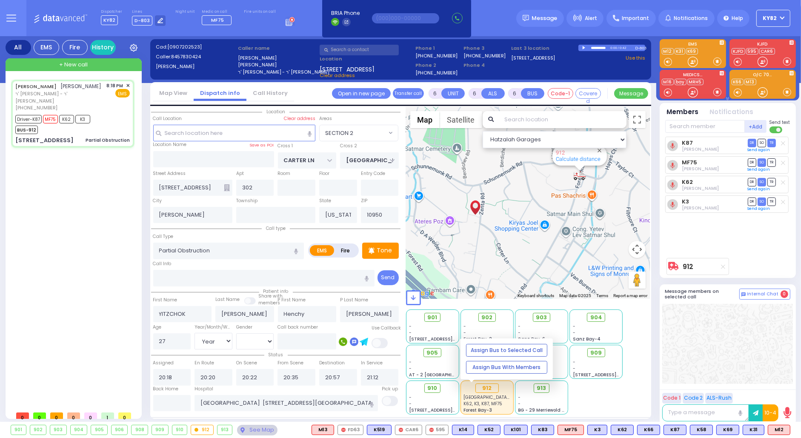
click at [501, 388] on div "912" at bounding box center [486, 388] width 47 height 11
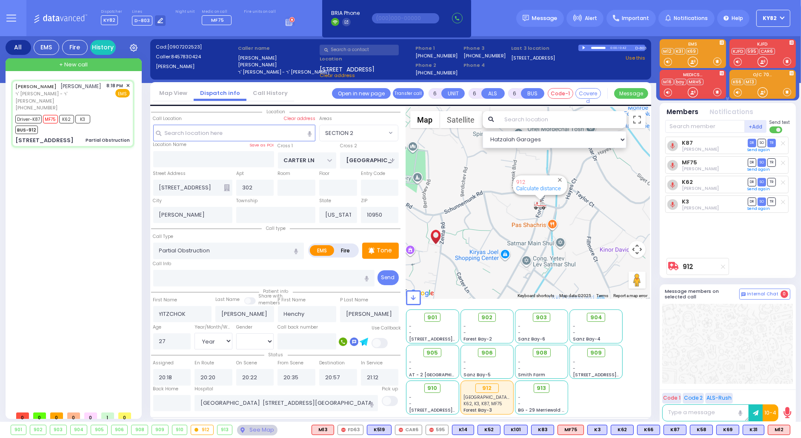
drag, startPoint x: 500, startPoint y: 214, endPoint x: 453, endPoint y: 246, distance: 56.9
click at [452, 245] on div "912 Calculate distance" at bounding box center [528, 203] width 244 height 192
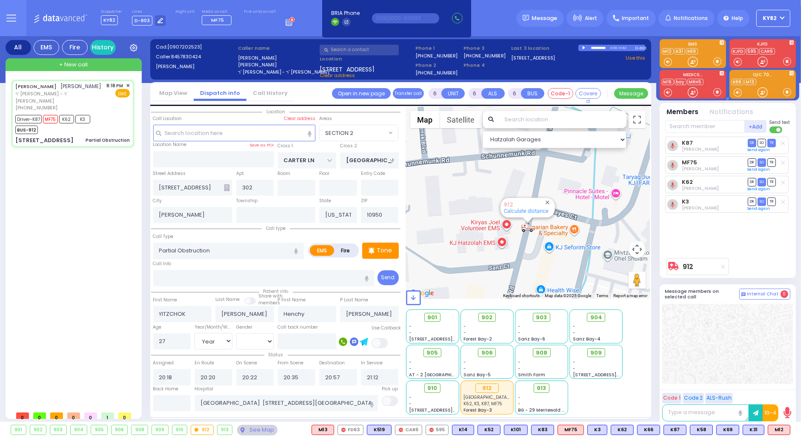
drag, startPoint x: 535, startPoint y: 208, endPoint x: 540, endPoint y: 250, distance: 41.9
click at [540, 250] on div "912 Calculate distance" at bounding box center [528, 203] width 244 height 192
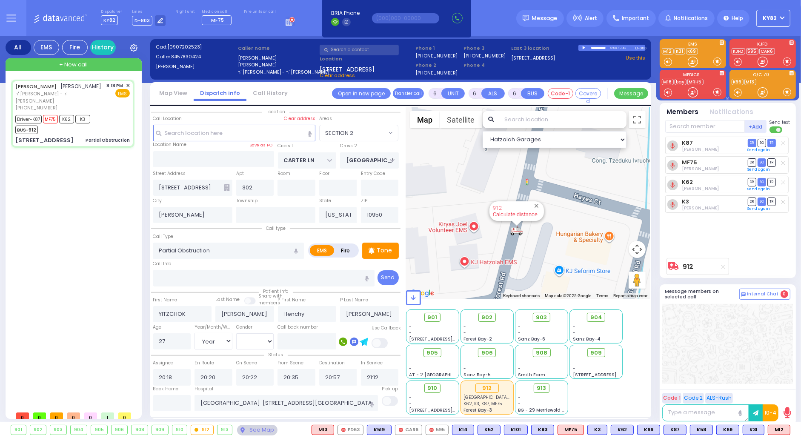
click at [512, 216] on link "Calculate distance" at bounding box center [515, 214] width 45 height 6
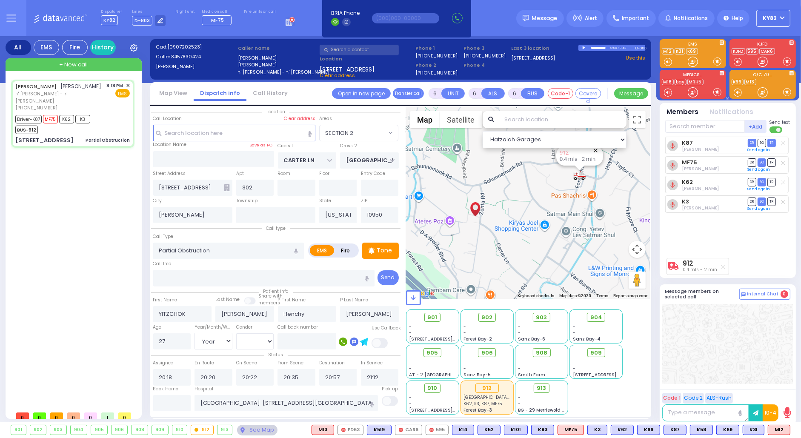
click at [597, 149] on button "Close" at bounding box center [596, 150] width 8 height 8
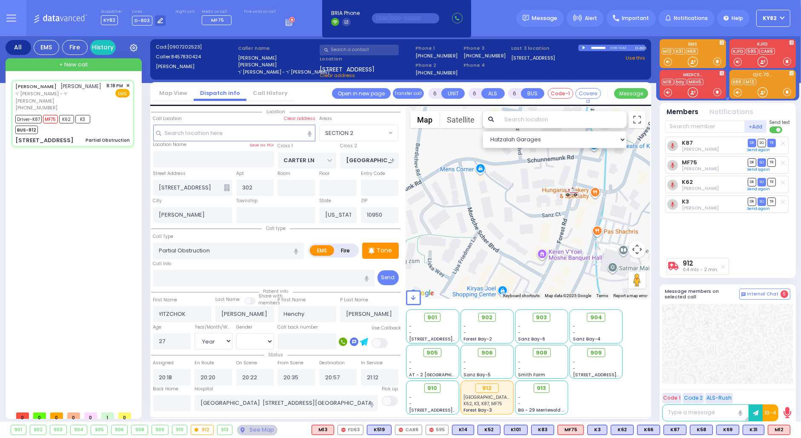
drag, startPoint x: 581, startPoint y: 201, endPoint x: 574, endPoint y: 241, distance: 40.5
click at [574, 241] on div at bounding box center [528, 203] width 244 height 192
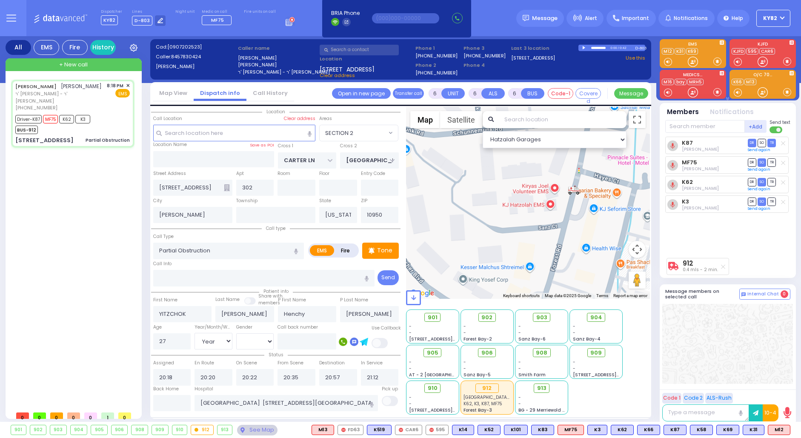
select select "SECTION 2"
select select "Year"
select select "[DEMOGRAPHIC_DATA]"
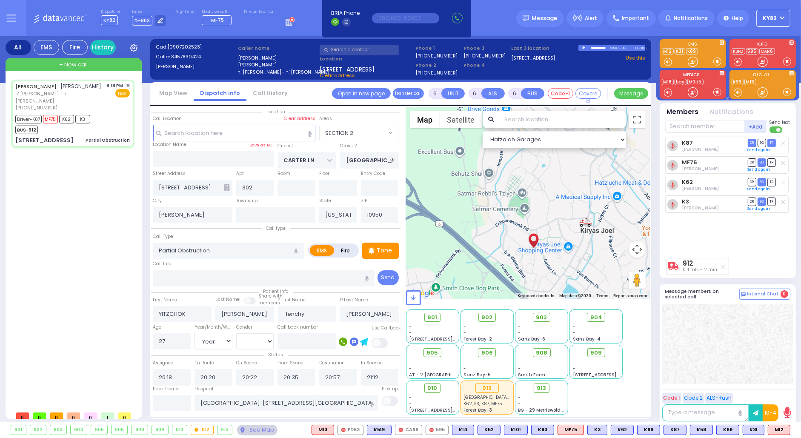
drag, startPoint x: 608, startPoint y: 218, endPoint x: 556, endPoint y: 255, distance: 63.5
click at [556, 255] on div at bounding box center [528, 203] width 244 height 192
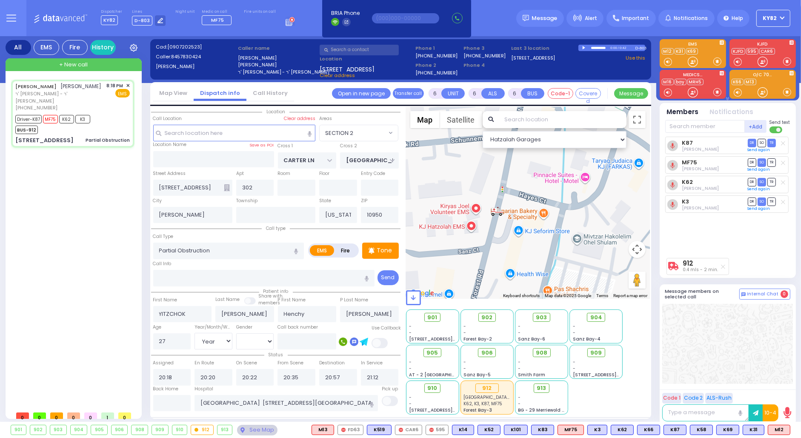
drag, startPoint x: 515, startPoint y: 226, endPoint x: 555, endPoint y: 231, distance: 40.0
click at [555, 231] on div at bounding box center [528, 203] width 244 height 192
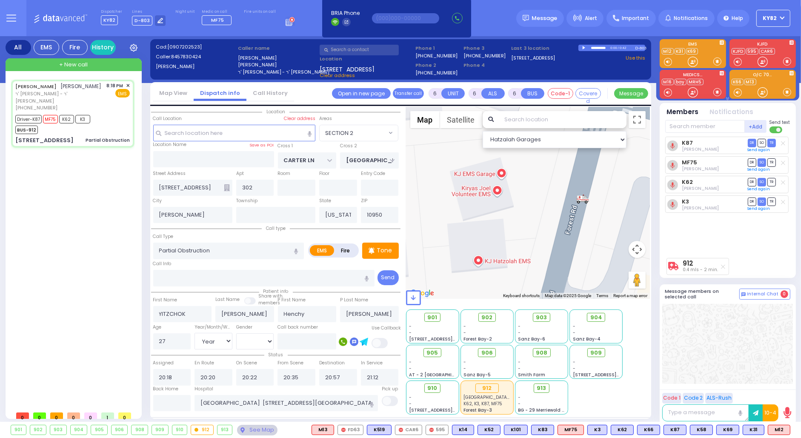
click at [579, 201] on img "912" at bounding box center [582, 199] width 13 height 11
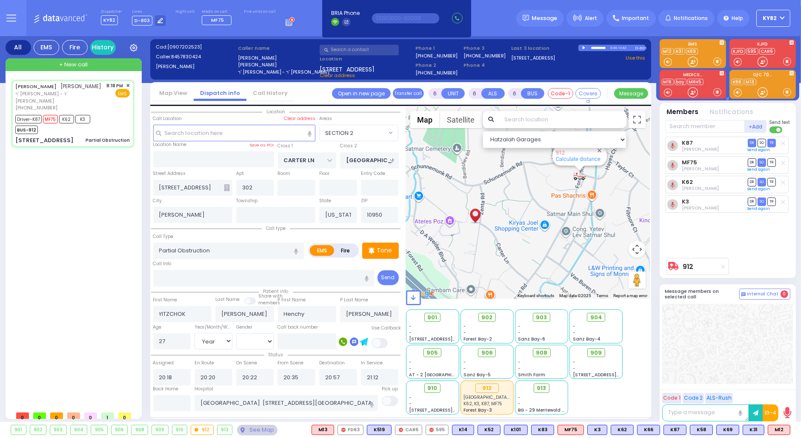
click at [289, 20] on g at bounding box center [291, 19] width 5 height 5
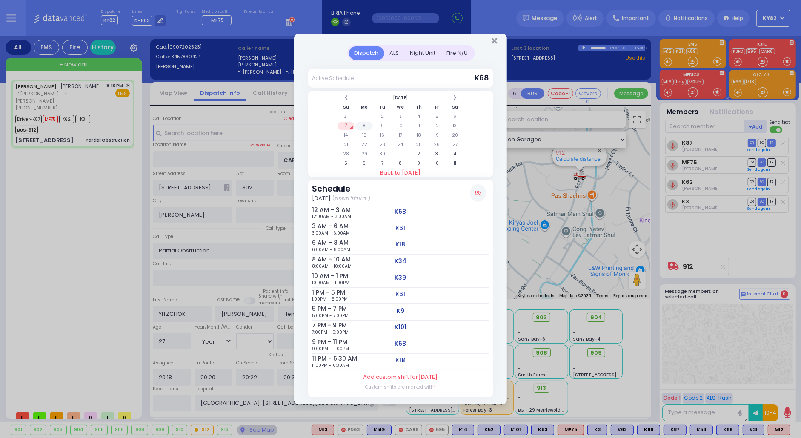
click at [362, 122] on td "8" at bounding box center [363, 126] width 17 height 9
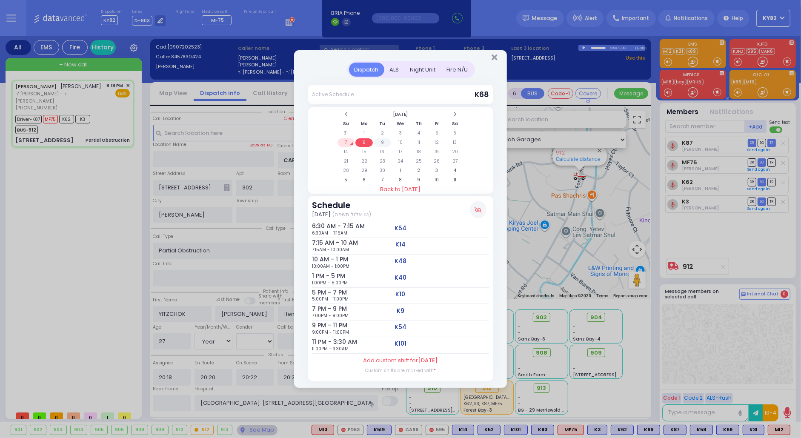
click at [385, 145] on td "9" at bounding box center [382, 142] width 17 height 9
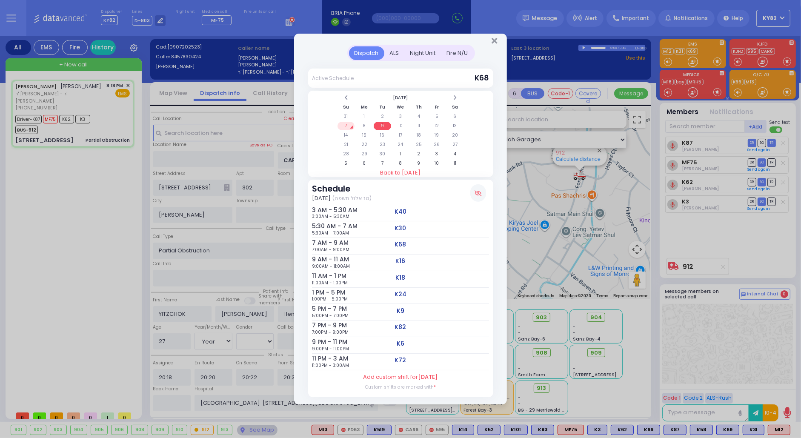
click at [345, 127] on td "7" at bounding box center [345, 126] width 17 height 9
click at [494, 37] on div at bounding box center [400, 39] width 213 height 11
click at [496, 40] on icon "Close" at bounding box center [495, 41] width 6 height 9
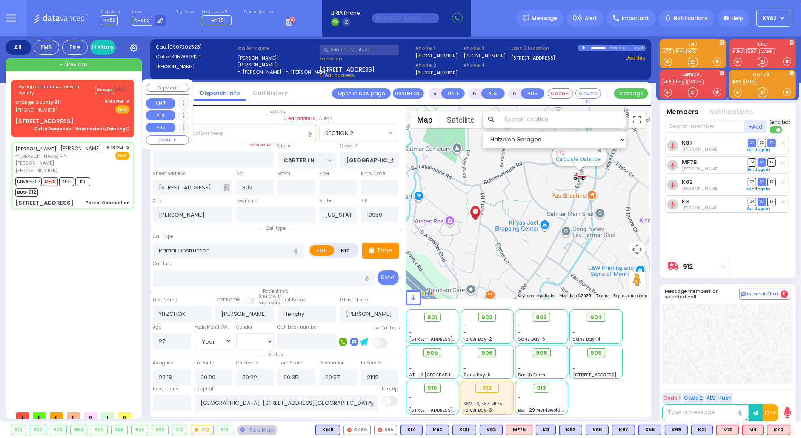
click at [83, 106] on div "Orange County 911 [PHONE_NUMBER] 9:40 PM ✕ Fire EMS" at bounding box center [72, 106] width 114 height 16
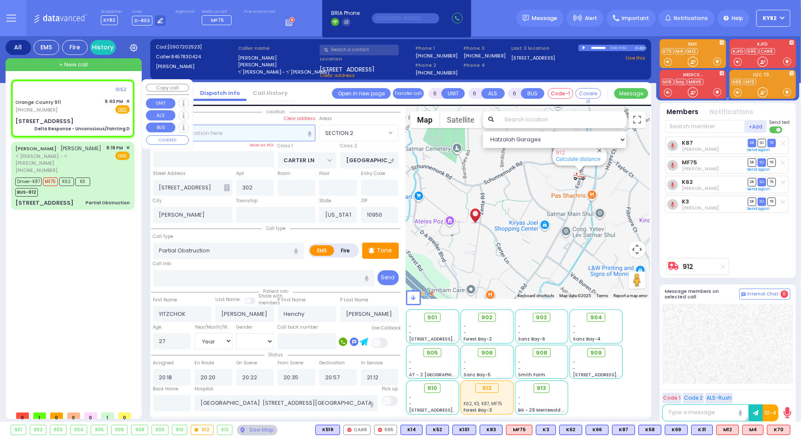
select select
type input "Delta Response - Unconscious/Fainting D"
radio input "true"
type input "Nature: : Delta Response - Unconscious/Fainting D Address: : [STREET_ADDRESS][G…"
select select
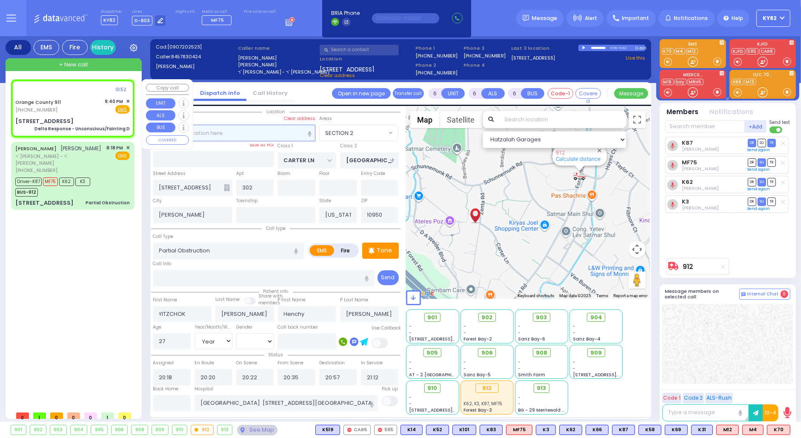
select select
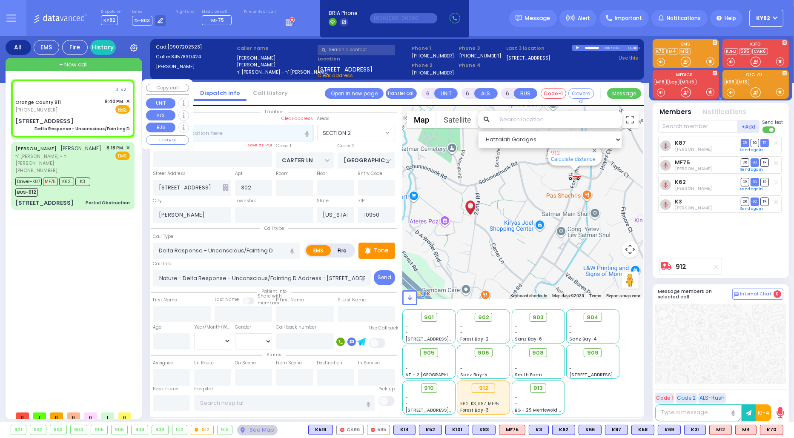
select select "Hatzalah Garages"
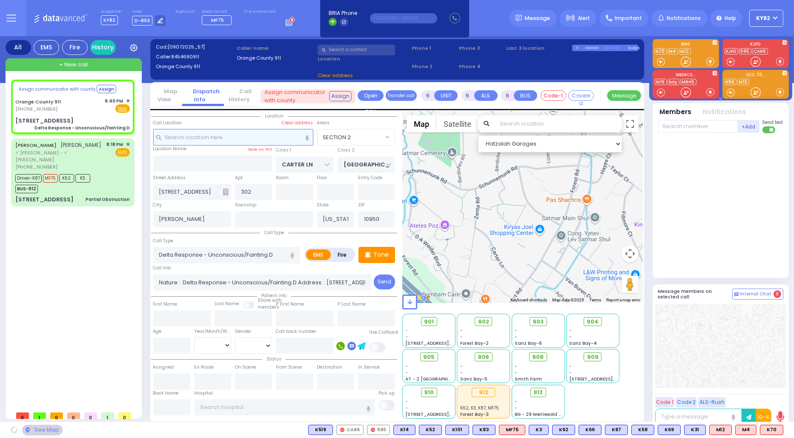
select select
radio input "true"
select select
select select "Hatzalah Garages"
type input "[STREET_ADDRESS]"
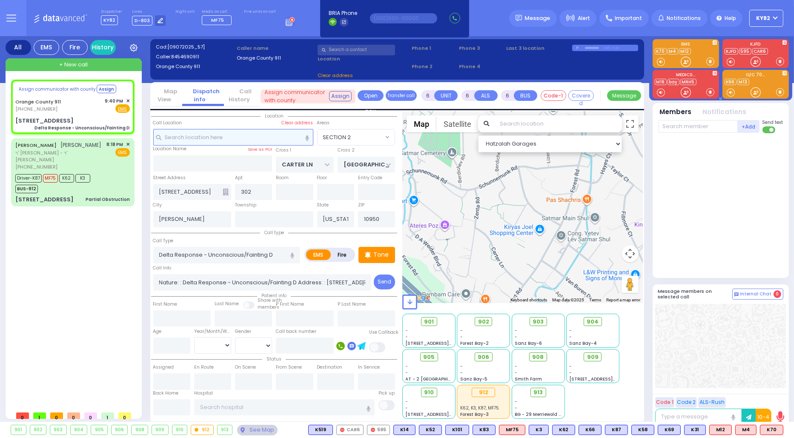
type input "Monroe"
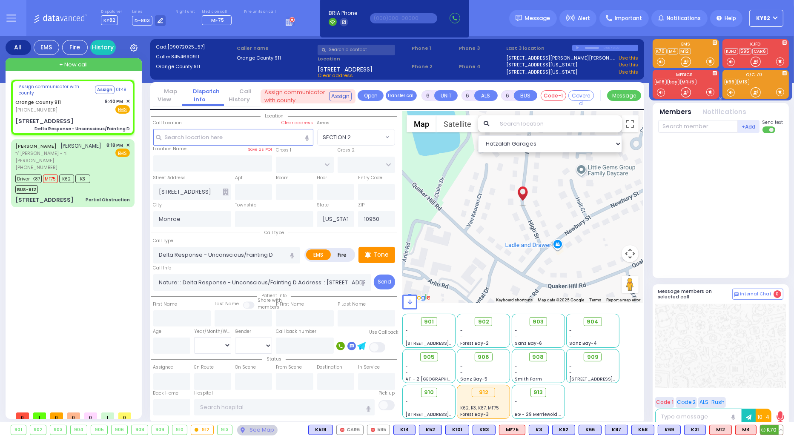
click at [765, 430] on icon at bounding box center [763, 430] width 4 height 4
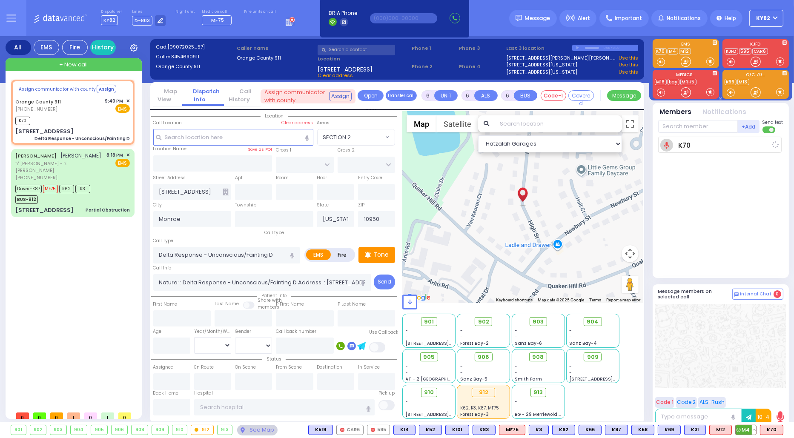
select select
radio input "true"
select select
type input "21:40"
select select "Hatzalah Garages"
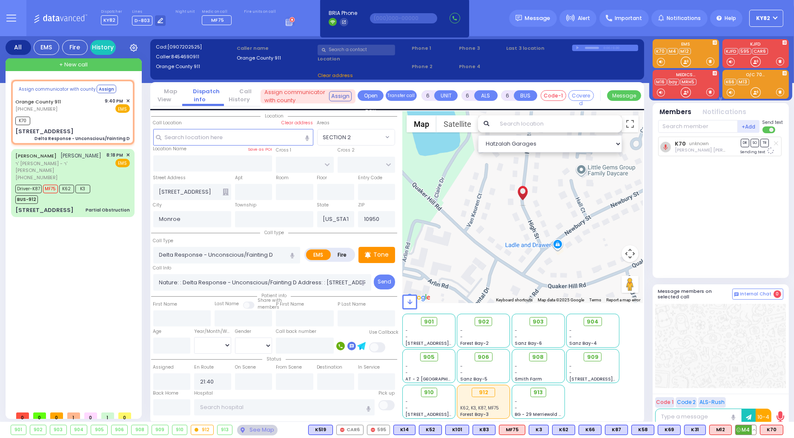
click at [749, 429] on span "M4" at bounding box center [745, 429] width 20 height 9
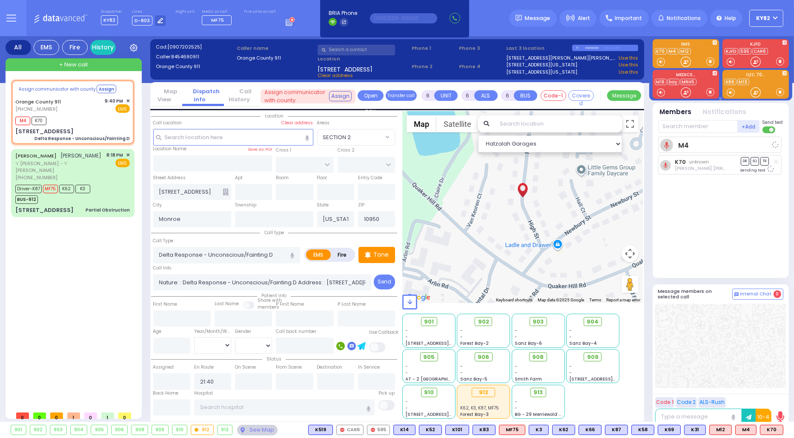
select select
radio input "true"
select select
select select "Hatzalah Garages"
click at [343, 97] on button "Assign" at bounding box center [340, 96] width 23 height 10
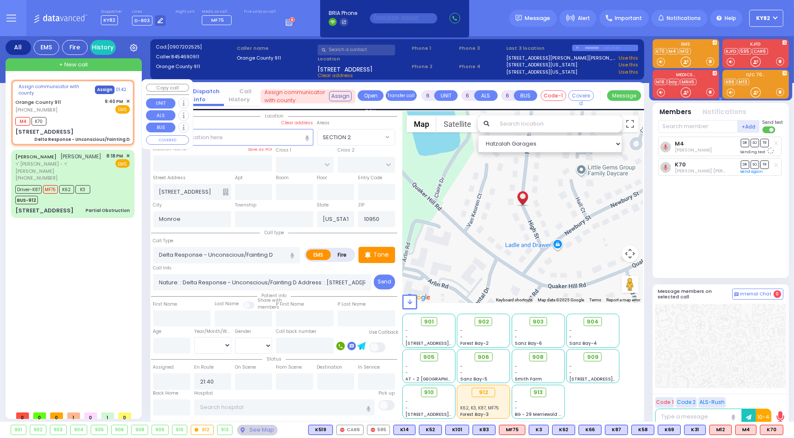
click at [100, 88] on button "Assign" at bounding box center [105, 90] width 20 height 9
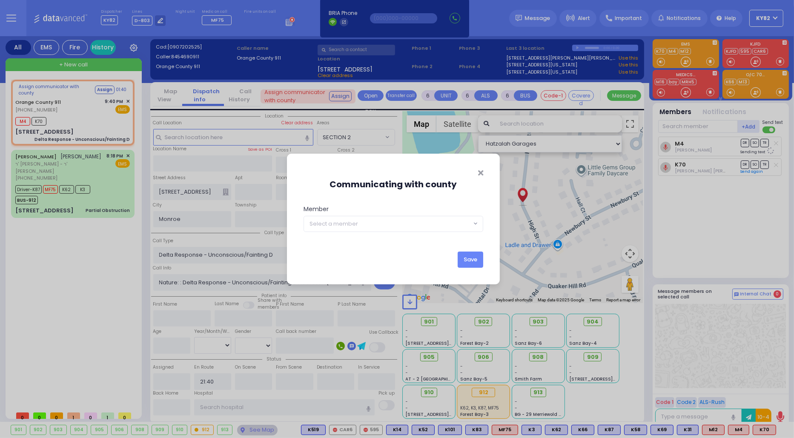
click at [388, 224] on span "Select a member" at bounding box center [387, 223] width 167 height 15
type input "70"
select select "KY70"
click at [475, 261] on button "Save" at bounding box center [470, 259] width 26 height 16
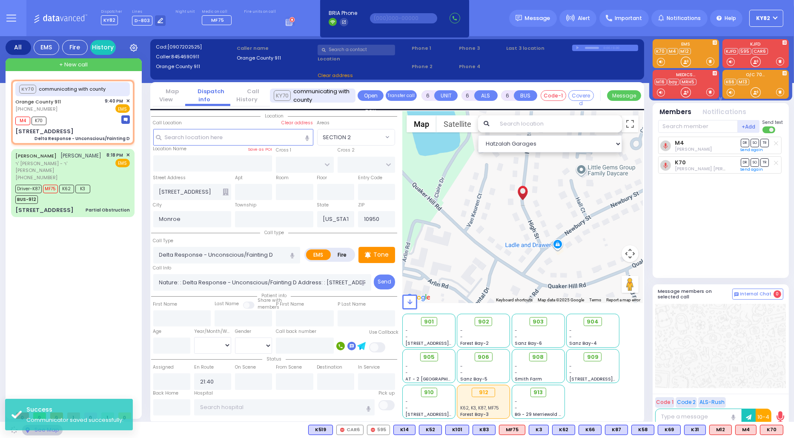
select select
radio input "true"
select select
select select "Hatzalah Garages"
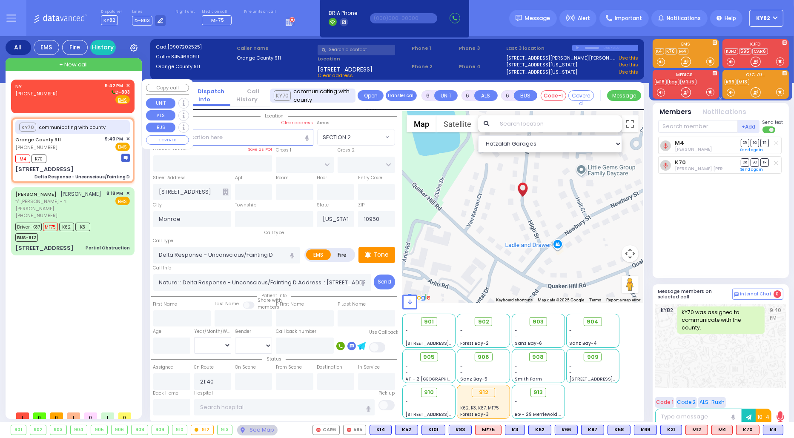
click at [75, 94] on div "NY [PHONE_NUMBER] 9:42 PM ✕ D-803 EMS" at bounding box center [72, 93] width 114 height 22
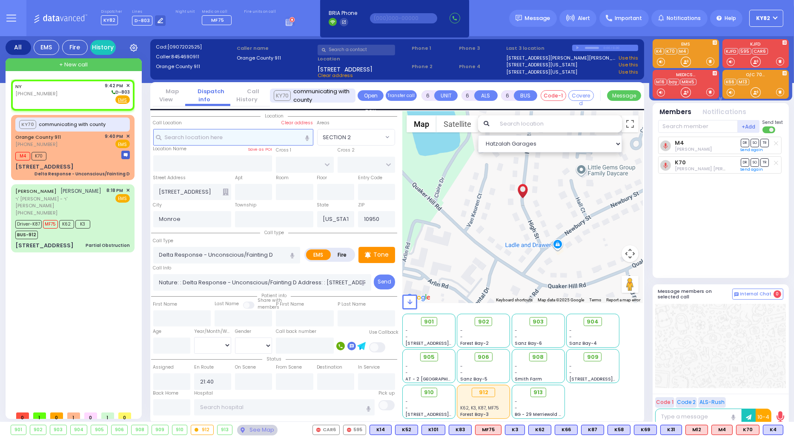
type input "2"
type input "1"
select select
radio input "true"
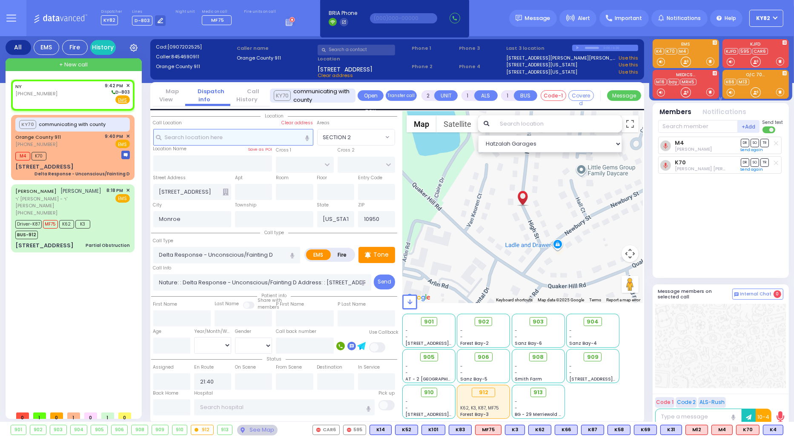
select select
type input "21:42"
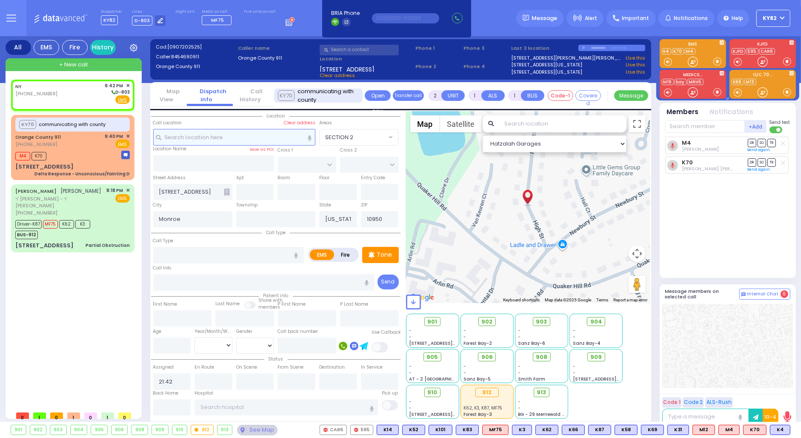
select select "Hatzalah Garages"
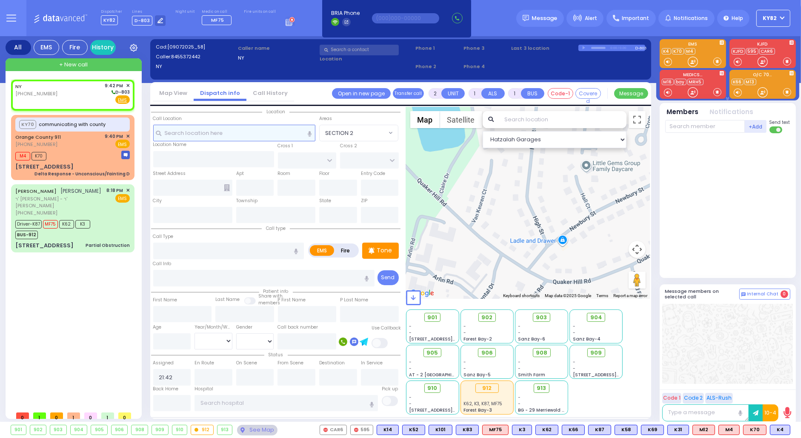
select select
radio input "true"
select select
select select "Hatzalah Garages"
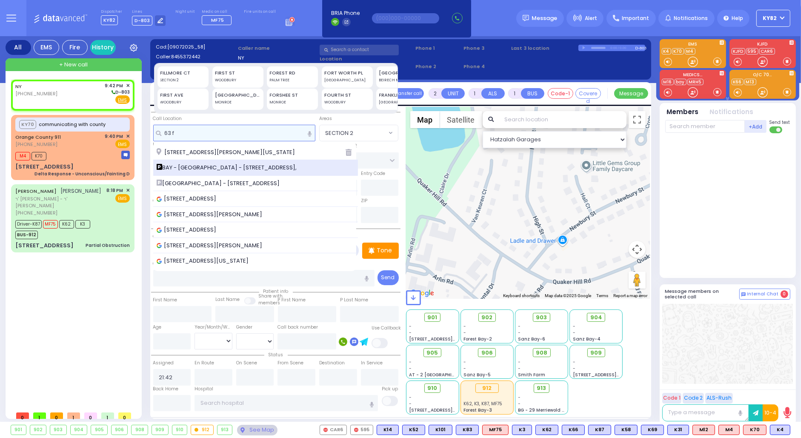
type input "63 f"
click at [208, 166] on span "BAY - [GEOGRAPHIC_DATA] - [STREET_ADDRESS]," at bounding box center [228, 167] width 143 height 9
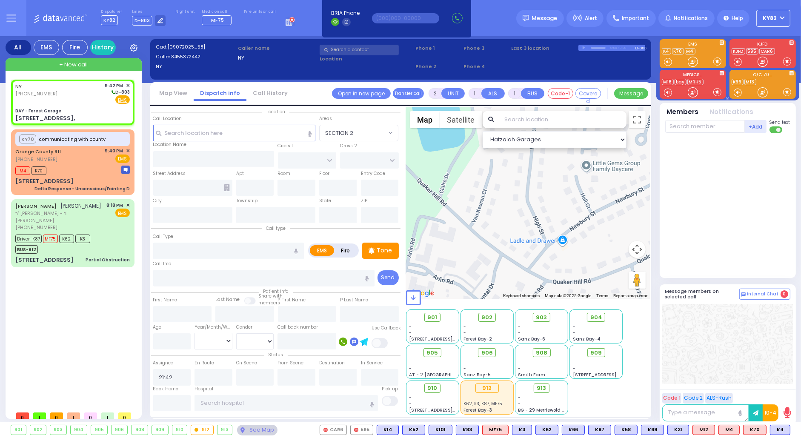
select select
radio input "true"
select select
type input "BAY - Forest Garage"
type input "SANZ COURT"
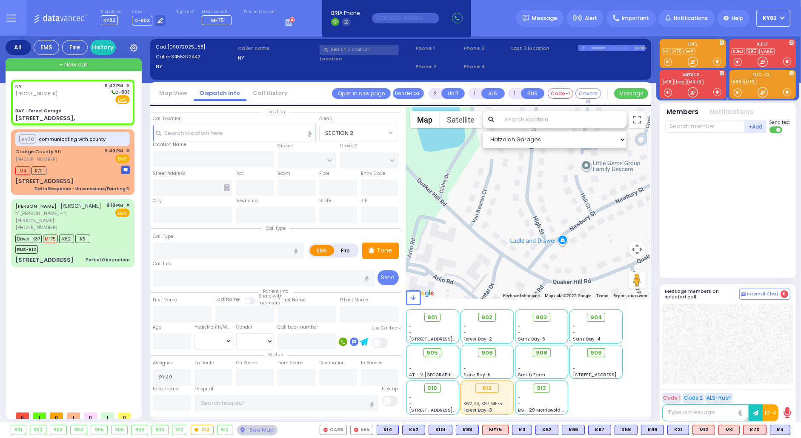
type input "HAYES COURT"
type input "[STREET_ADDRESS],"
type input "Monroe"
type input "[US_STATE]"
type input "10950"
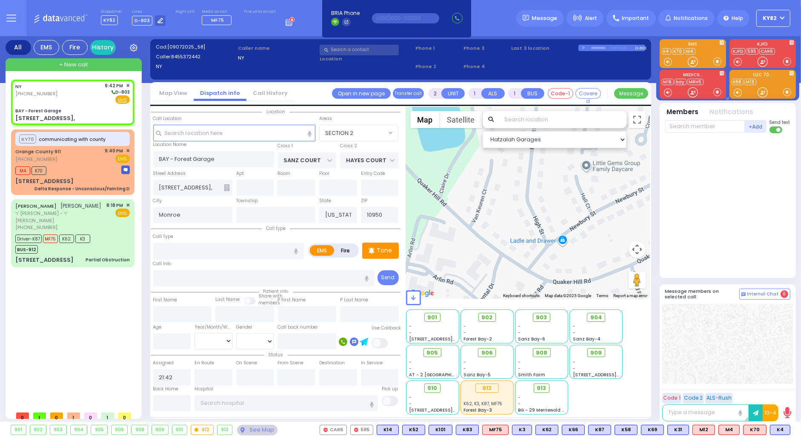
select select "SECTION 2"
select select "Hatzalah Garages"
drag, startPoint x: 186, startPoint y: 250, endPoint x: 194, endPoint y: 237, distance: 15.7
click at [186, 249] on input "text" at bounding box center [228, 251] width 151 height 16
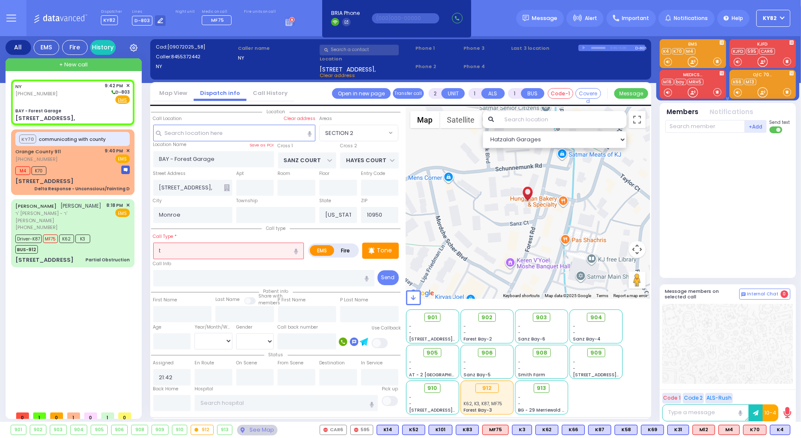
type input "tr"
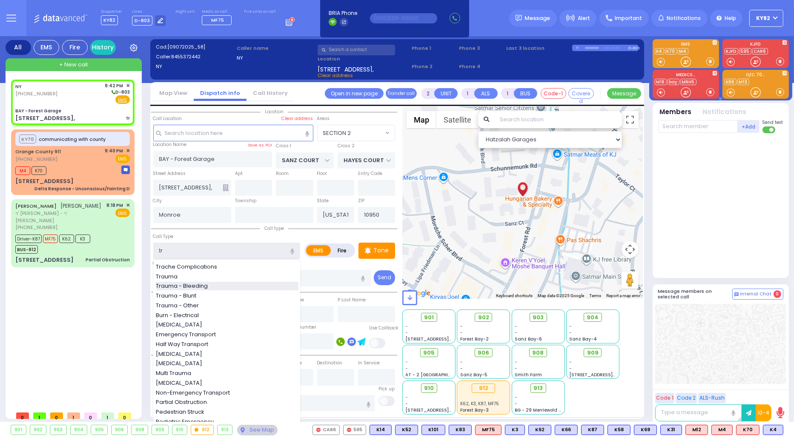
select select
radio input "true"
select select
select select "Hatzalah Garages"
select select "SECTION 2"
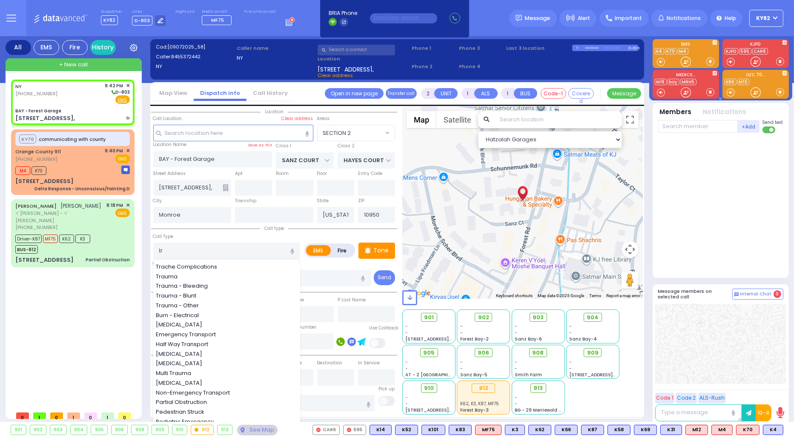
click at [191, 283] on span "Trauma - Bleeding" at bounding box center [183, 286] width 55 height 9
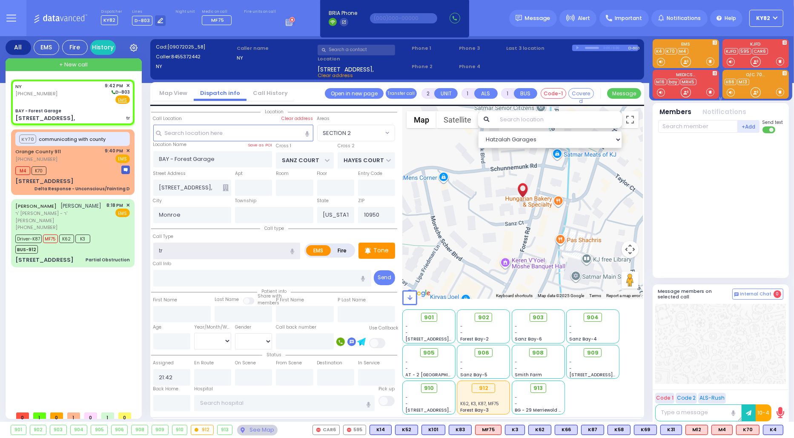
type input "Trauma - Bleeding"
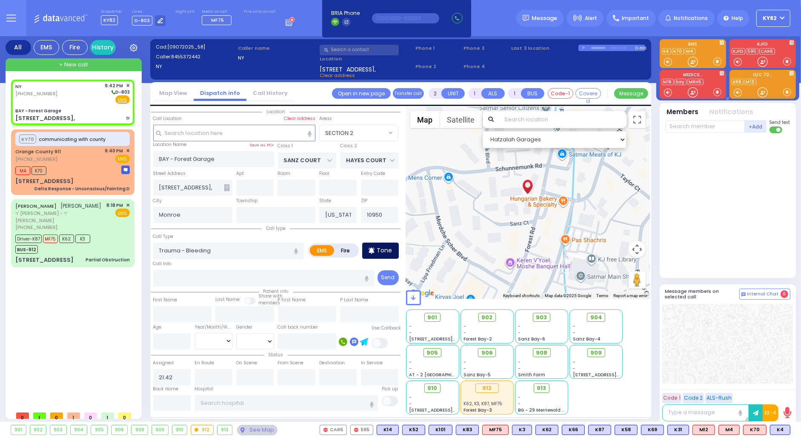
click at [379, 250] on p "Tone" at bounding box center [384, 250] width 15 height 9
select select
radio input "true"
select select
select select "Hatzalah Garages"
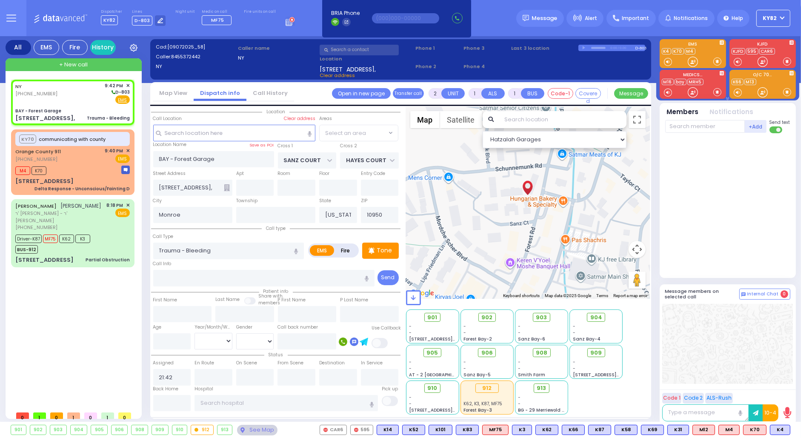
radio input "true"
select select
select select "Hatzalah Garages"
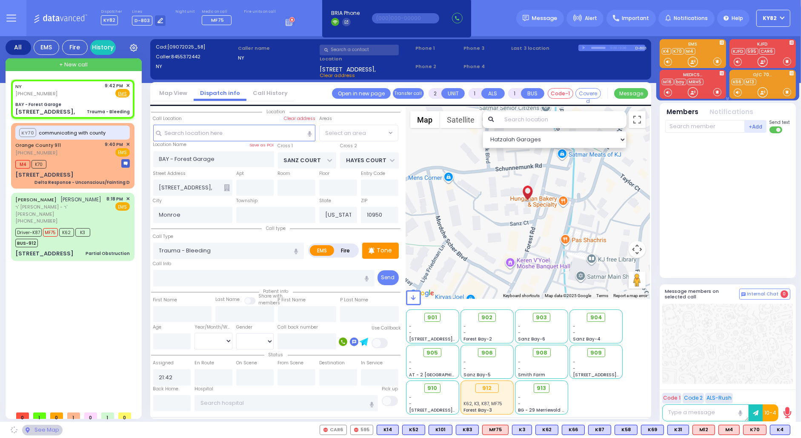
select select "SECTION 2"
select select
radio input "true"
select select
select select "Hatzalah Garages"
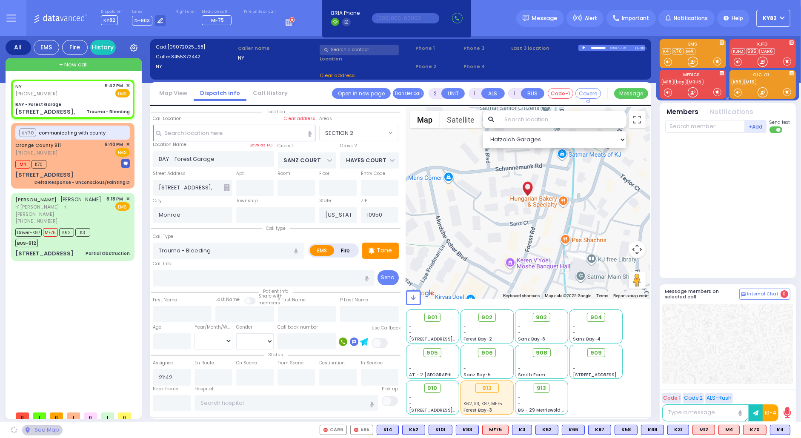
select select "SECTION 2"
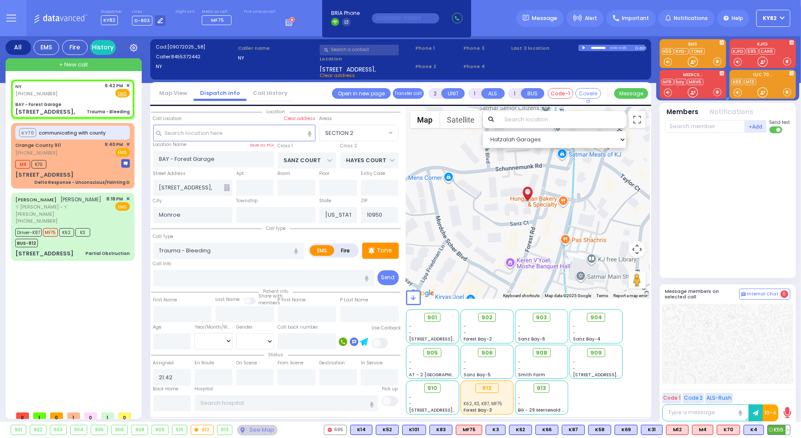
click at [772, 426] on span "K55" at bounding box center [779, 429] width 22 height 9
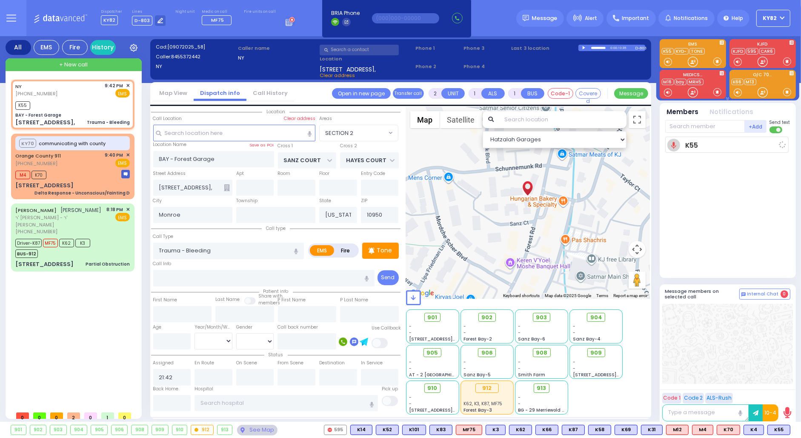
select select
radio input "true"
select select
type input "21:43"
select select "Hatzalah Garages"
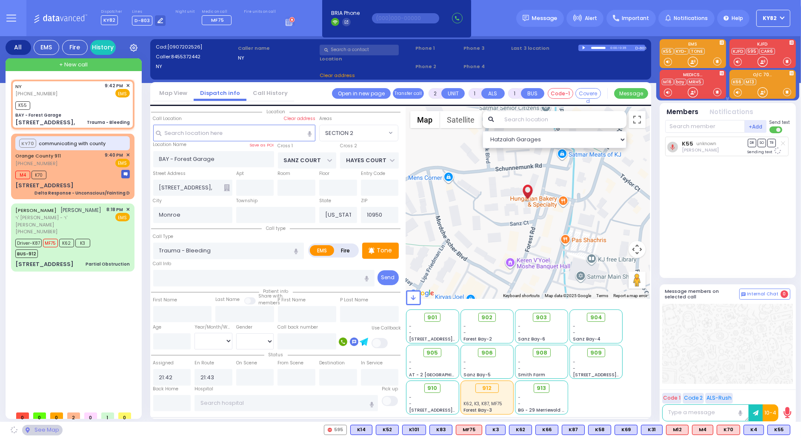
select select "SECTION 2"
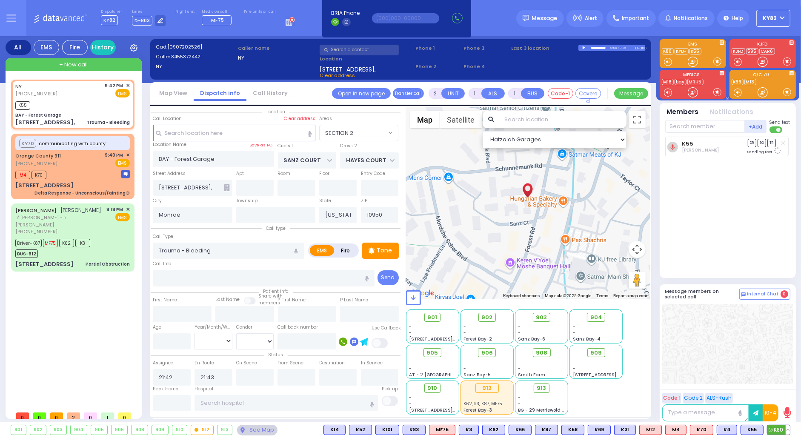
click at [770, 429] on icon at bounding box center [771, 430] width 4 height 4
select select
radio input "true"
select select
select select "Hatzalah Garages"
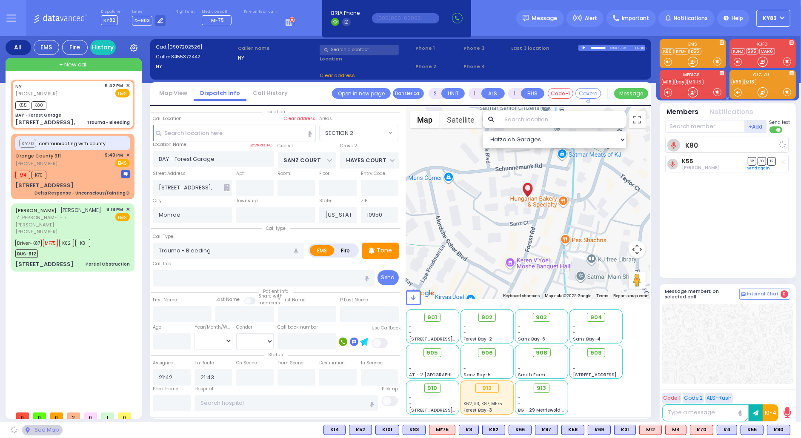
select select "SECTION 2"
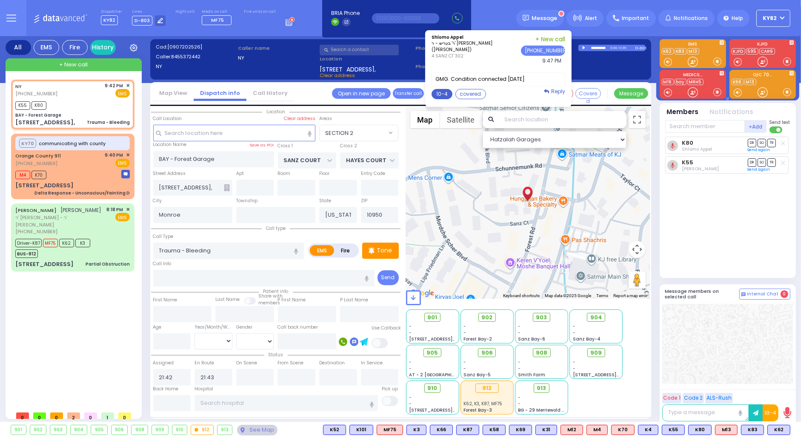
click at [447, 96] on button "10-4" at bounding box center [442, 94] width 21 height 10
type textarea "10-4 thank you"
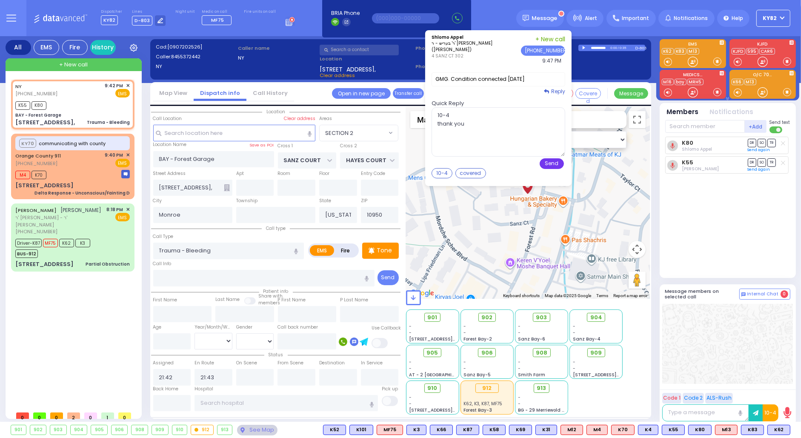
click at [559, 161] on button "Send" at bounding box center [552, 163] width 24 height 11
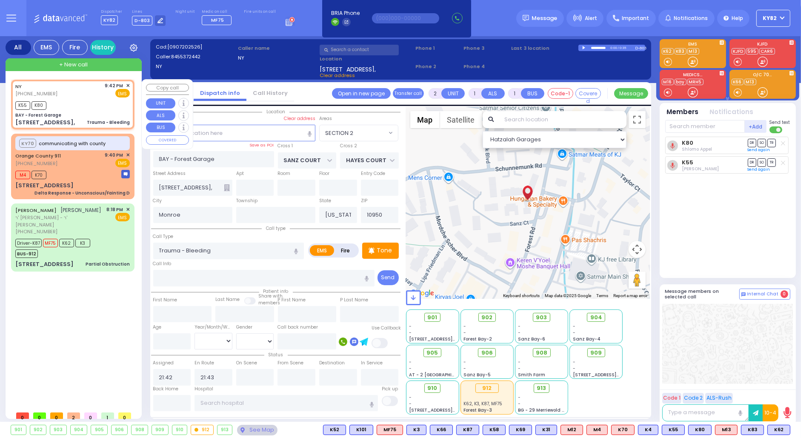
click at [82, 109] on div "K55 K80" at bounding box center [72, 104] width 114 height 11
select select
radio input "true"
select select
select select "SECTION 2"
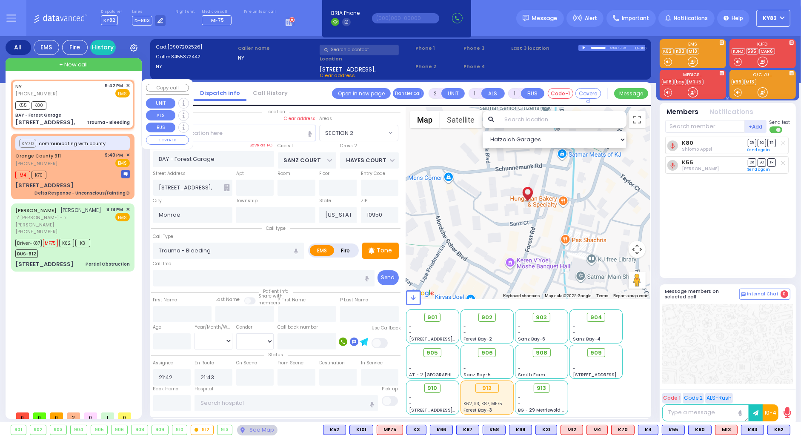
select select "Hatzalah Garages"
click at [161, 404] on input "text" at bounding box center [172, 403] width 38 height 16
click at [160, 403] on input "text" at bounding box center [172, 403] width 38 height 16
type input "21:48"
select select
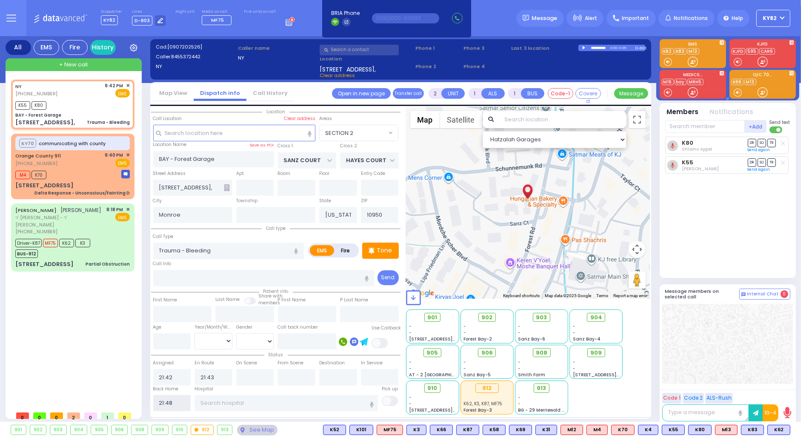
radio input "true"
select select
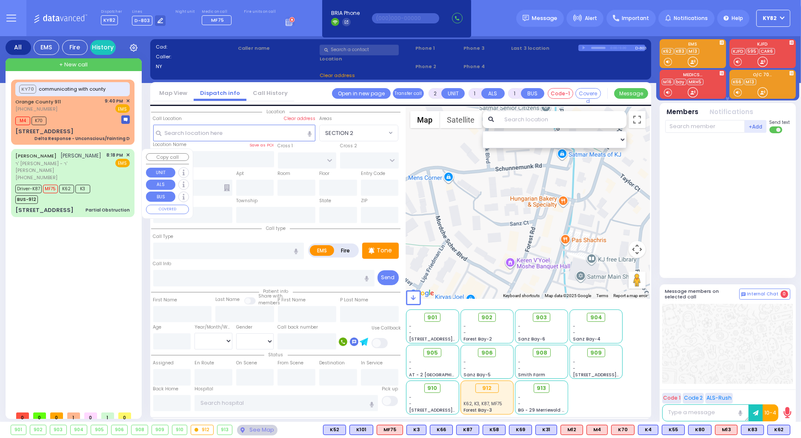
click at [89, 169] on span "ר' [PERSON_NAME] - ר' [PERSON_NAME]" at bounding box center [59, 167] width 89 height 14
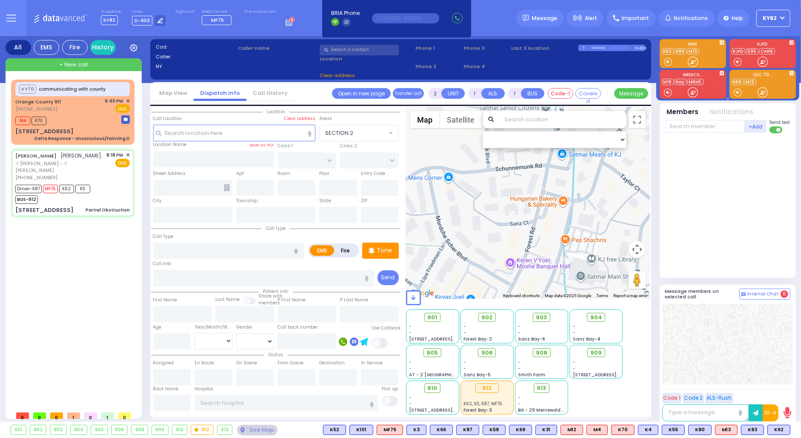
type input "6"
select select
type input "Partial Obstruction"
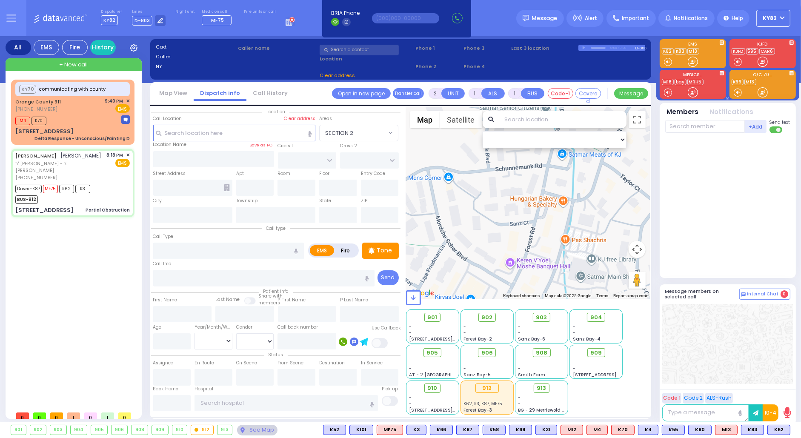
radio input "true"
type input "YITZCHOK"
type input "[PERSON_NAME]"
type input "Henchy"
type input "[PERSON_NAME]"
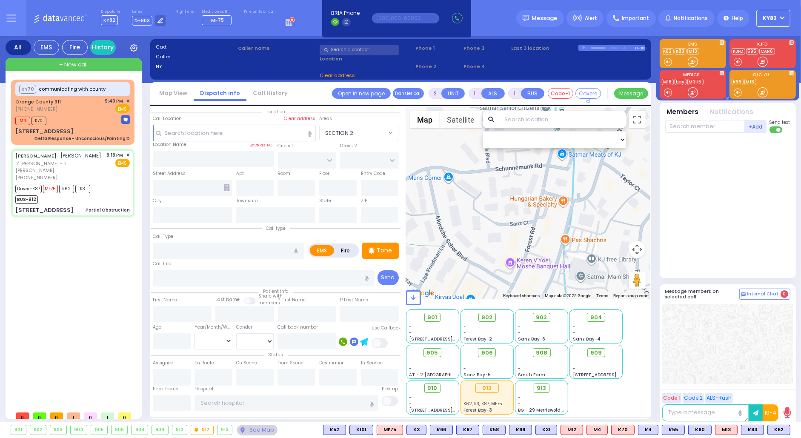
type input "27"
select select "Year"
select select "[DEMOGRAPHIC_DATA]"
type input "20:18"
type input "20:20"
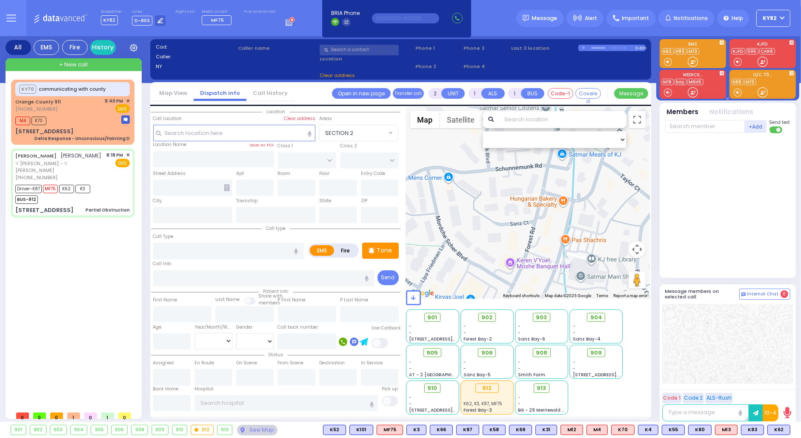
type input "20:22"
type input "20:35"
type input "20:57"
type input "21:12"
type input "[GEOGRAPHIC_DATA] [STREET_ADDRESS][GEOGRAPHIC_DATA] Suffern"
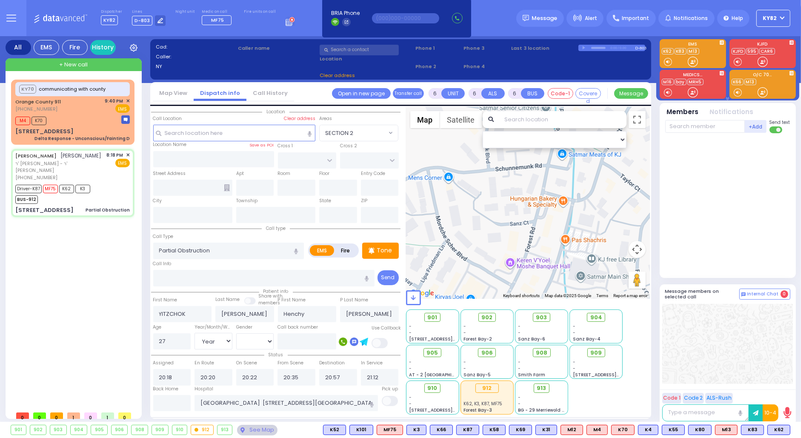
type input "CARTER LN"
type input "[GEOGRAPHIC_DATA]"
type input "[STREET_ADDRESS]"
type input "302"
type input "[PERSON_NAME]"
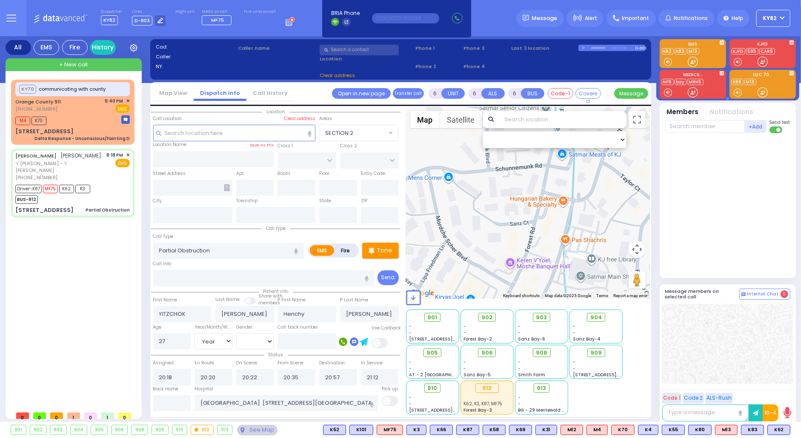
type input "[US_STATE]"
type input "10950"
select select "SECTION 2"
select select "Hatzalah Garages"
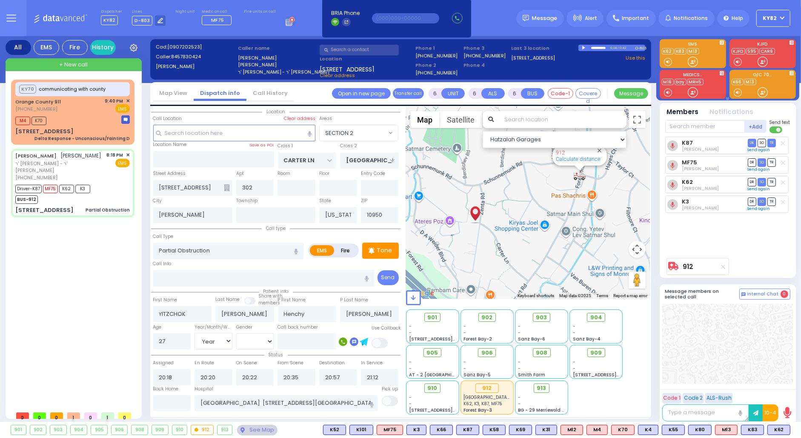
click at [583, 47] on div at bounding box center [584, 48] width 5 height 4
click at [582, 47] on div at bounding box center [584, 47] width 5 height 3
drag, startPoint x: 594, startPoint y: 47, endPoint x: 583, endPoint y: 48, distance: 10.7
click at [585, 49] on div "0:20 / 0:42" at bounding box center [606, 48] width 57 height 6
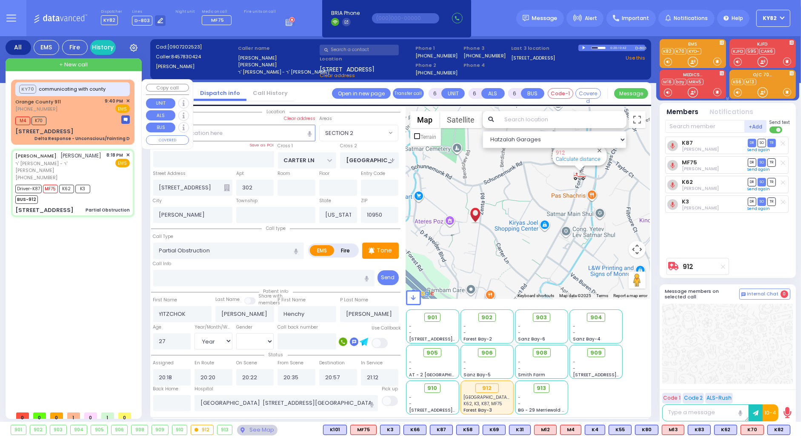
click at [83, 118] on div "M4 K70" at bounding box center [72, 119] width 114 height 11
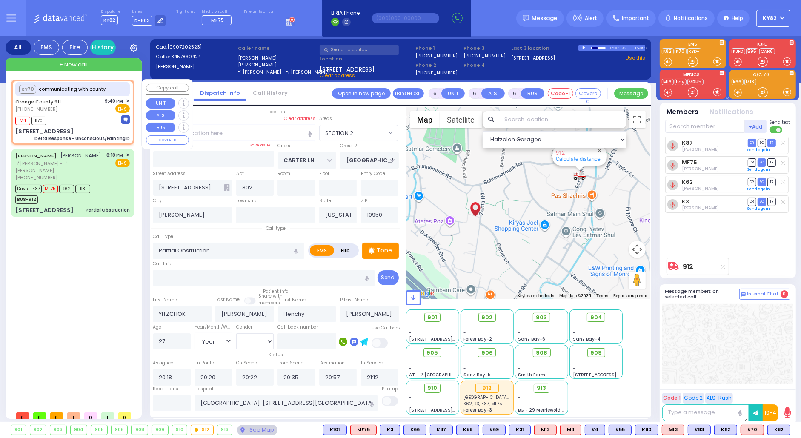
select select
type input "Delta Response - Unconscious/Fainting D"
radio input "true"
type input "Nature: : Delta Response - Unconscious/Fainting D Address: : [STREET_ADDRESS][G…"
select select
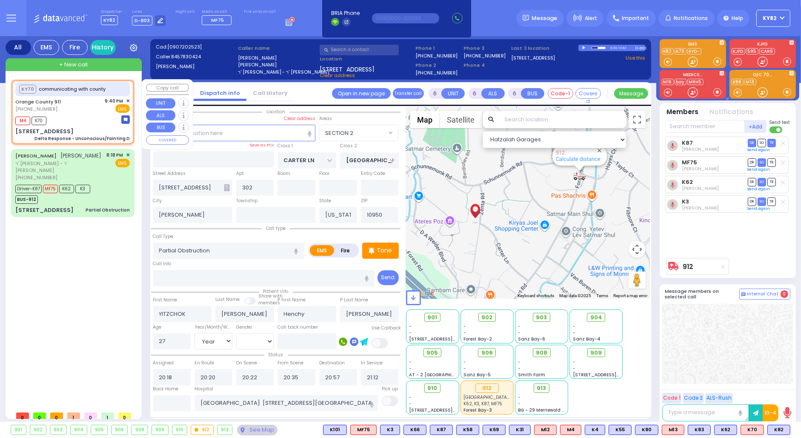
select select
type input "21:40"
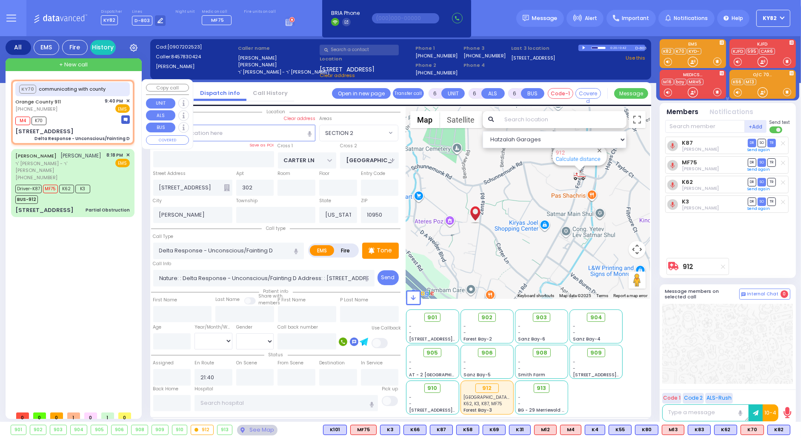
type input "[STREET_ADDRESS]"
type input "Monroe"
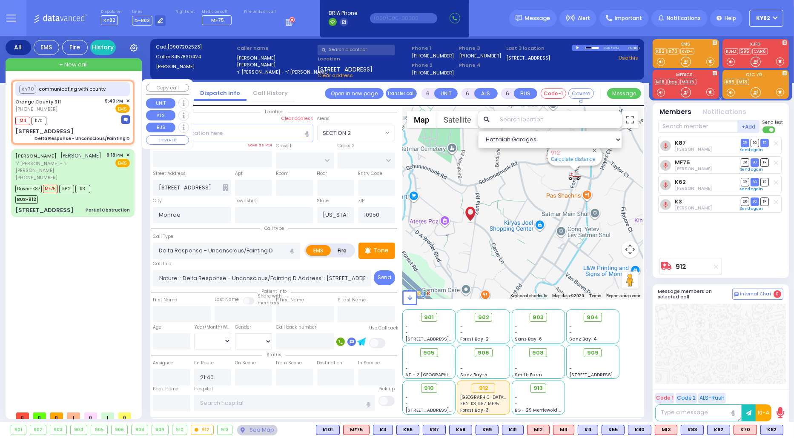
select select "Hatzalah Garages"
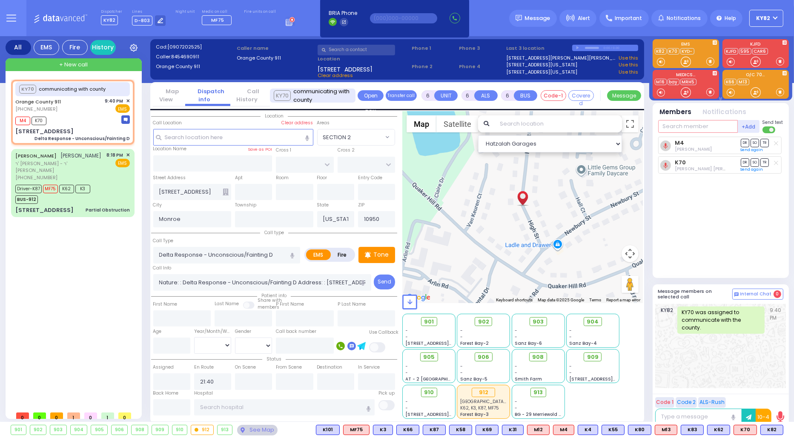
click at [706, 125] on input "text" at bounding box center [698, 126] width 80 height 13
type input "69"
click at [698, 143] on div "KY69" at bounding box center [686, 144] width 43 height 9
select select
radio input "true"
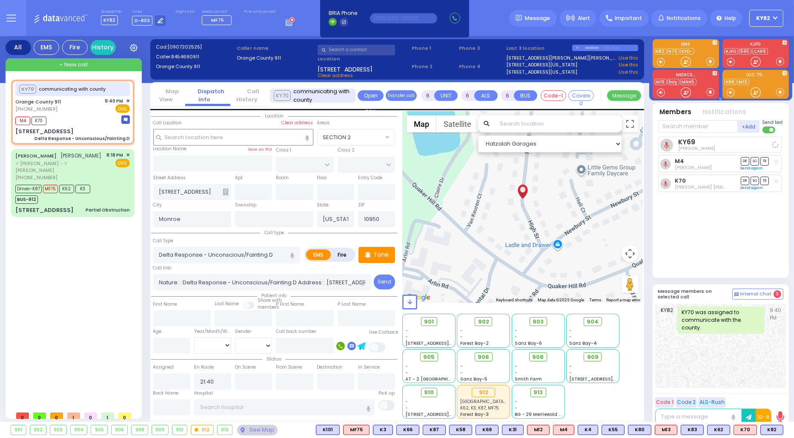
select select
select select "Hatzalah Garages"
click at [400, 97] on button "Transfer call" at bounding box center [401, 95] width 31 height 11
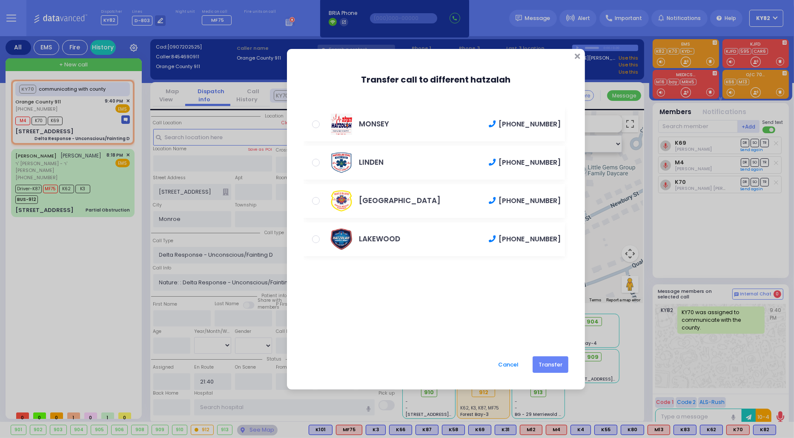
click at [511, 364] on button "Cancel" at bounding box center [508, 364] width 31 height 15
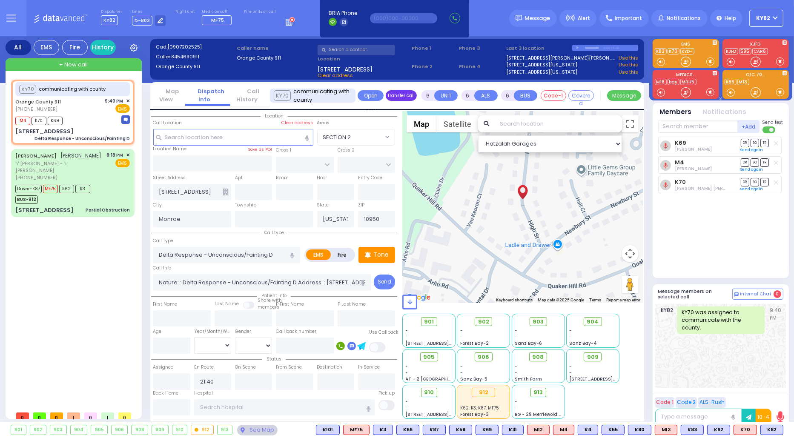
click at [404, 94] on button "Transfer call" at bounding box center [401, 95] width 31 height 11
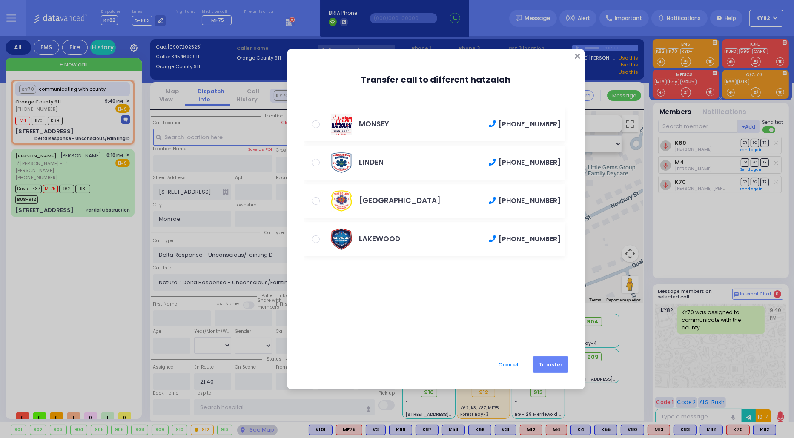
click at [499, 362] on button "Cancel" at bounding box center [508, 364] width 31 height 15
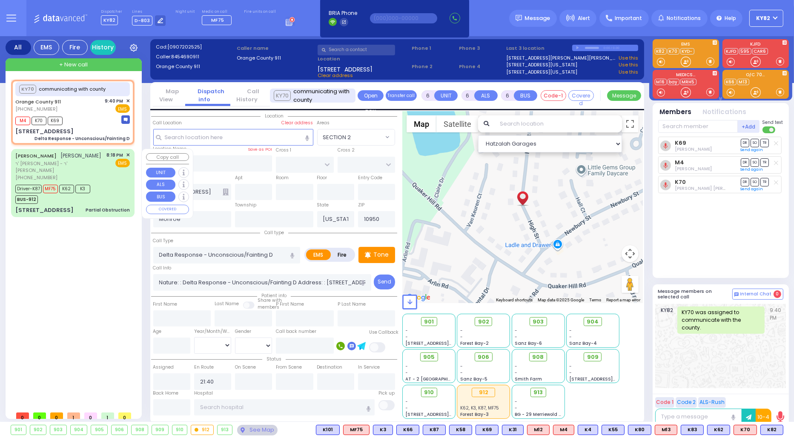
click at [113, 185] on div "Driver-K87 MF75 K62 K3 BUS-912" at bounding box center [72, 193] width 114 height 21
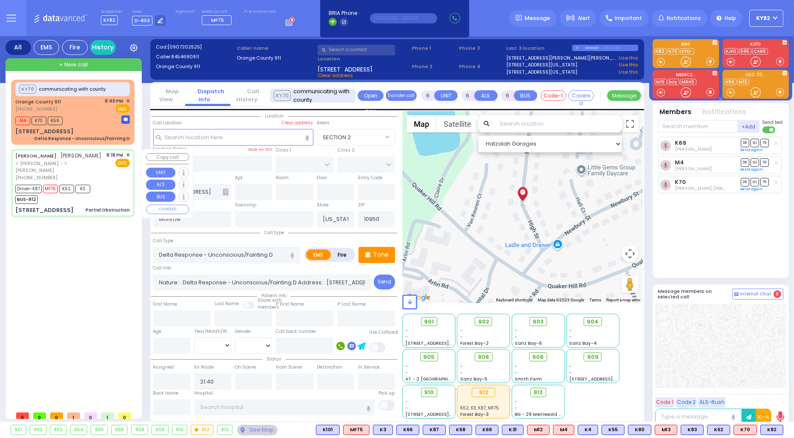
select select
type input "Partial Obstruction"
radio input "true"
type input "YITZCHOK"
type input "[PERSON_NAME]"
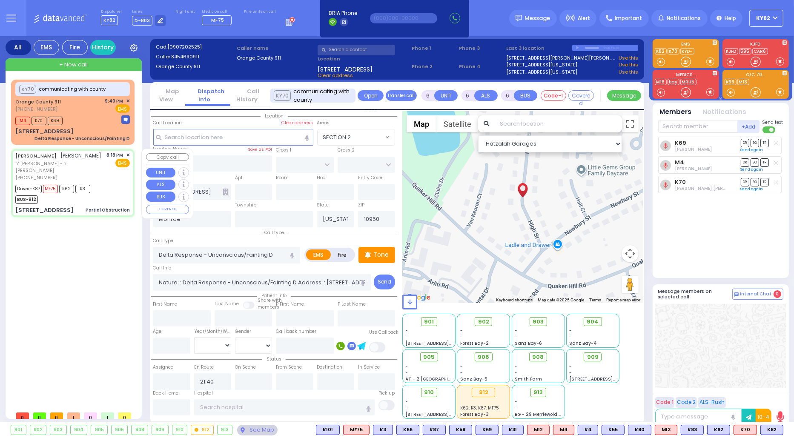
type input "Henchy"
type input "[PERSON_NAME]"
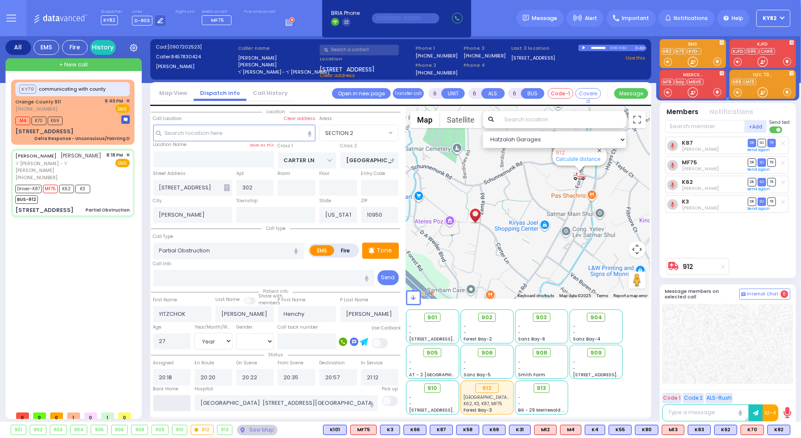
click at [177, 401] on input "text" at bounding box center [172, 403] width 38 height 16
click at [176, 401] on input "text" at bounding box center [172, 403] width 38 height 16
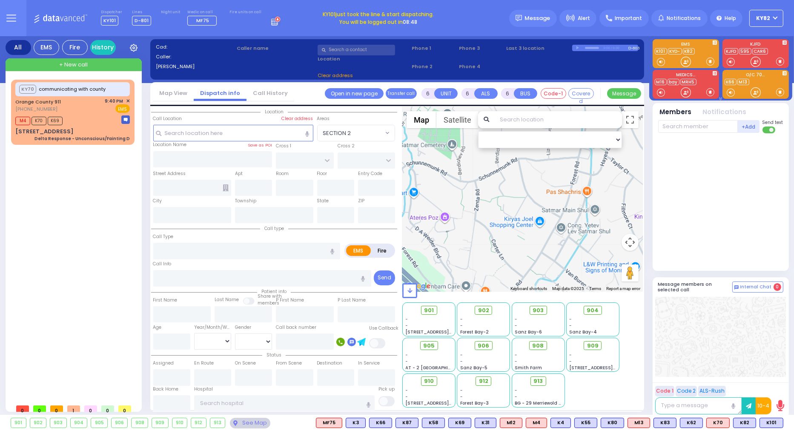
click at [777, 16] on button "KY82" at bounding box center [766, 18] width 34 height 17
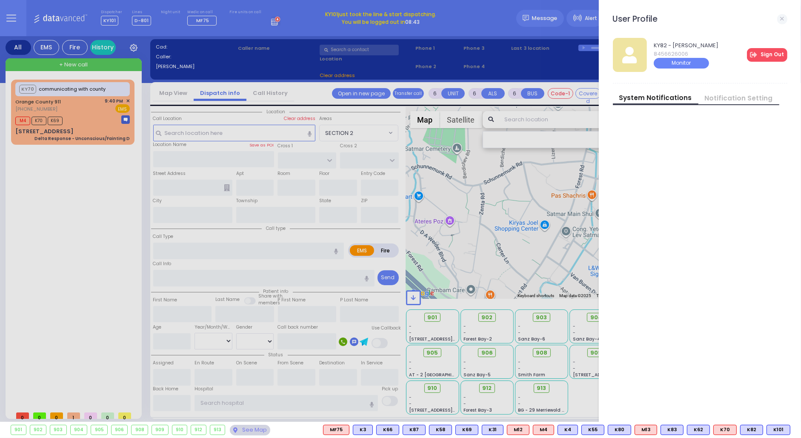
click at [776, 54] on link "Sign Out" at bounding box center [767, 55] width 40 height 14
